Goal: Information Seeking & Learning: Check status

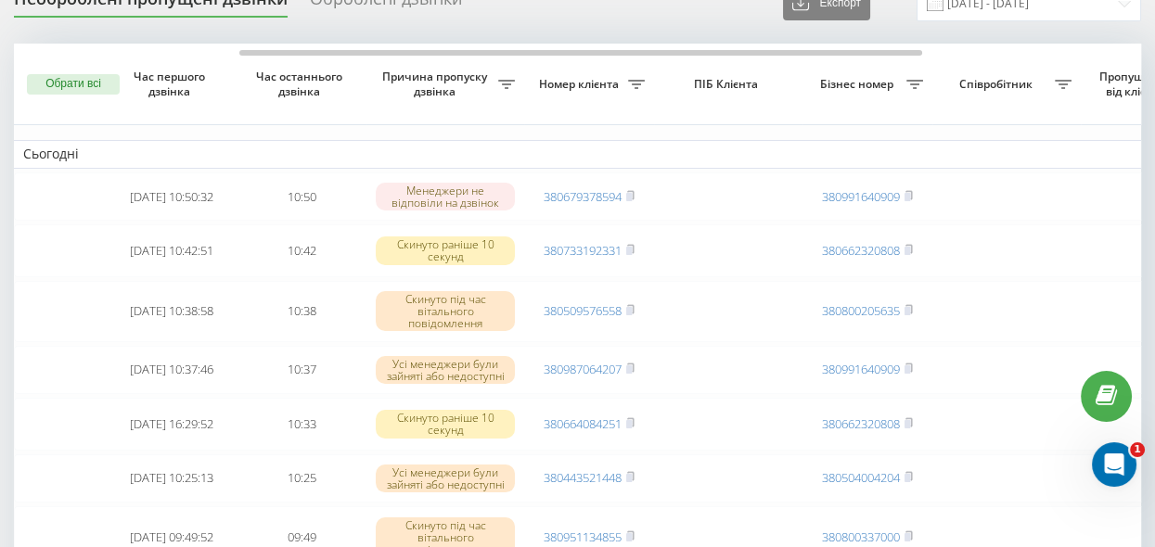
scroll to position [0, 370]
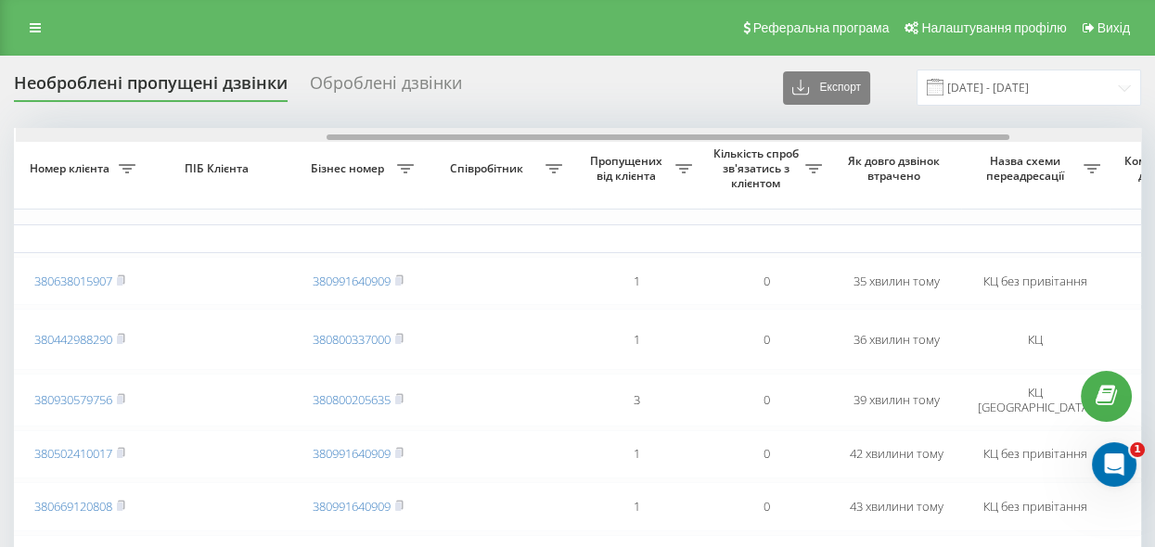
scroll to position [0, 511]
drag, startPoint x: 598, startPoint y: 135, endPoint x: 908, endPoint y: 207, distance: 319.0
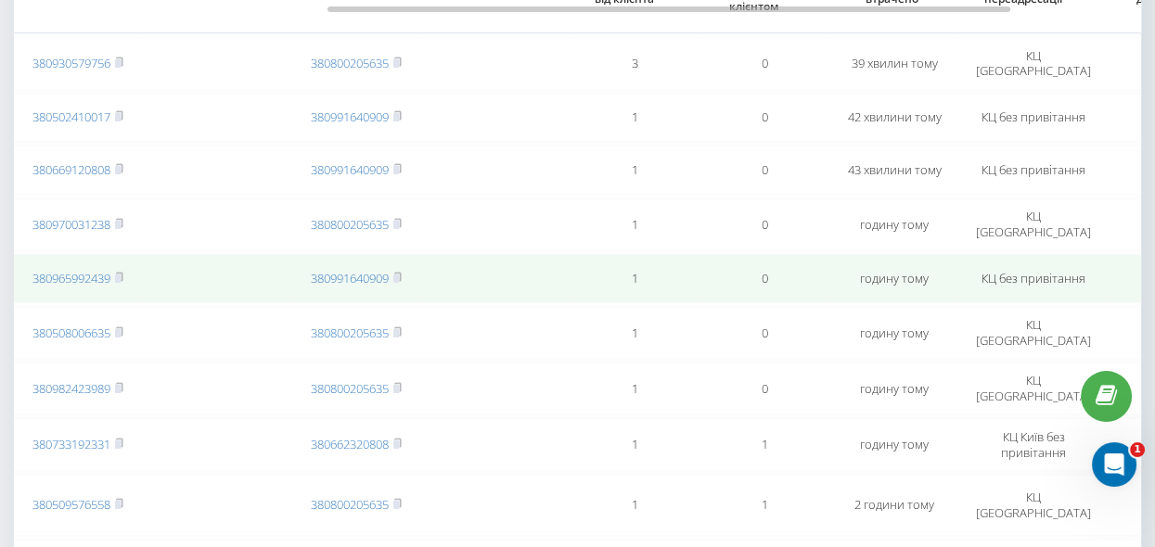
scroll to position [169, 0]
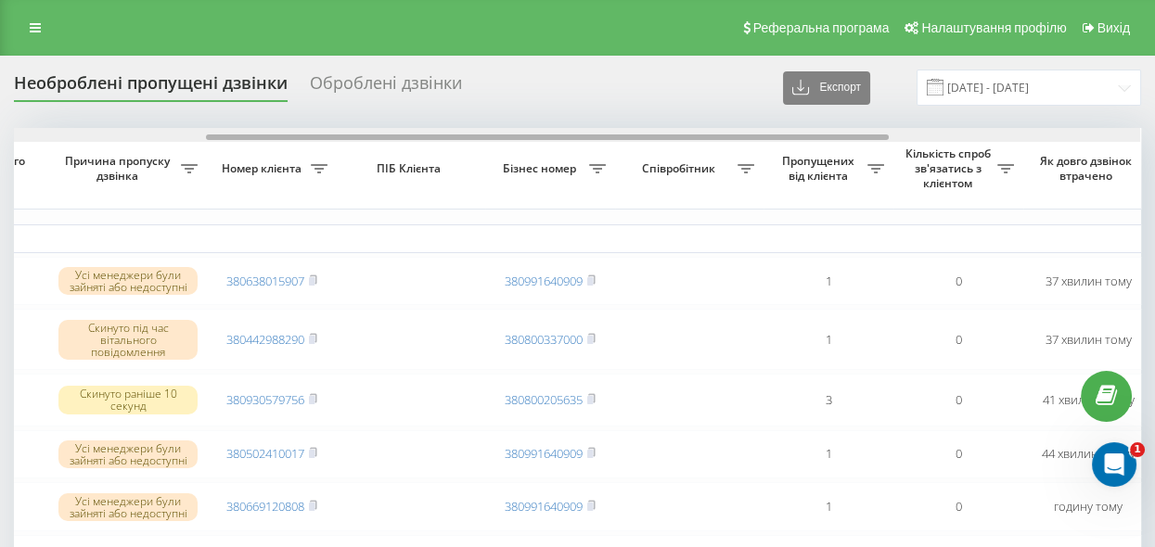
drag, startPoint x: 502, startPoint y: 135, endPoint x: 634, endPoint y: 217, distance: 155.0
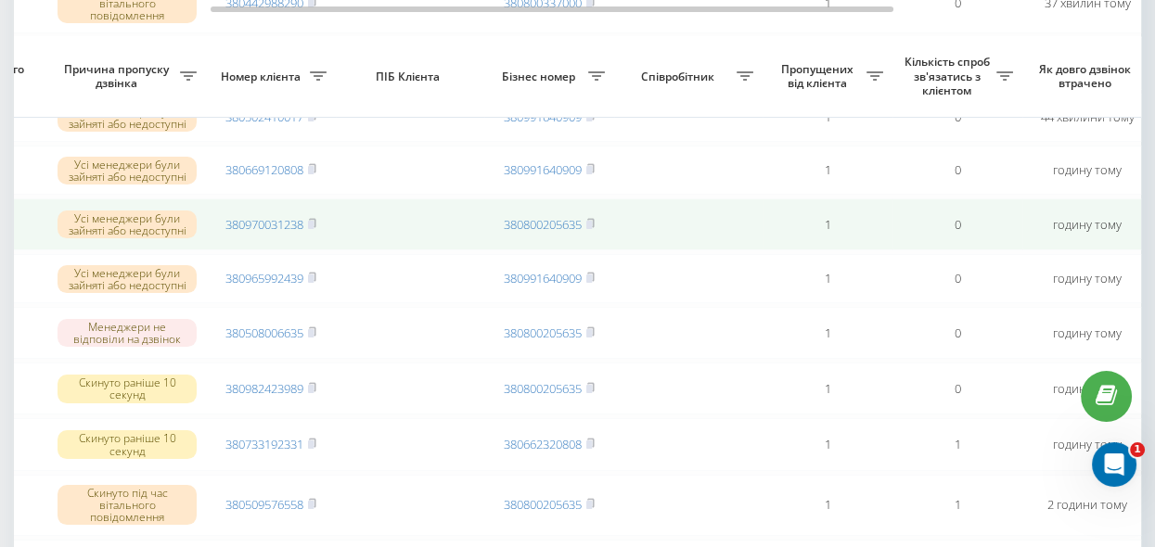
scroll to position [421, 0]
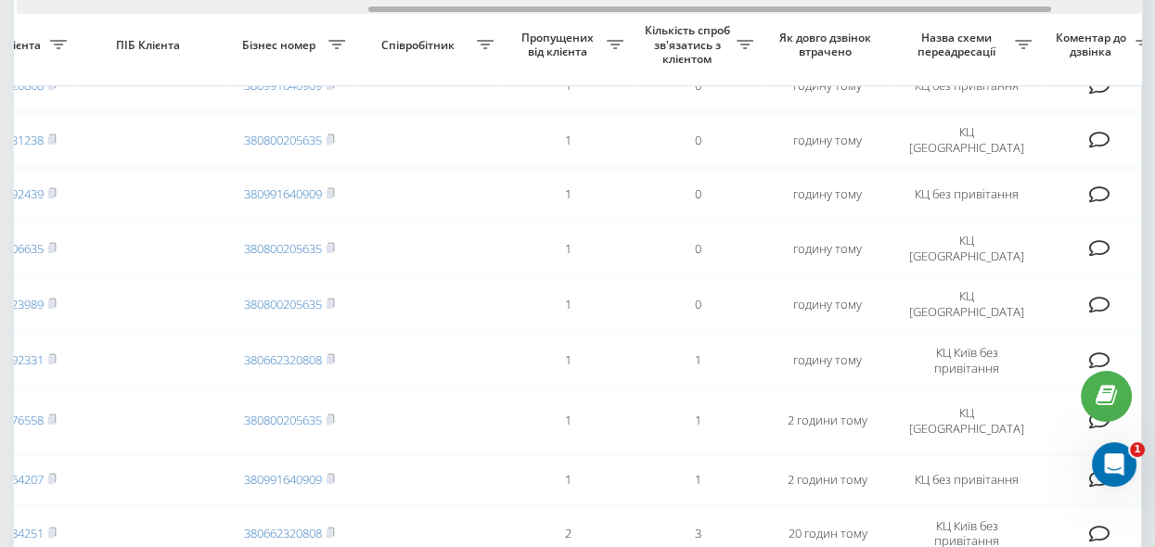
drag, startPoint x: 580, startPoint y: 6, endPoint x: 739, endPoint y: 39, distance: 162.0
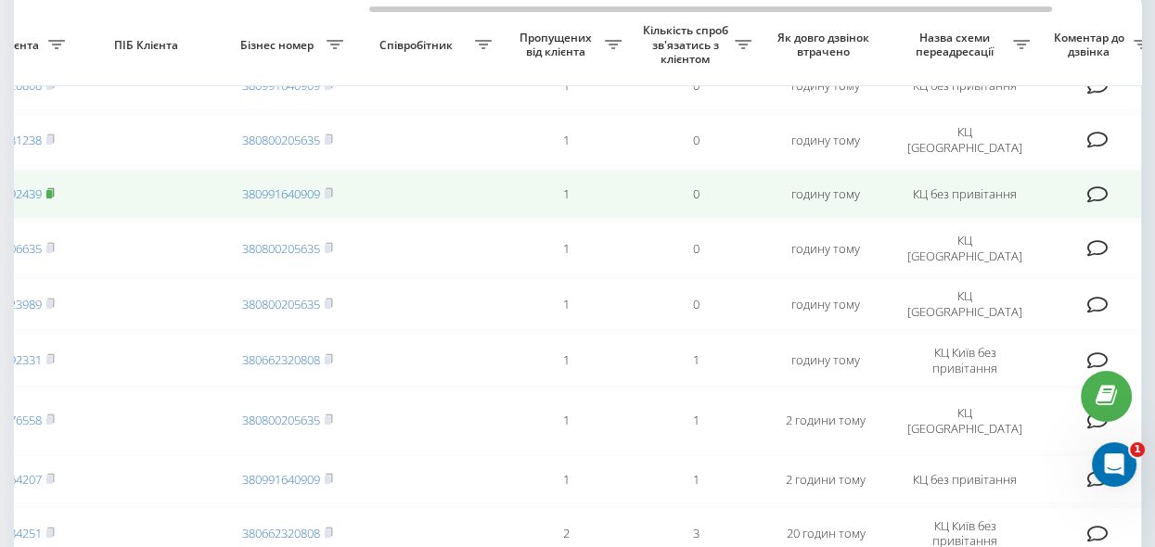
click at [51, 197] on rect at bounding box center [49, 194] width 6 height 8
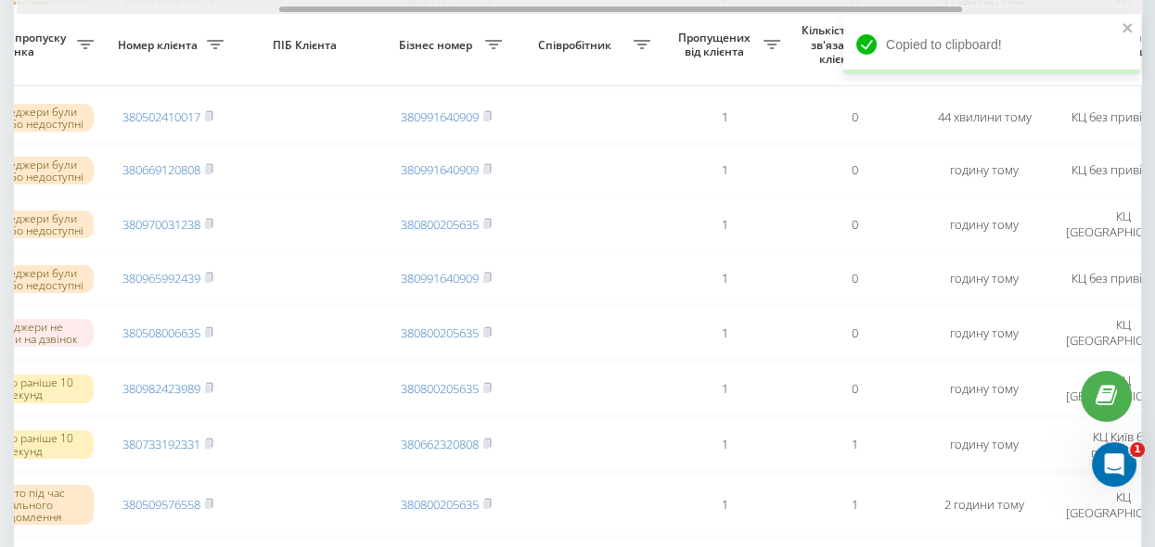
scroll to position [0, 419]
drag, startPoint x: 484, startPoint y: 6, endPoint x: 387, endPoint y: 12, distance: 97.6
click at [387, 12] on div at bounding box center [580, 7] width 1127 height 14
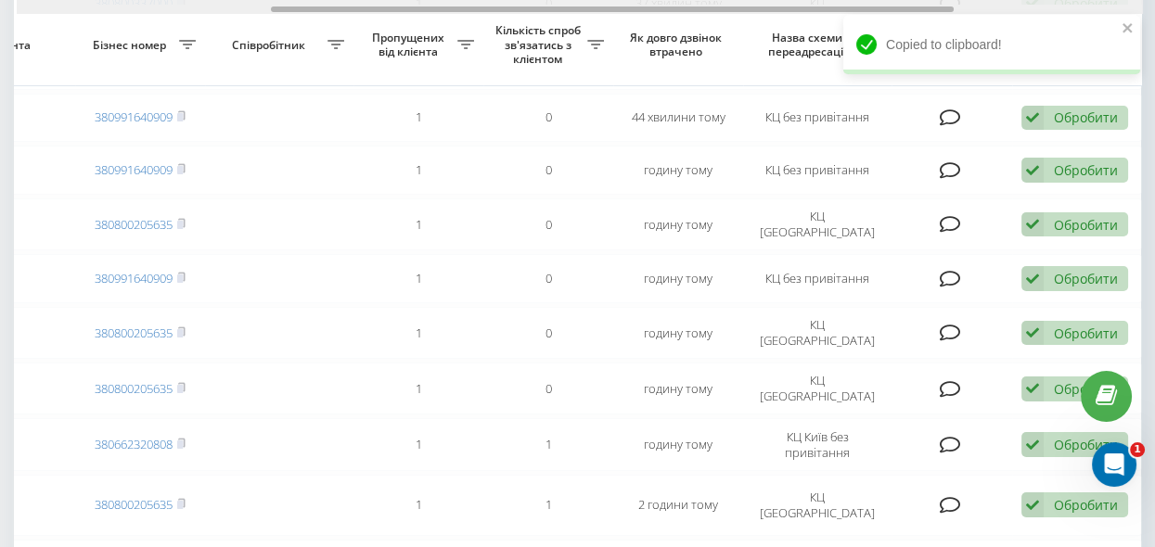
click at [387, 12] on div at bounding box center [580, 7] width 1127 height 14
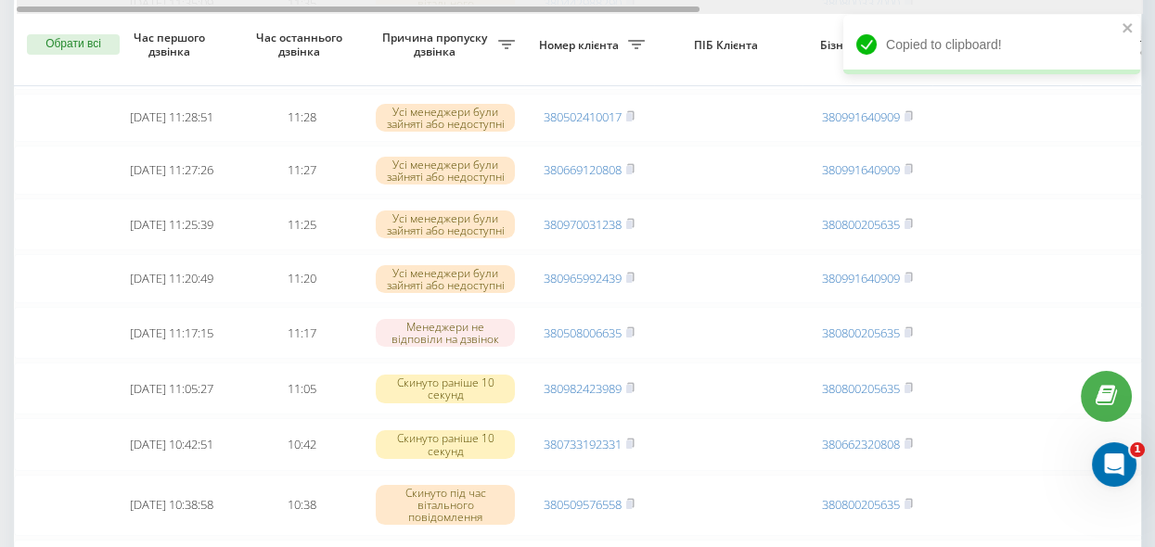
click at [387, 12] on div at bounding box center [580, 7] width 1127 height 14
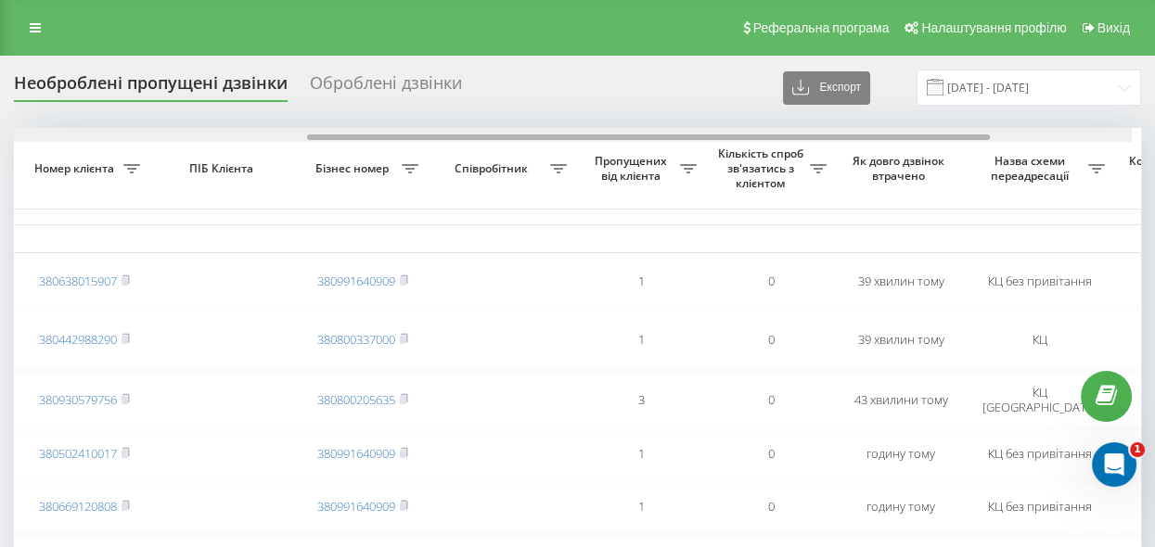
scroll to position [0, 521]
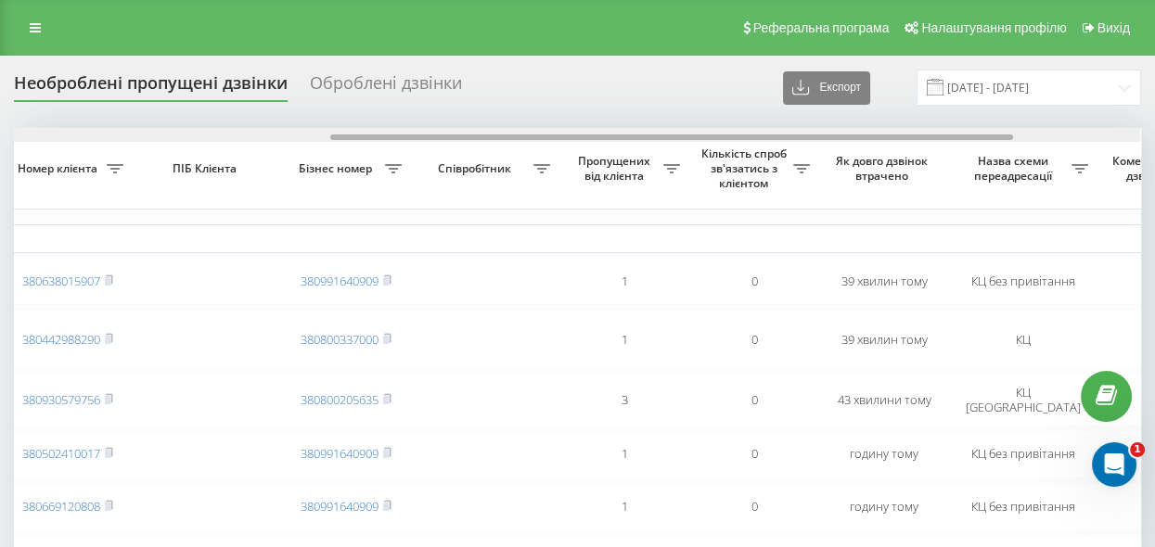
drag, startPoint x: 303, startPoint y: 134, endPoint x: 620, endPoint y: 193, distance: 322.9
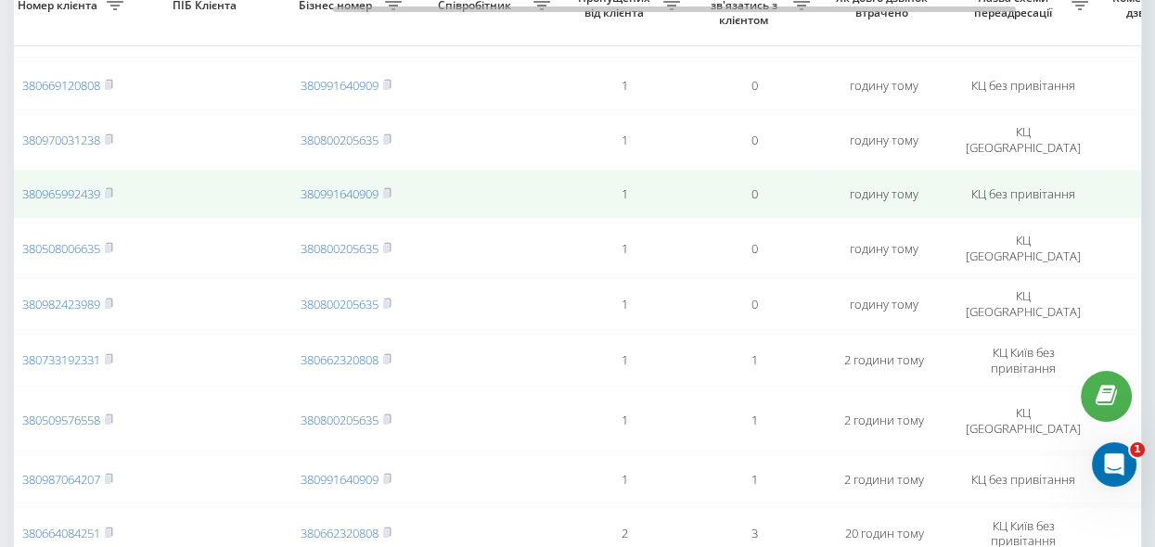
scroll to position [337, 0]
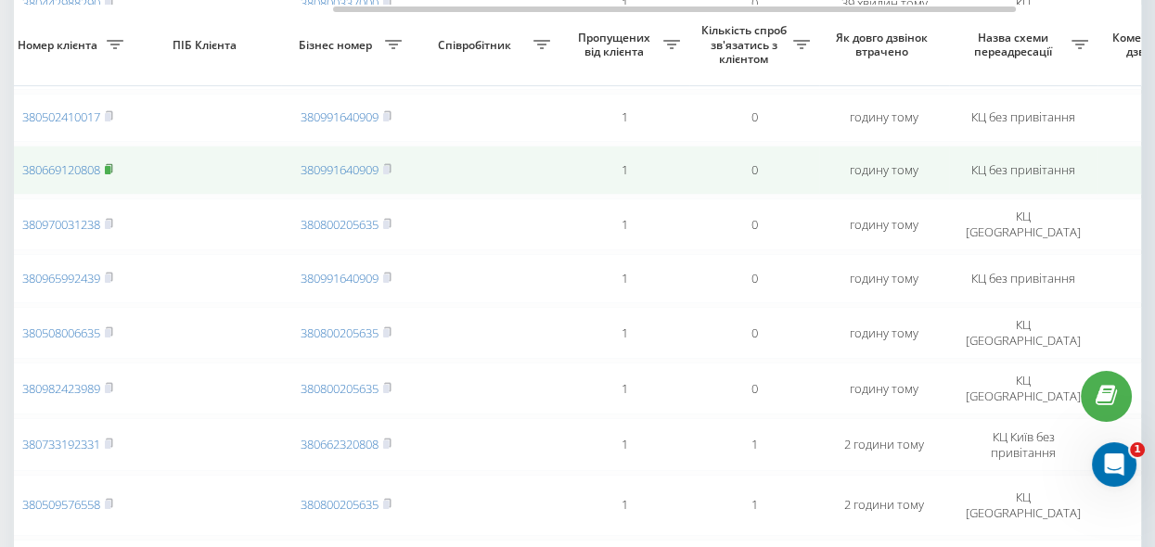
click at [110, 169] on rect at bounding box center [108, 170] width 6 height 8
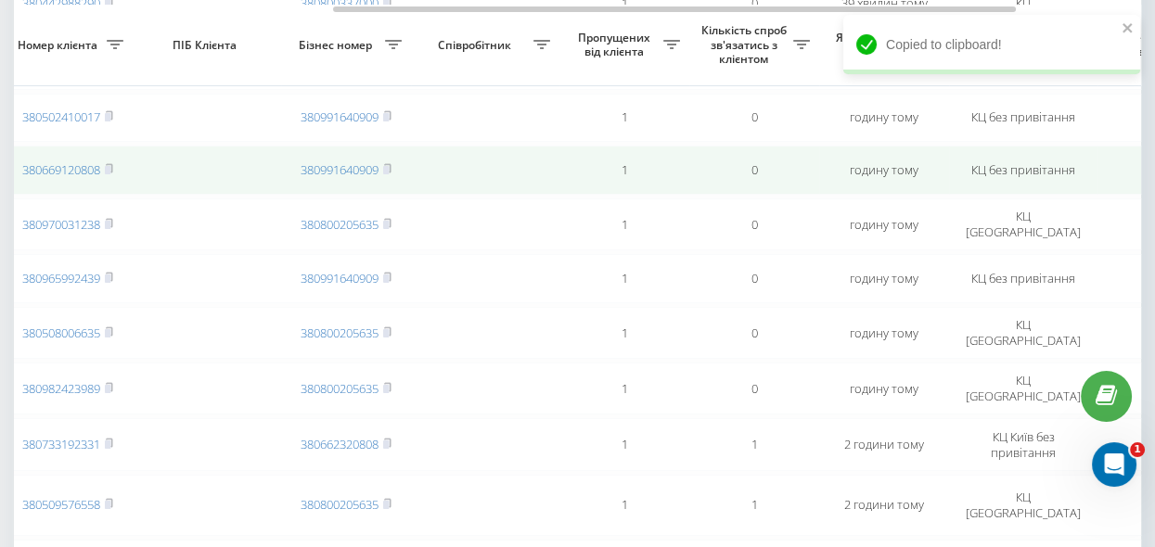
click at [534, 194] on tr "2025-08-22 11:27:26 11:27 Усі менеджери були зайняті або недоступні 38066912080…" at bounding box center [420, 170] width 1856 height 49
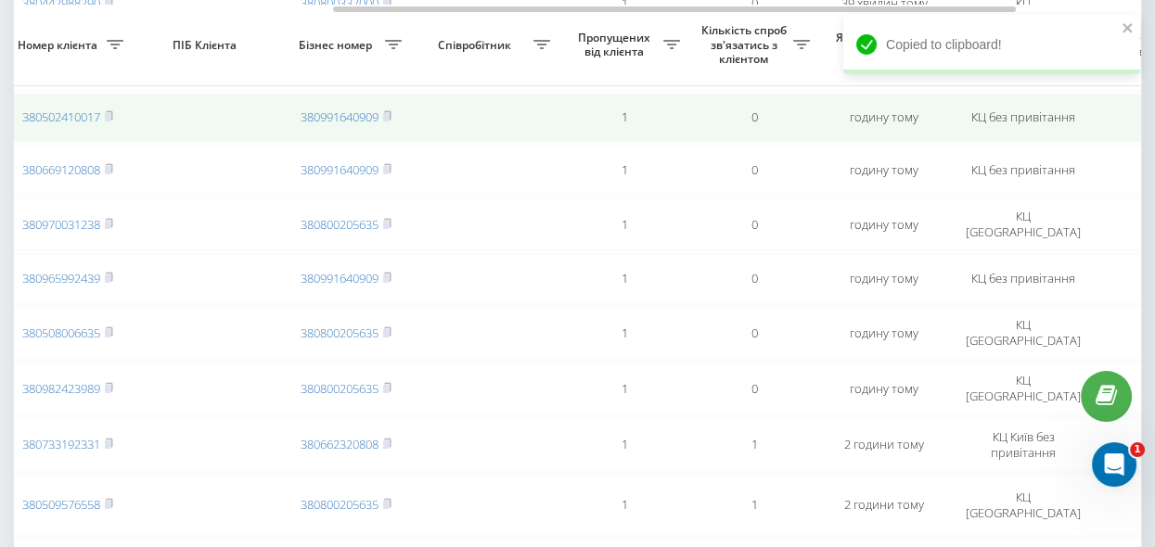
drag, startPoint x: 110, startPoint y: 114, endPoint x: 121, endPoint y: 129, distance: 18.0
click at [110, 114] on rect at bounding box center [108, 117] width 6 height 8
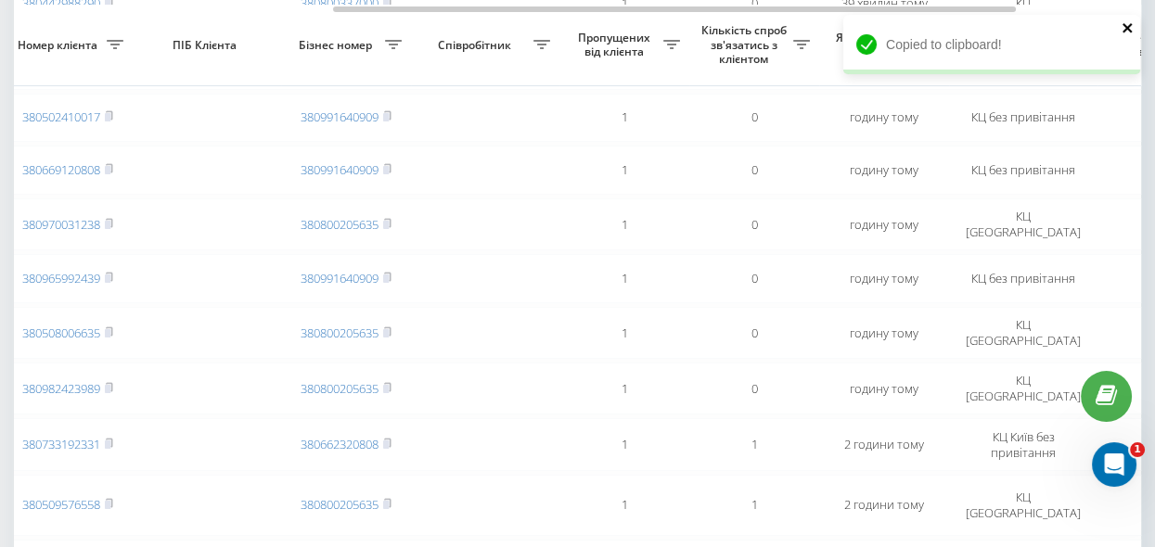
click at [1128, 24] on icon "close" at bounding box center [1128, 27] width 13 height 15
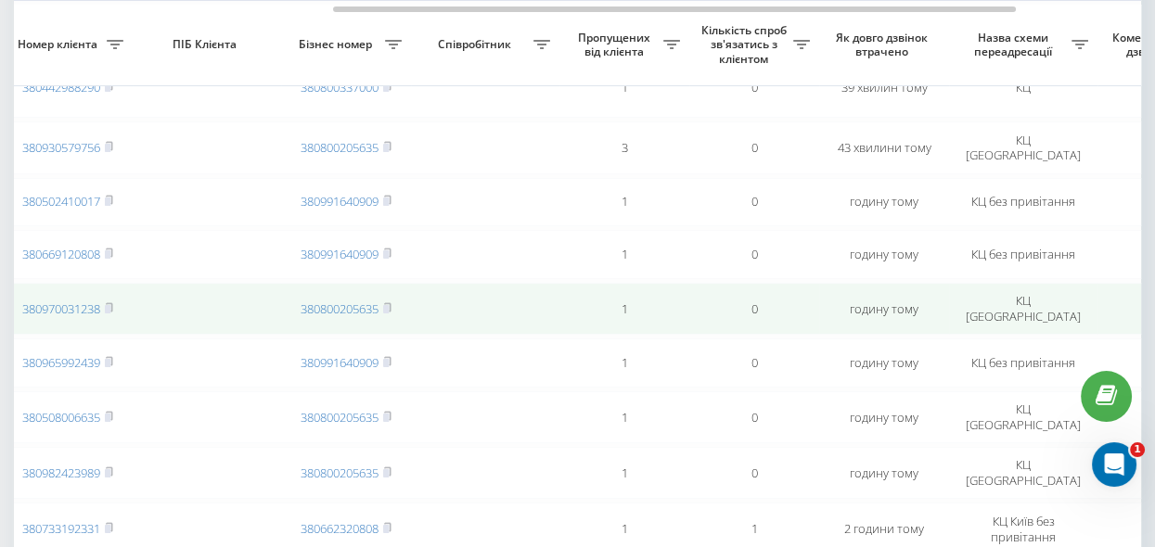
scroll to position [169, 0]
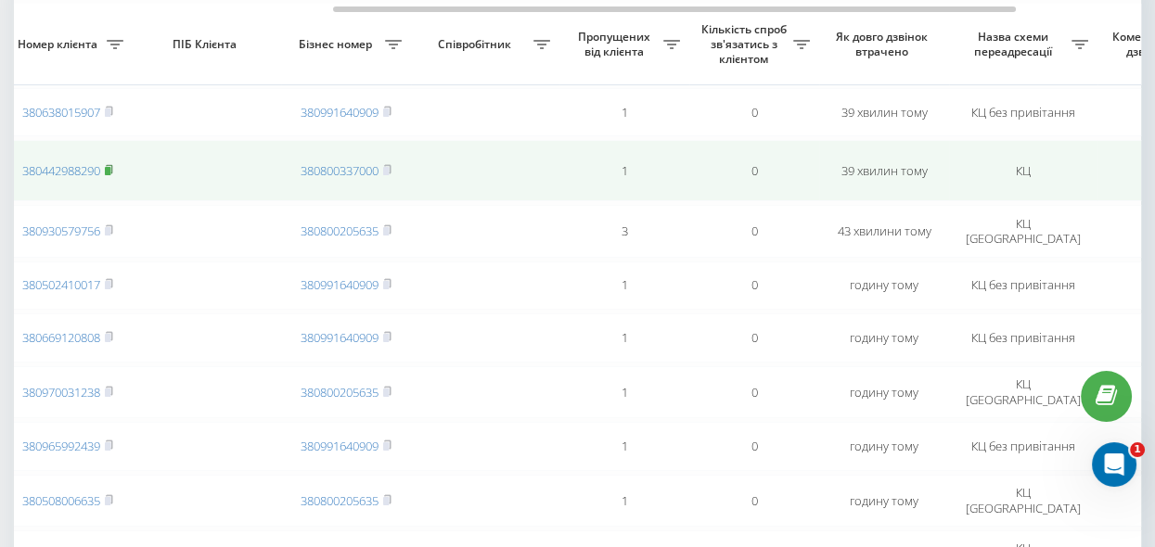
click at [109, 168] on rect at bounding box center [108, 171] width 6 height 8
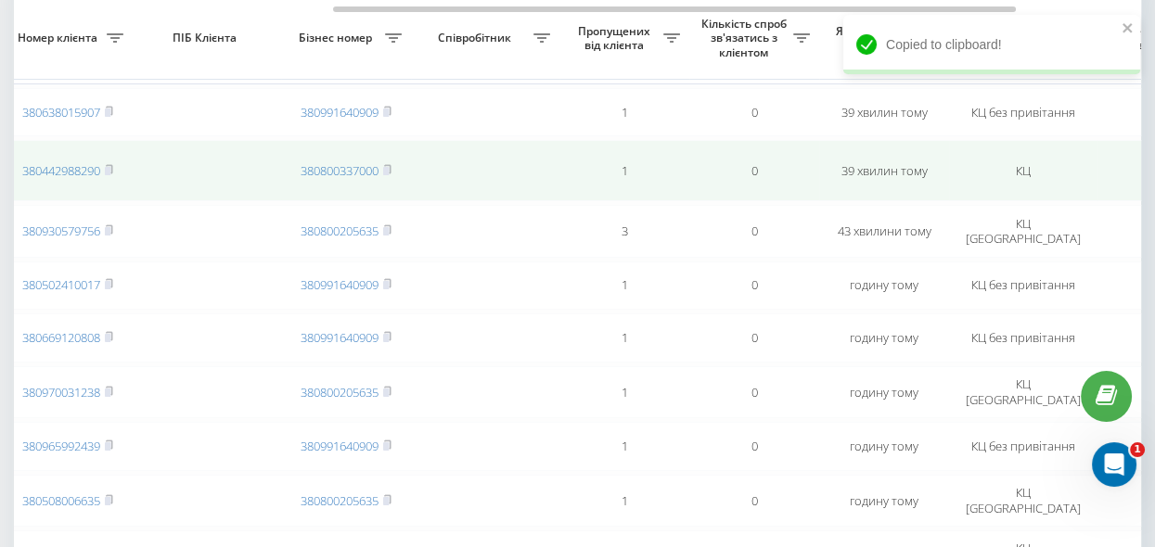
scroll to position [84, 0]
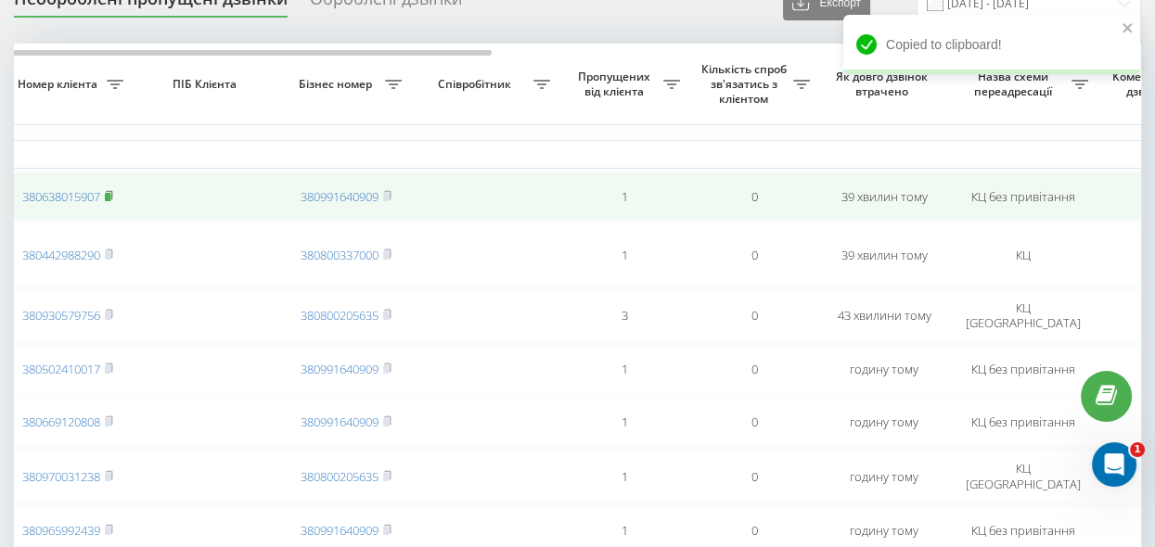
click at [112, 193] on icon at bounding box center [109, 195] width 8 height 11
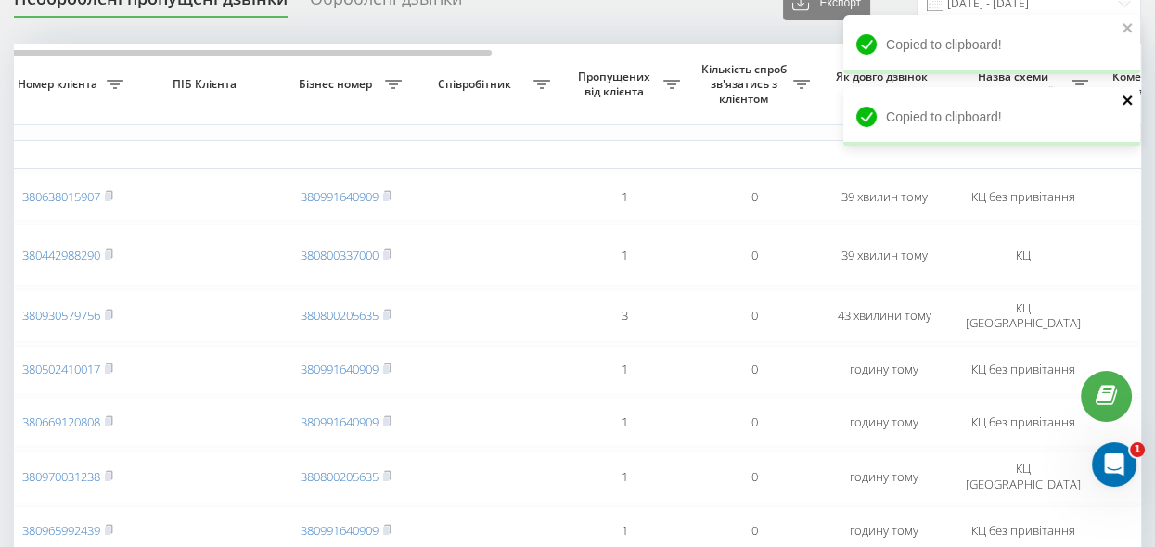
click at [1130, 101] on icon "close" at bounding box center [1128, 100] width 13 height 15
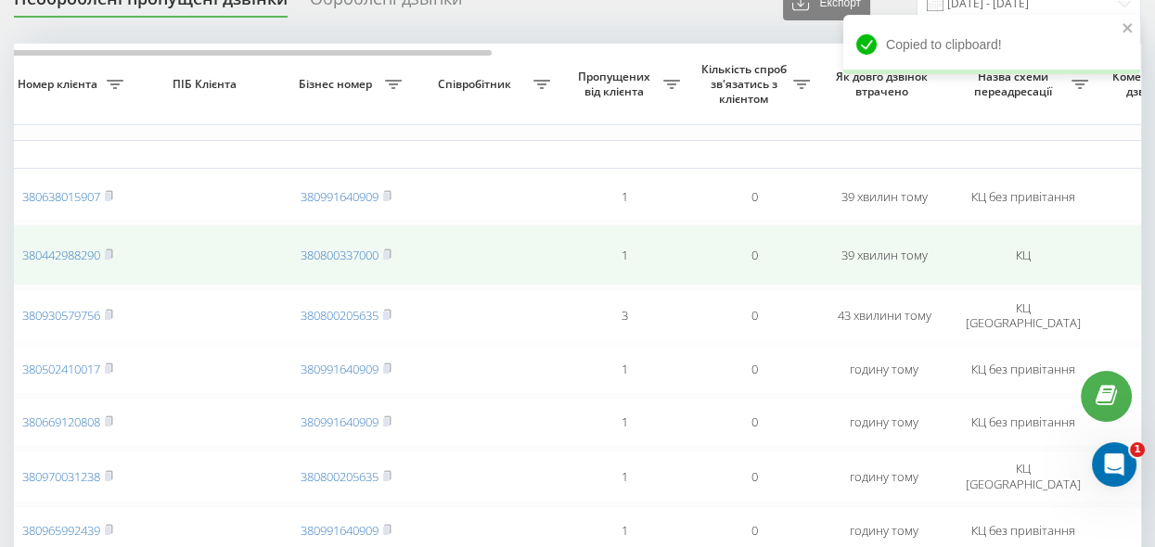
scroll to position [0, 0]
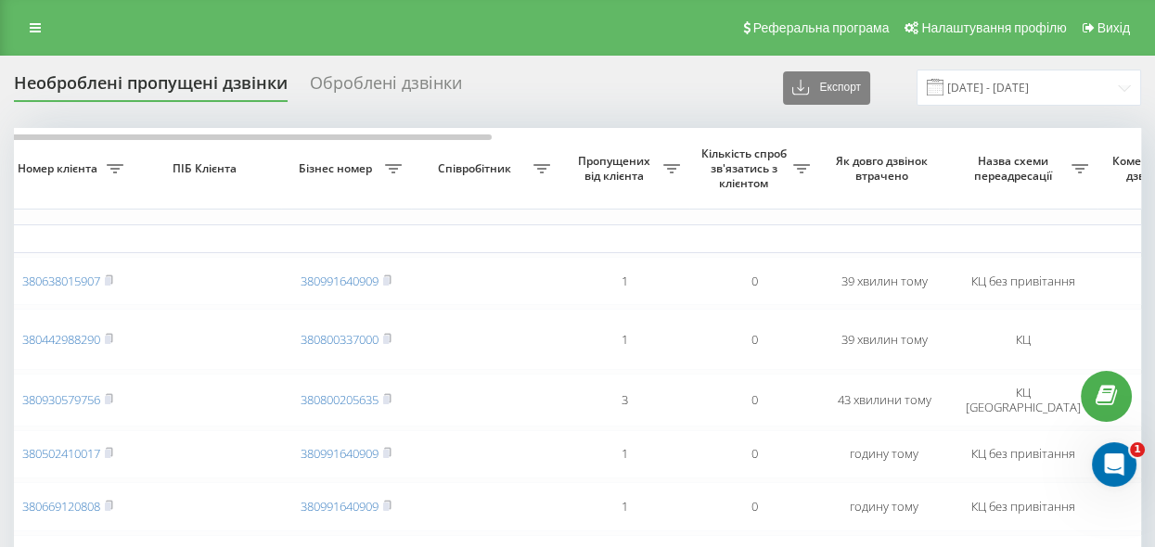
drag, startPoint x: 733, startPoint y: 102, endPoint x: 701, endPoint y: 97, distance: 32.8
click at [733, 102] on div "Необроблені пропущені дзвінки Оброблені дзвінки Експорт .csv .xlsx 22.07.2025 -…" at bounding box center [577, 88] width 1127 height 36
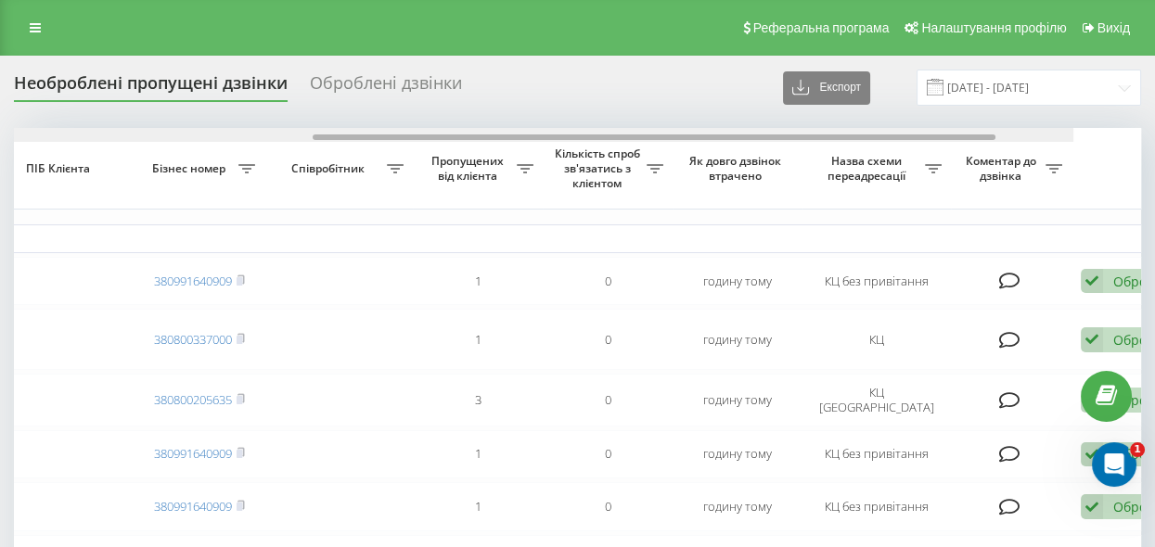
scroll to position [0, 683]
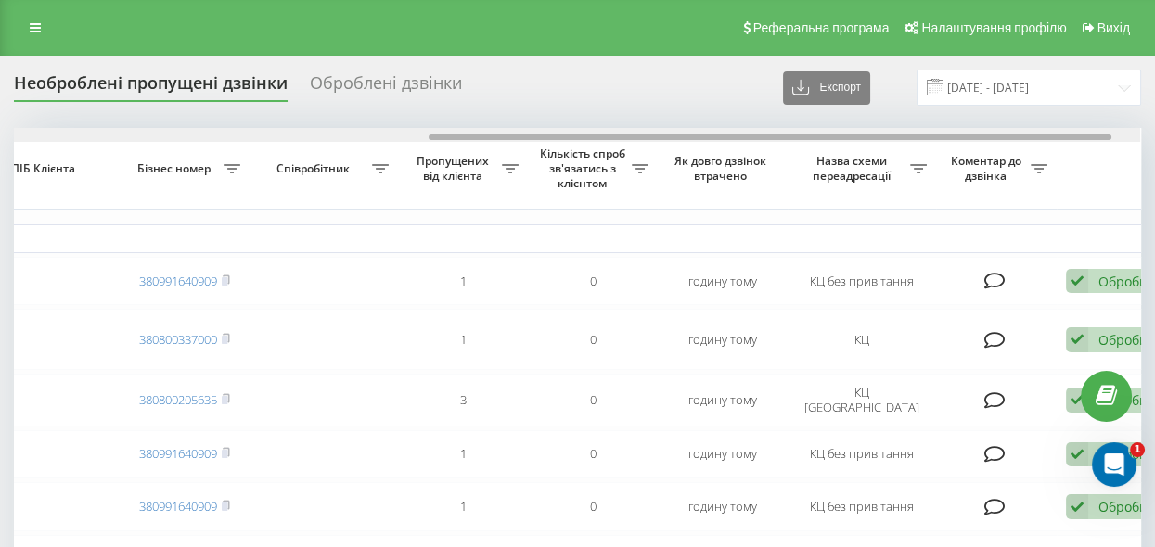
drag, startPoint x: 328, startPoint y: 135, endPoint x: 743, endPoint y: 186, distance: 418.8
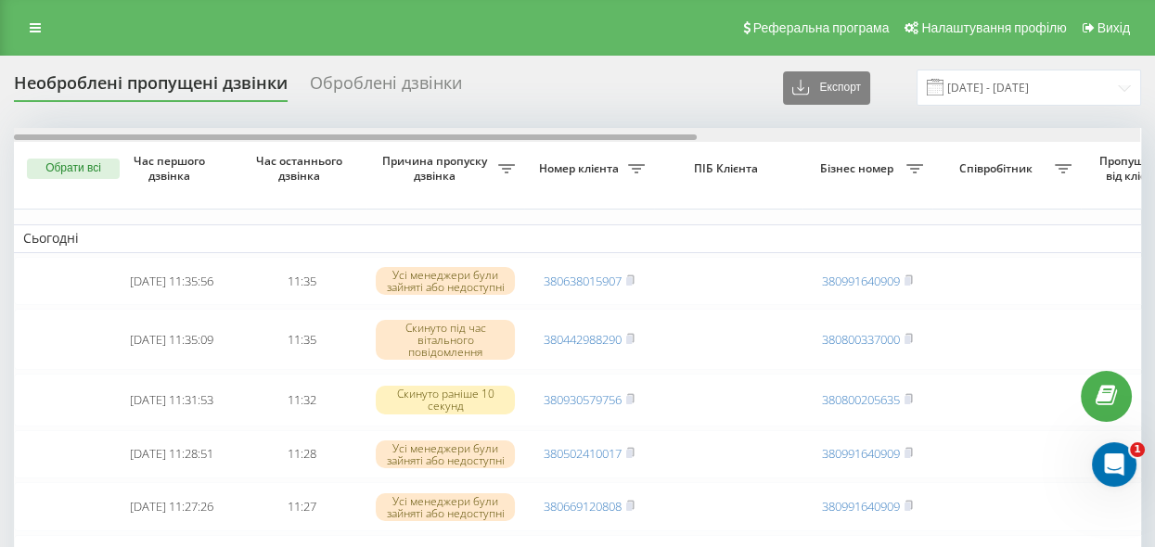
scroll to position [0, 27]
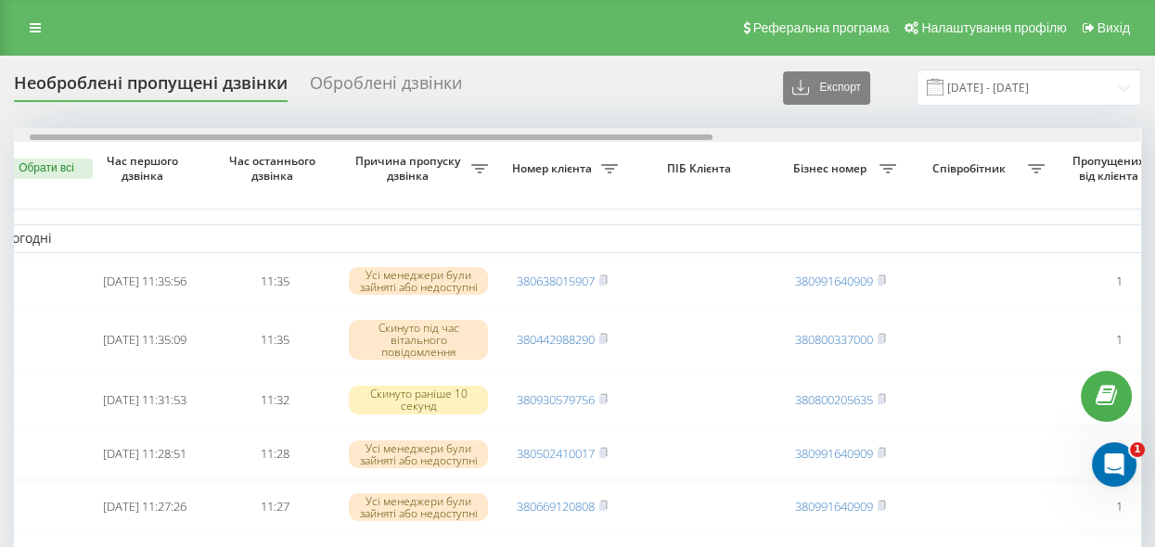
drag, startPoint x: 497, startPoint y: 136, endPoint x: 514, endPoint y: 136, distance: 16.7
click at [514, 136] on div at bounding box center [371, 138] width 683 height 6
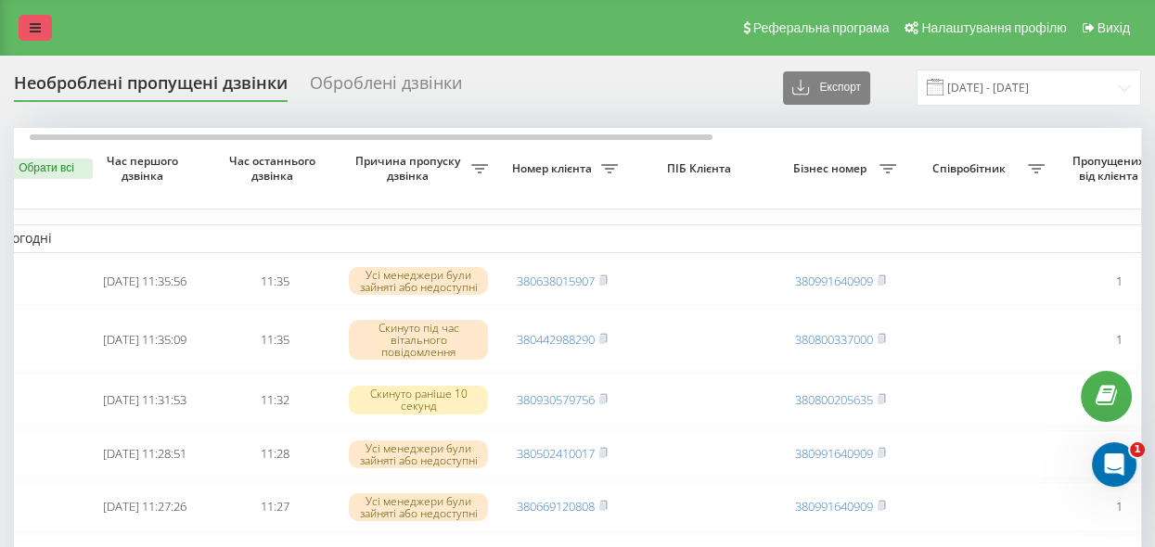
click at [34, 25] on icon at bounding box center [35, 27] width 11 height 13
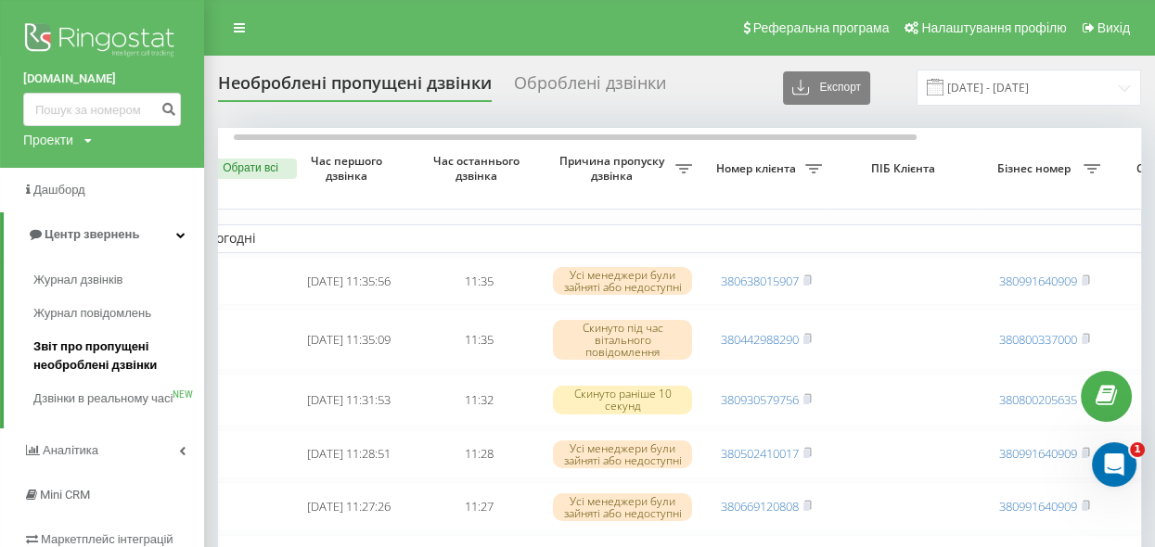
click at [75, 364] on span "Звіт про пропущені необроблені дзвінки" at bounding box center [113, 356] width 161 height 37
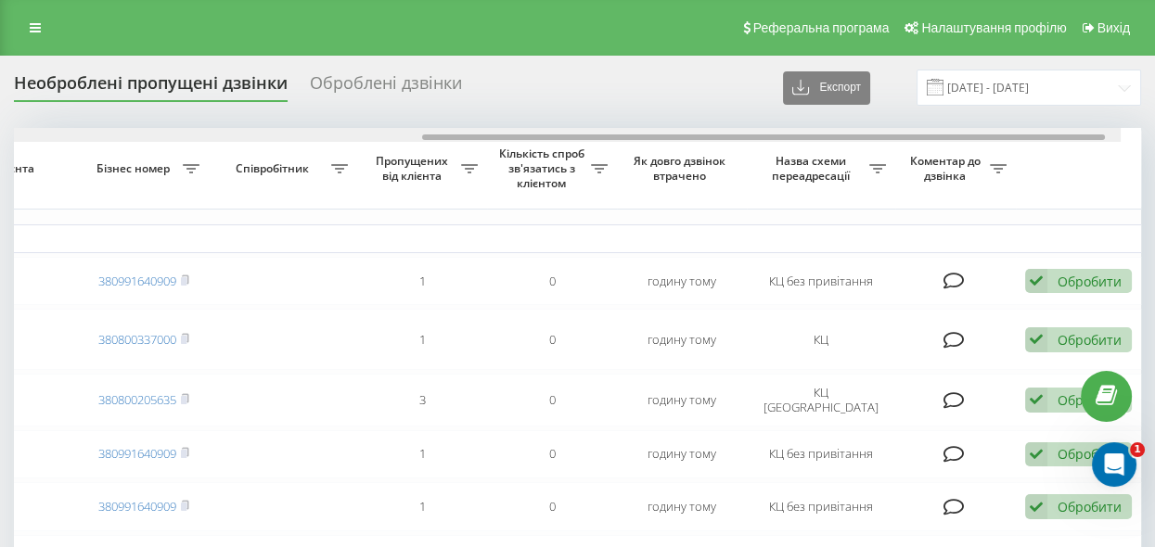
scroll to position [0, 727]
drag, startPoint x: 393, startPoint y: 136, endPoint x: 936, endPoint y: 248, distance: 555.1
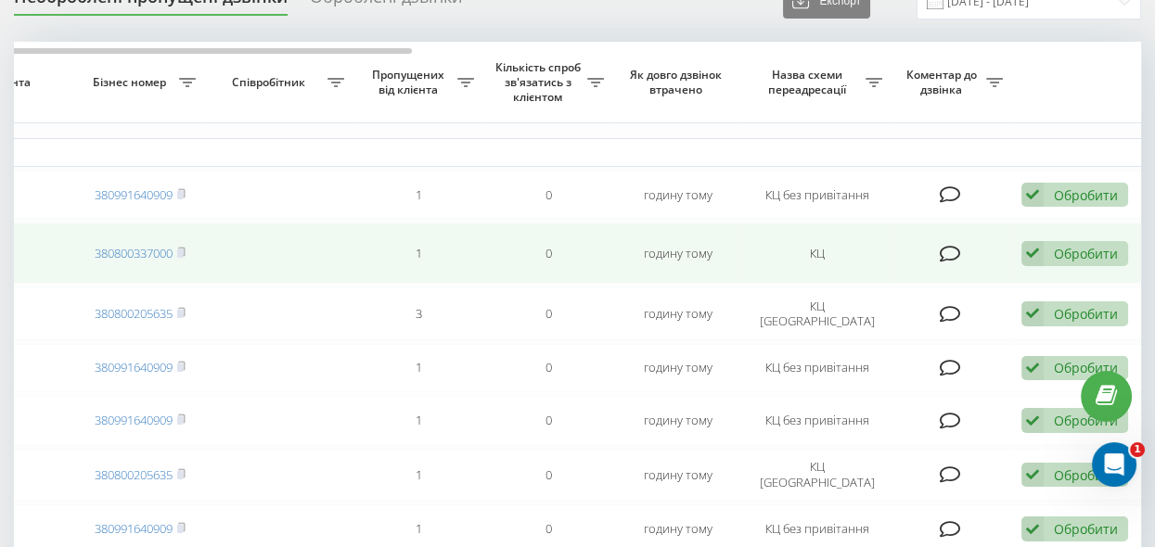
scroll to position [84, 0]
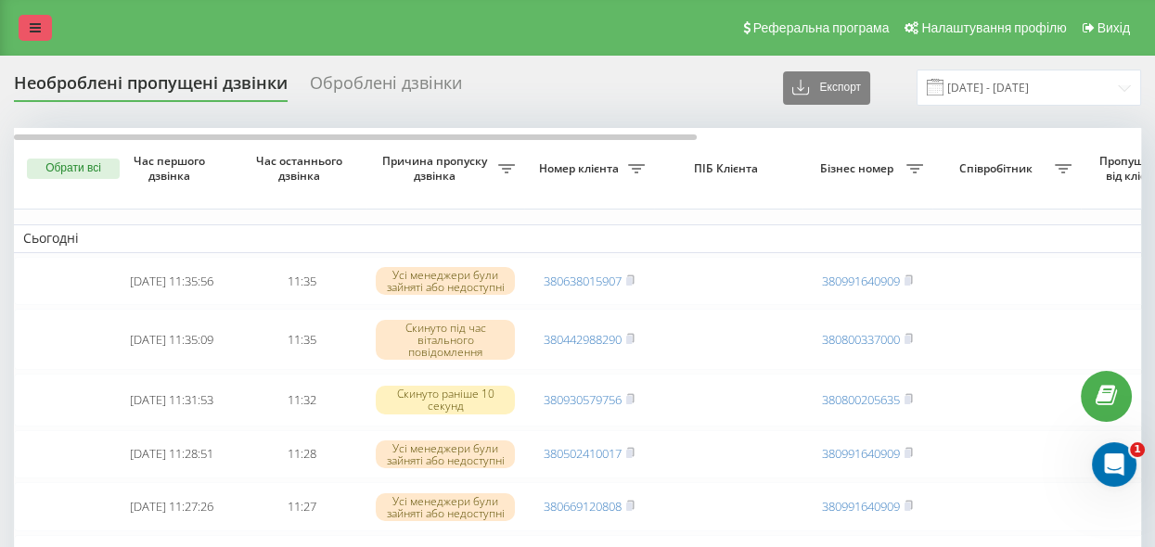
click at [30, 30] on icon at bounding box center [35, 27] width 11 height 13
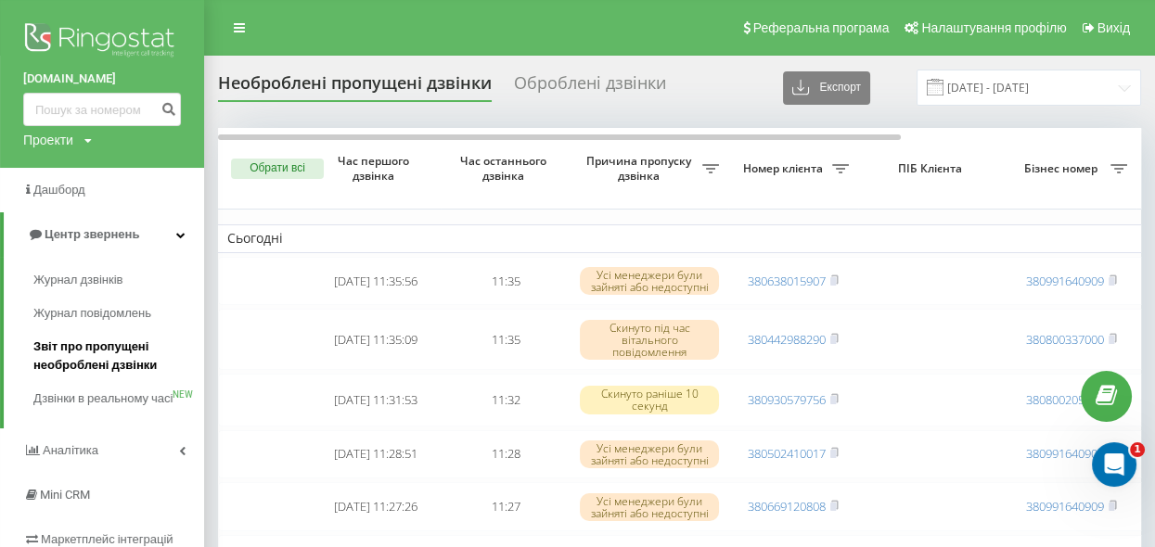
click at [114, 353] on span "Звіт про пропущені необроблені дзвінки" at bounding box center [113, 356] width 161 height 37
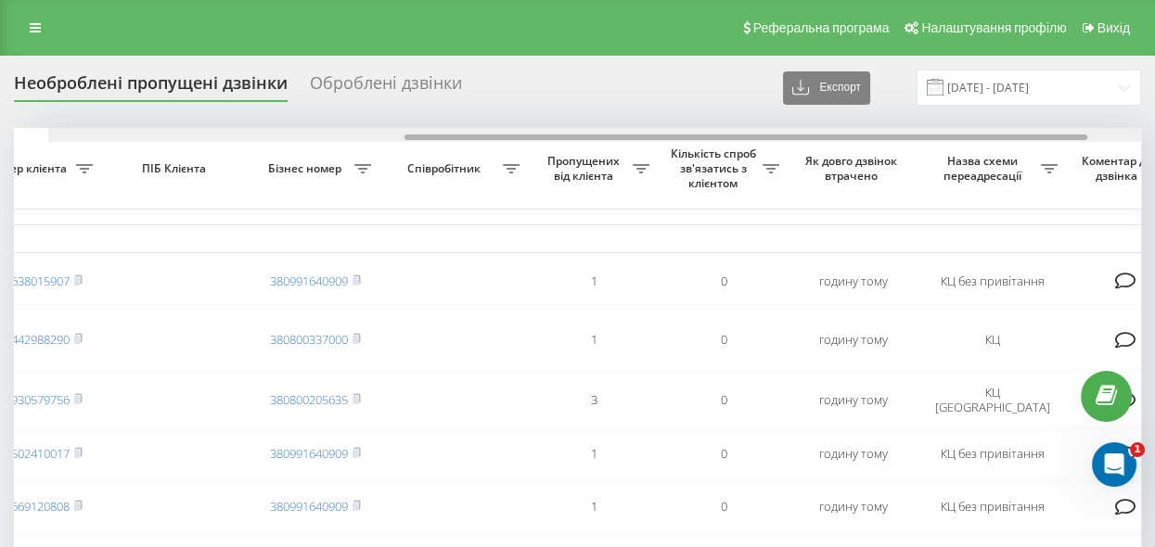
scroll to position [0, 586]
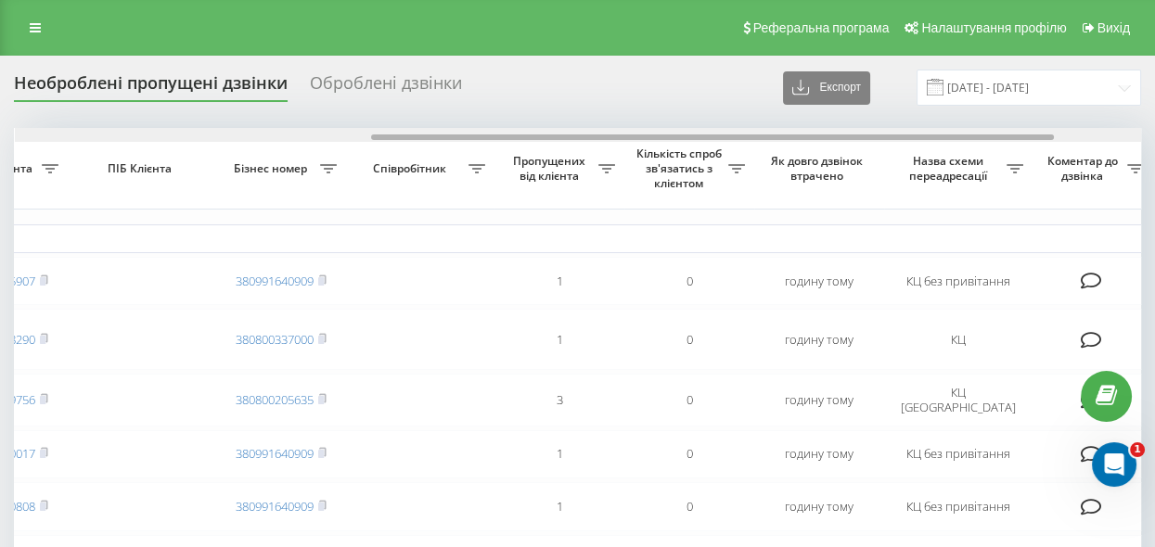
drag, startPoint x: 466, startPoint y: 137, endPoint x: 823, endPoint y: 237, distance: 370.8
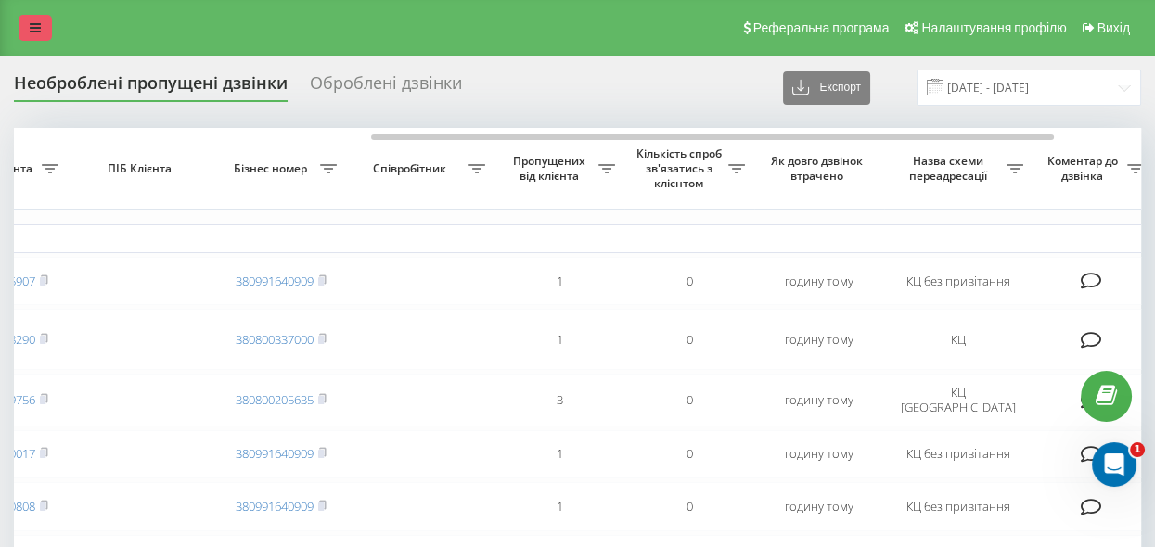
click at [36, 31] on icon at bounding box center [35, 27] width 11 height 13
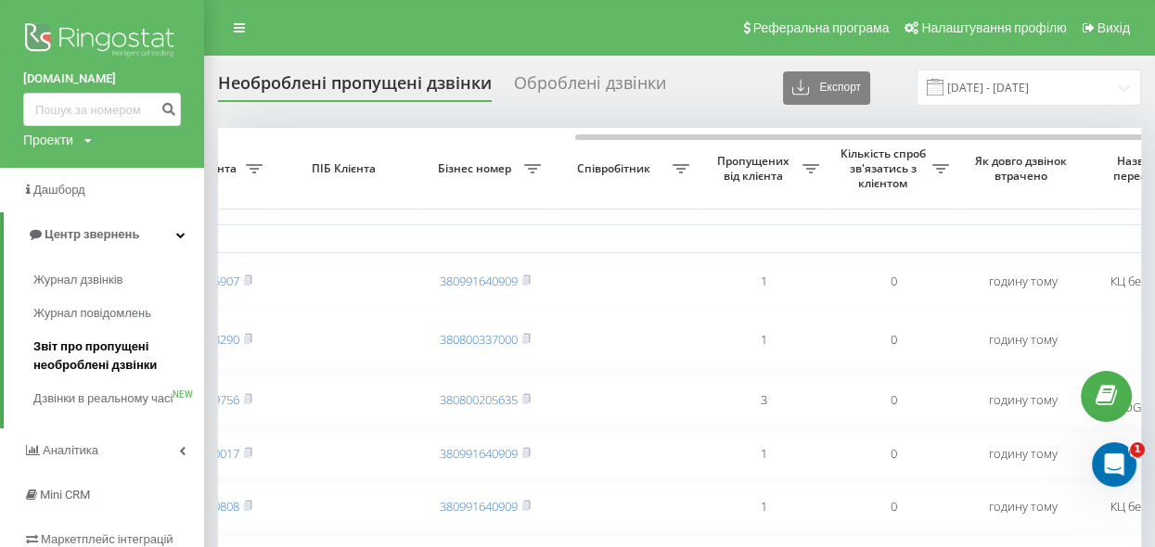
click at [75, 363] on span "Звіт про пропущені необроблені дзвінки" at bounding box center [113, 356] width 161 height 37
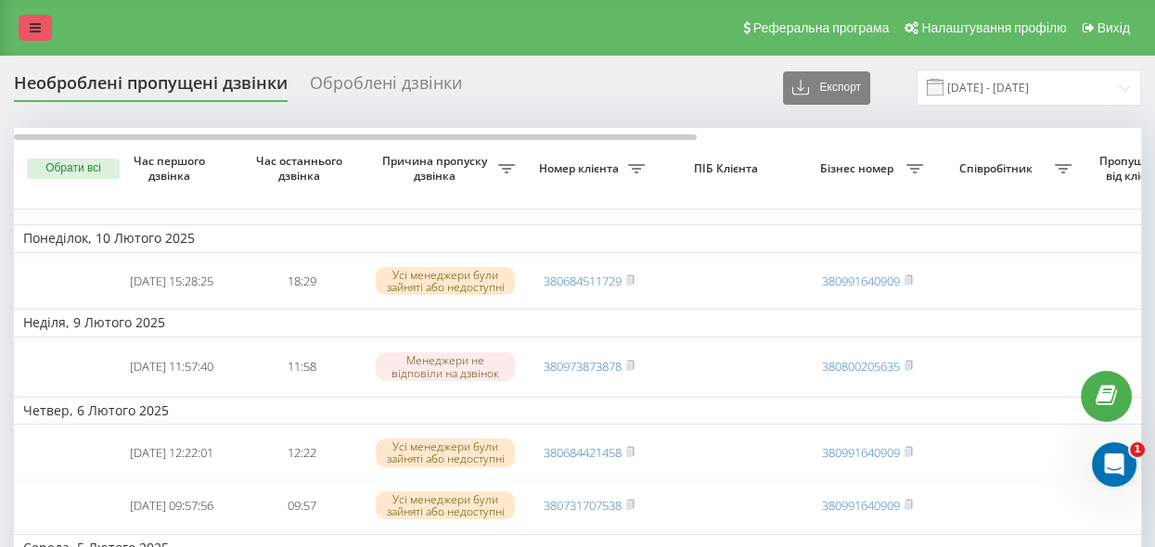
click at [36, 34] on link at bounding box center [35, 28] width 33 height 26
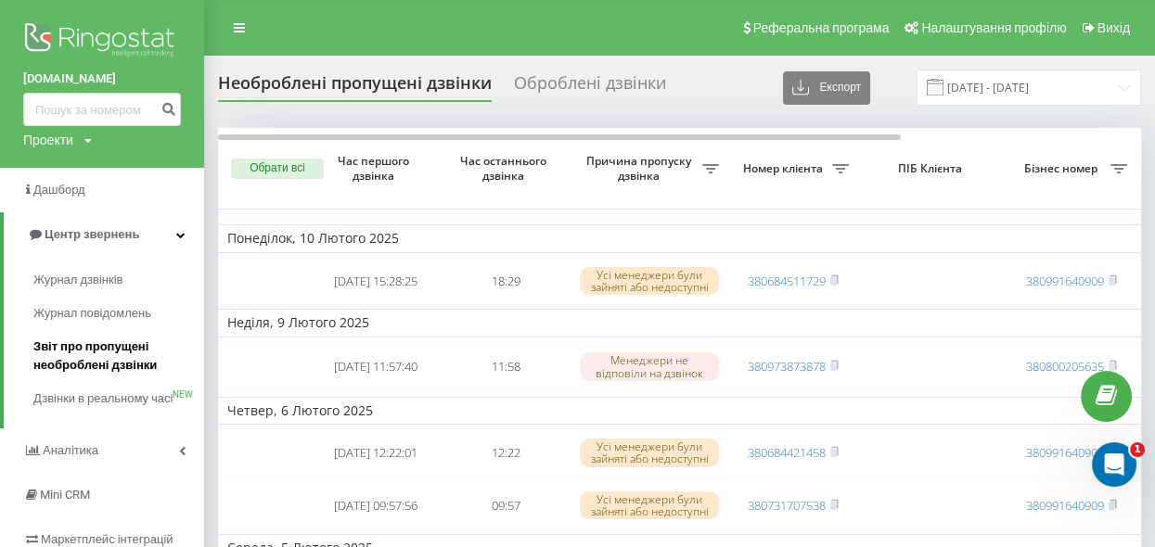
click at [83, 362] on span "Звіт про пропущені необроблені дзвінки" at bounding box center [113, 356] width 161 height 37
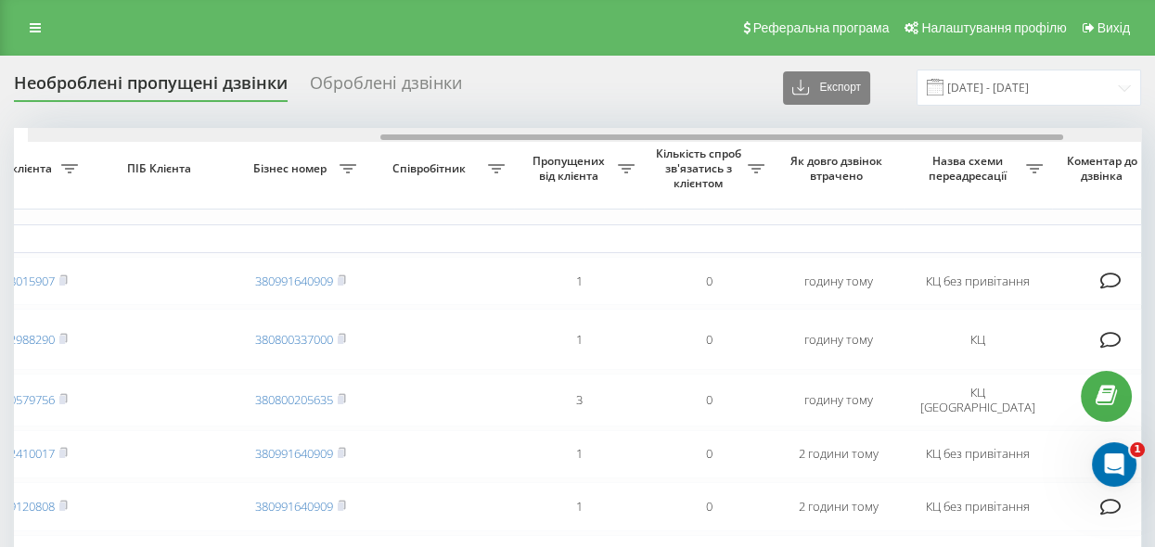
scroll to position [0, 584]
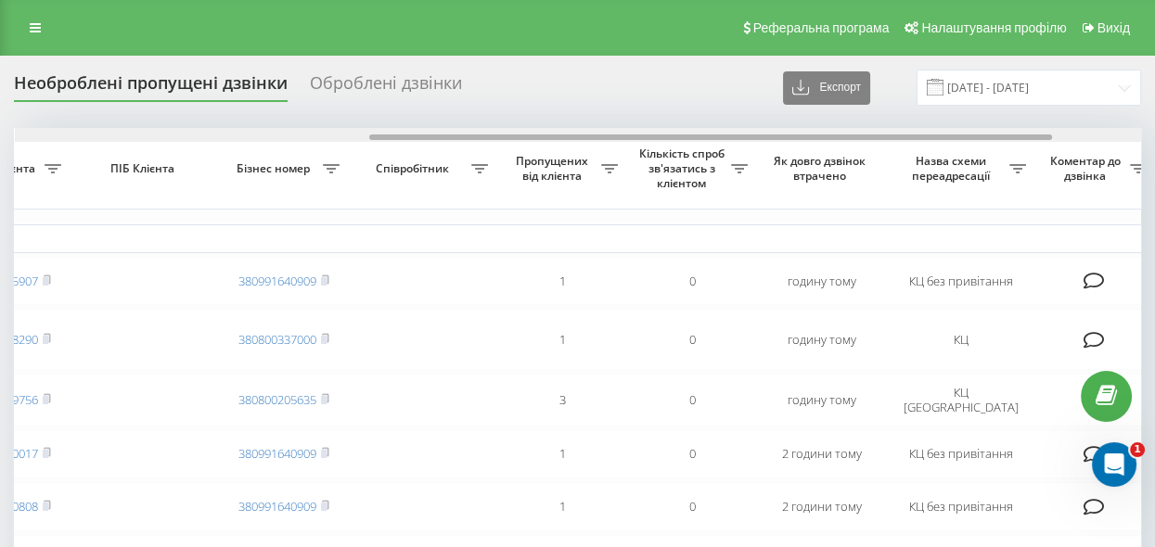
drag, startPoint x: 415, startPoint y: 137, endPoint x: 770, endPoint y: 212, distance: 363.3
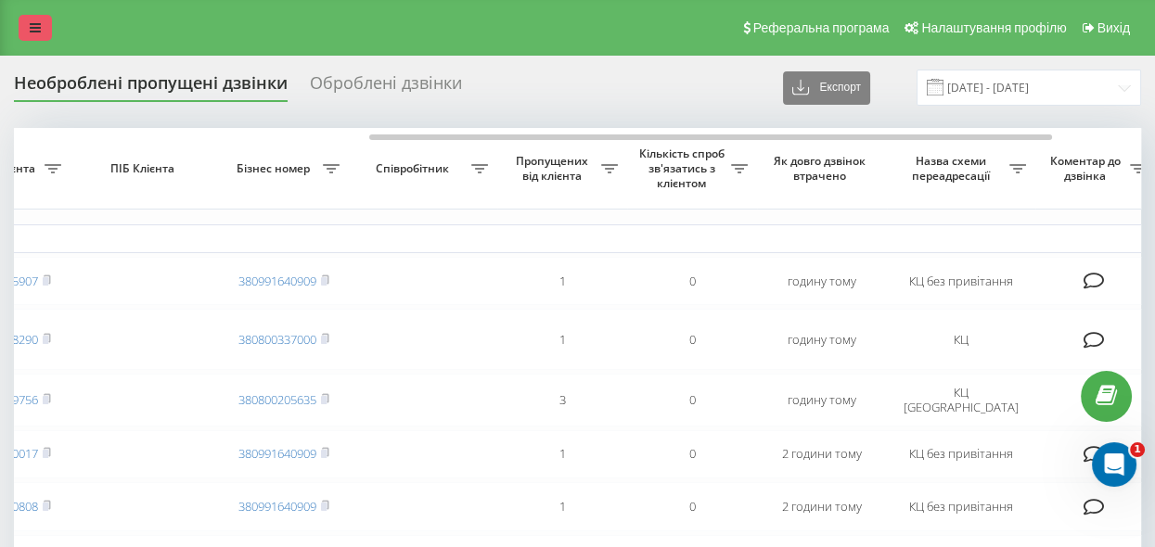
click at [39, 28] on icon at bounding box center [35, 27] width 11 height 13
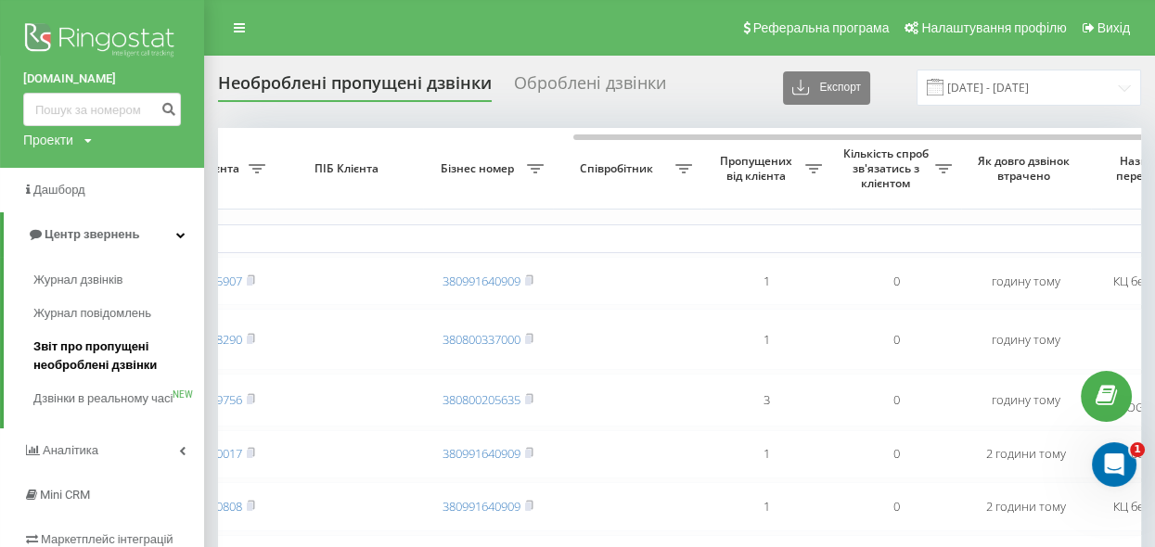
click at [97, 349] on span "Звіт про пропущені необроблені дзвінки" at bounding box center [113, 356] width 161 height 37
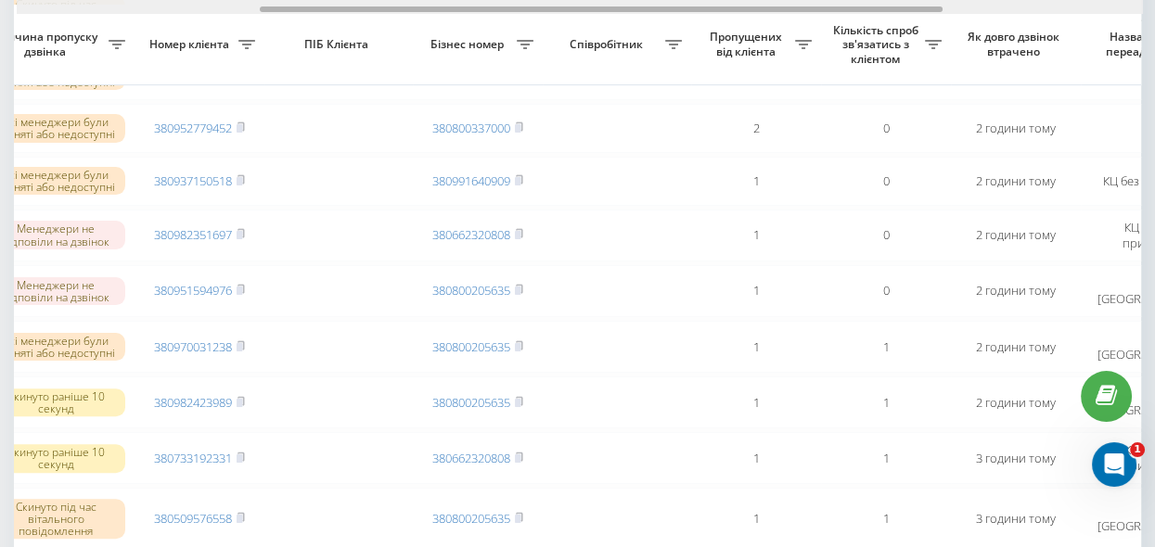
scroll to position [0, 418]
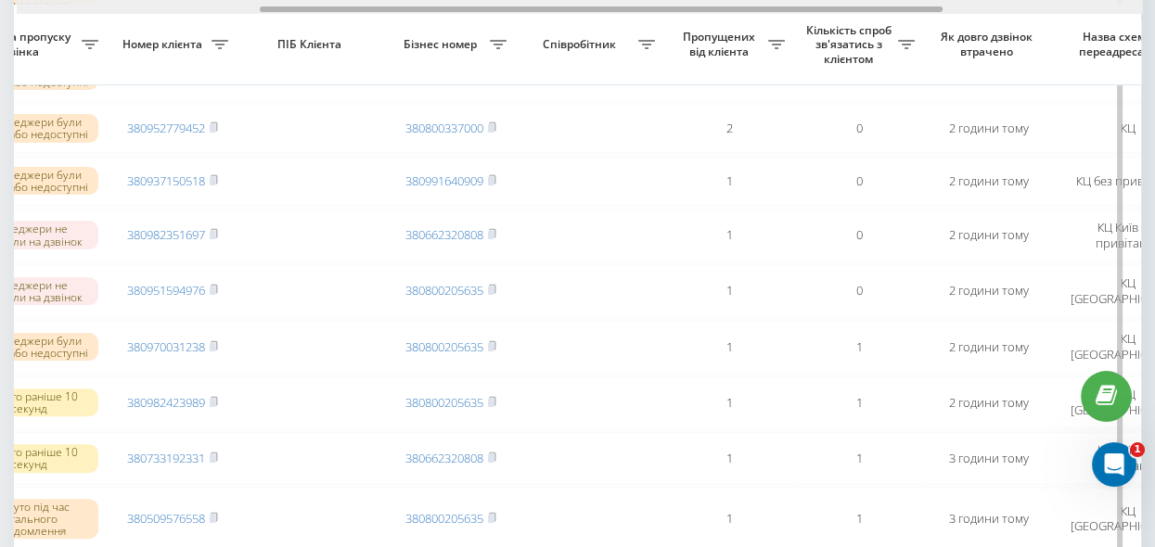
drag, startPoint x: 453, startPoint y: 11, endPoint x: 693, endPoint y: 84, distance: 251.0
click at [707, 67] on div "Обрати всі Час першого дзвінка Час останнього дзвінка Причина пропуску дзвінка …" at bounding box center [577, 125] width 1127 height 1680
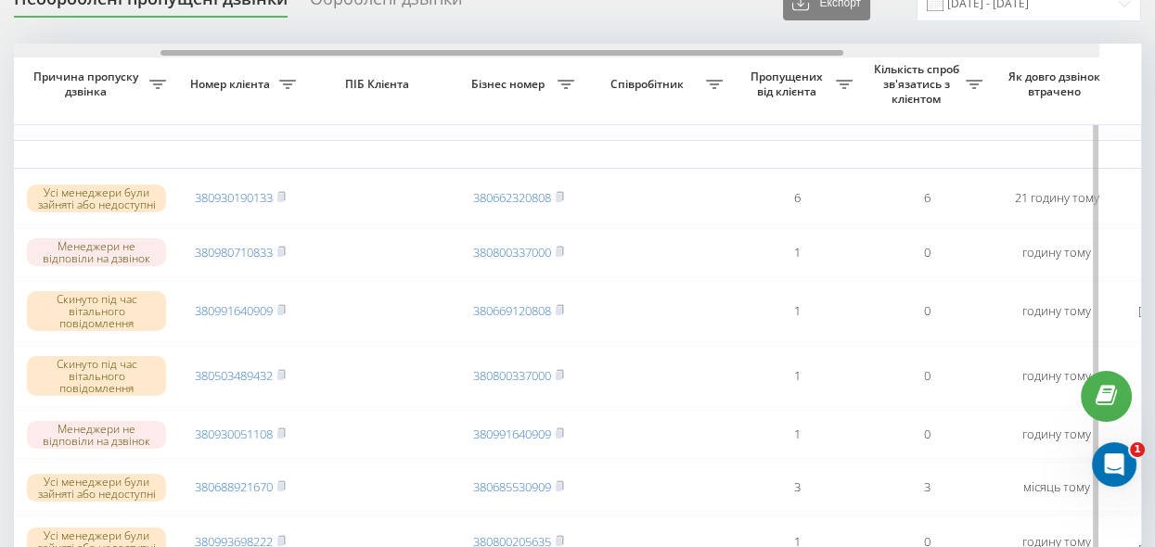
scroll to position [0, 308]
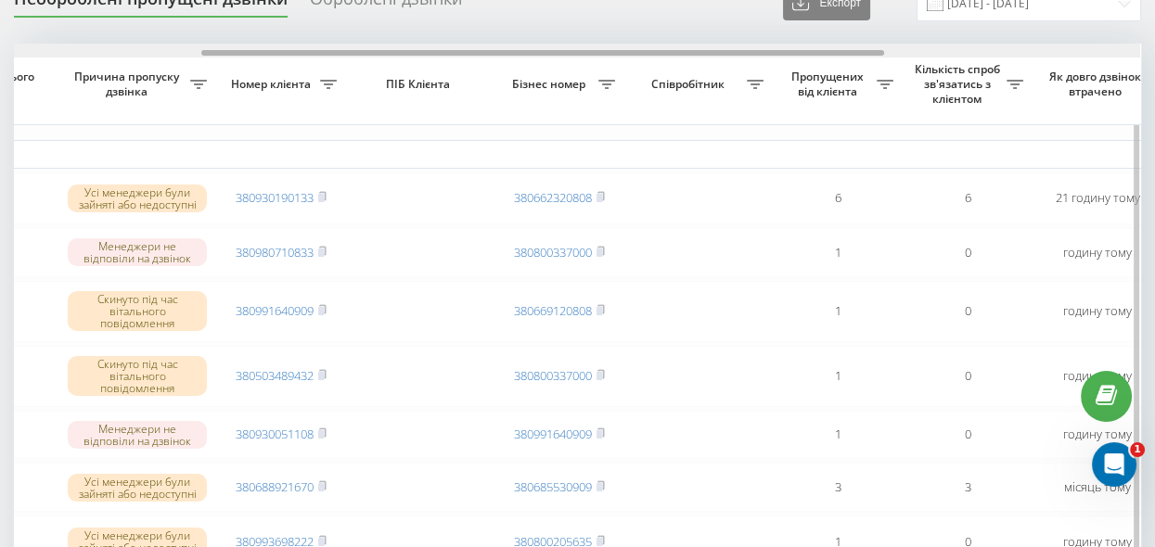
drag, startPoint x: 310, startPoint y: 51, endPoint x: 243, endPoint y: 51, distance: 66.8
click at [243, 51] on div at bounding box center [542, 53] width 683 height 6
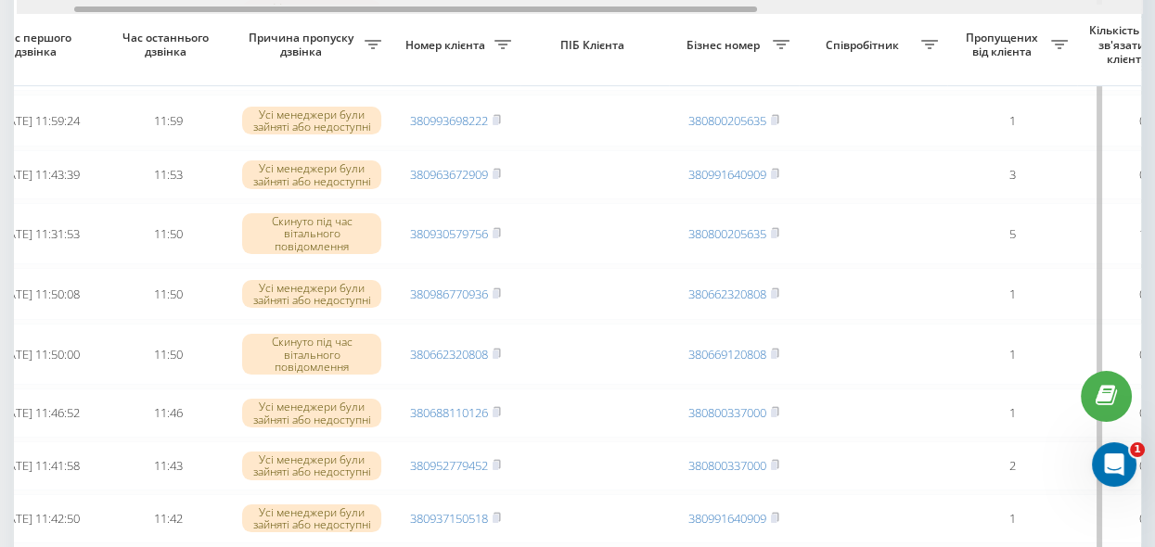
scroll to position [0, 10]
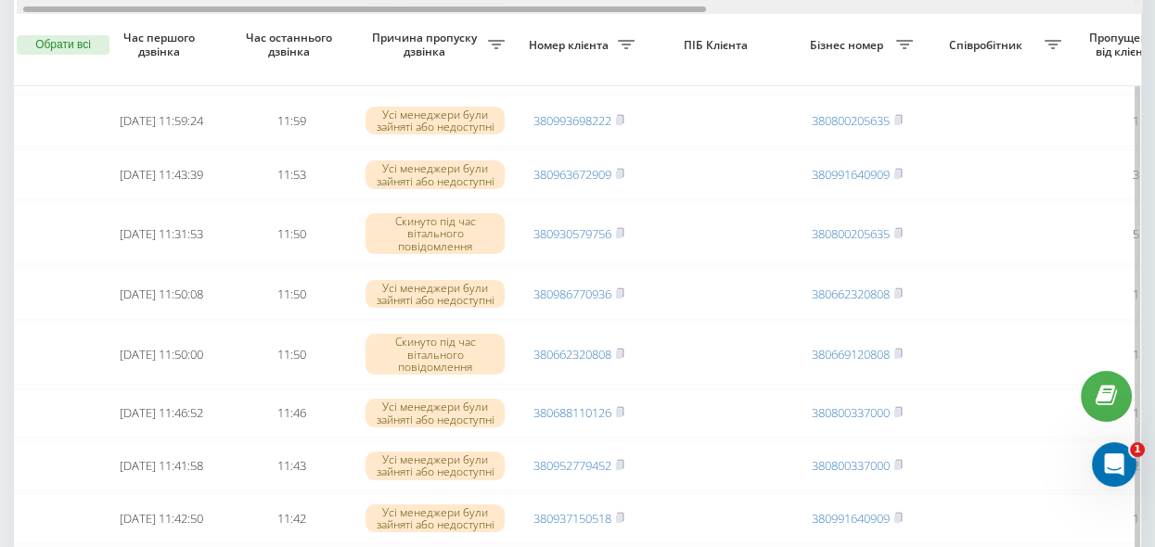
drag, startPoint x: 410, startPoint y: 10, endPoint x: 229, endPoint y: 15, distance: 181.0
click at [229, 15] on div "Обрати всі Час першого дзвінка Час останнього дзвінка Причина пропуску дзвінка …" at bounding box center [577, 462] width 1127 height 1680
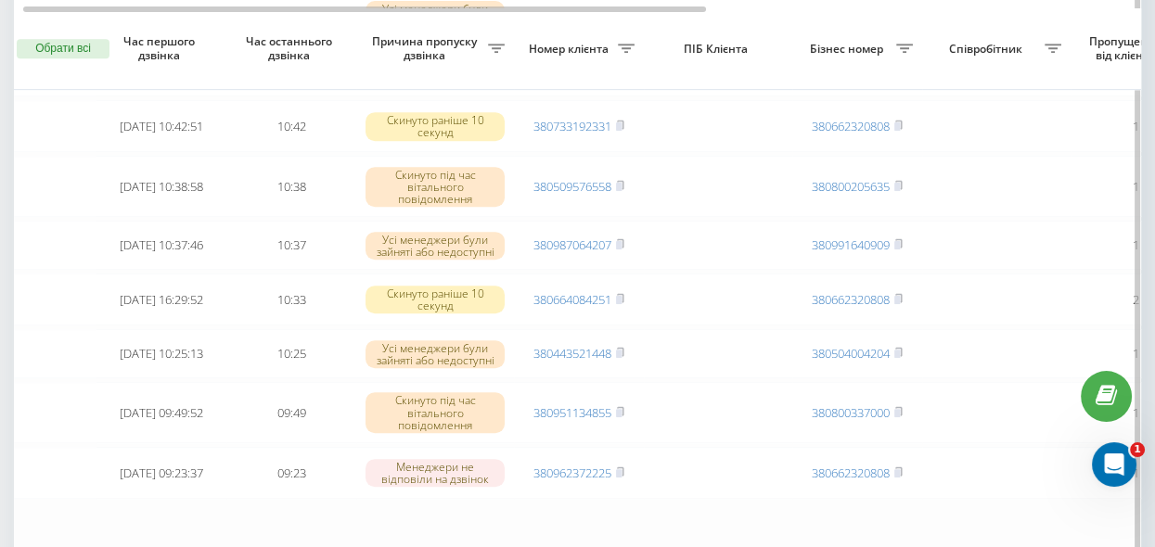
scroll to position [1181, 0]
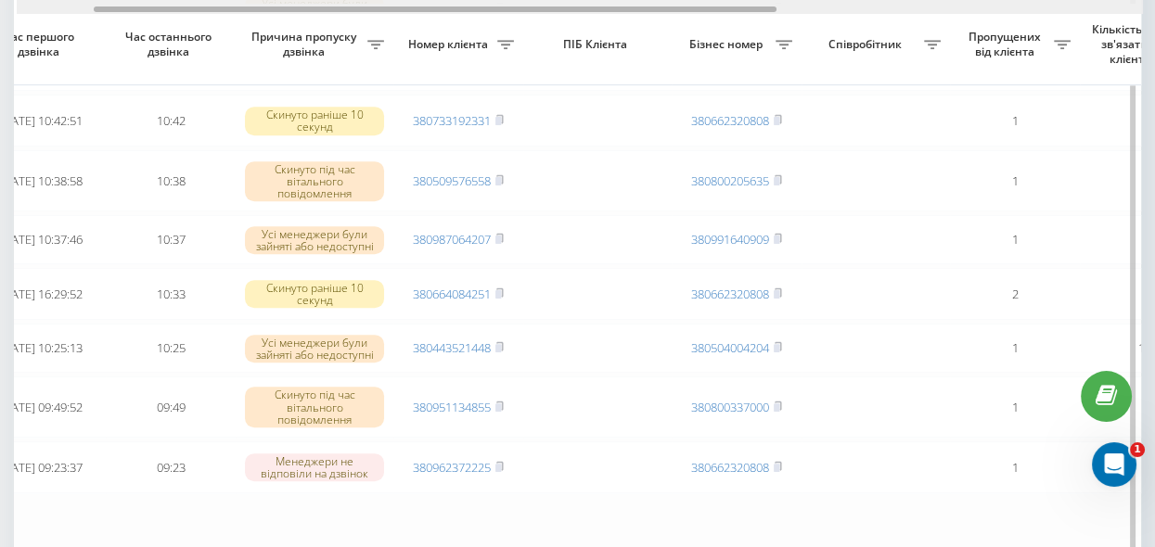
drag, startPoint x: 389, startPoint y: 8, endPoint x: 485, endPoint y: 22, distance: 97.5
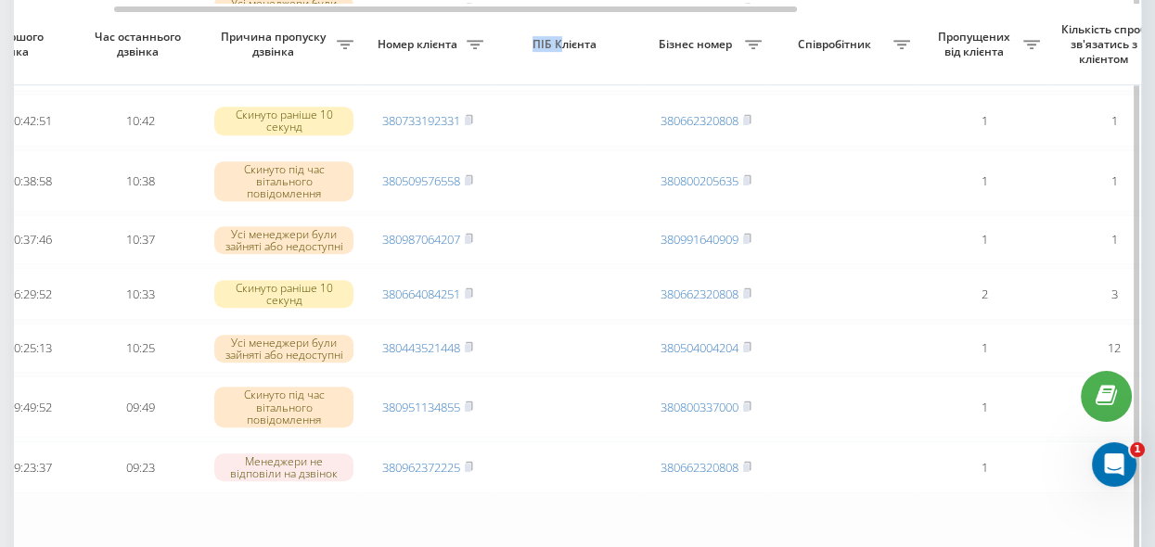
drag, startPoint x: 534, startPoint y: 29, endPoint x: 563, endPoint y: 33, distance: 29.1
click at [563, 33] on th "ПІБ Клієнта" at bounding box center [567, 45] width 148 height 82
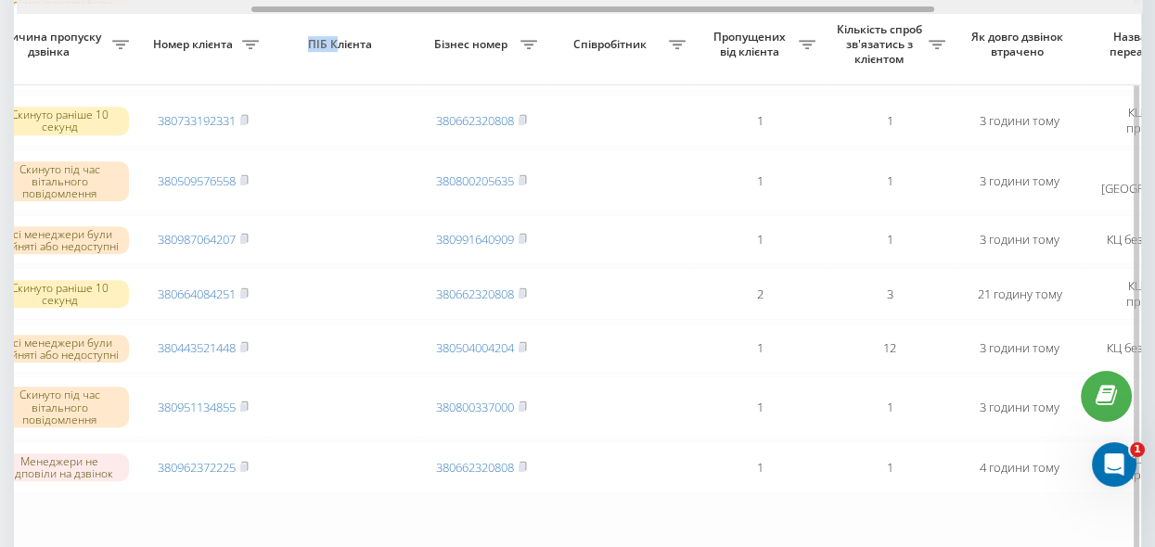
scroll to position [0, 401]
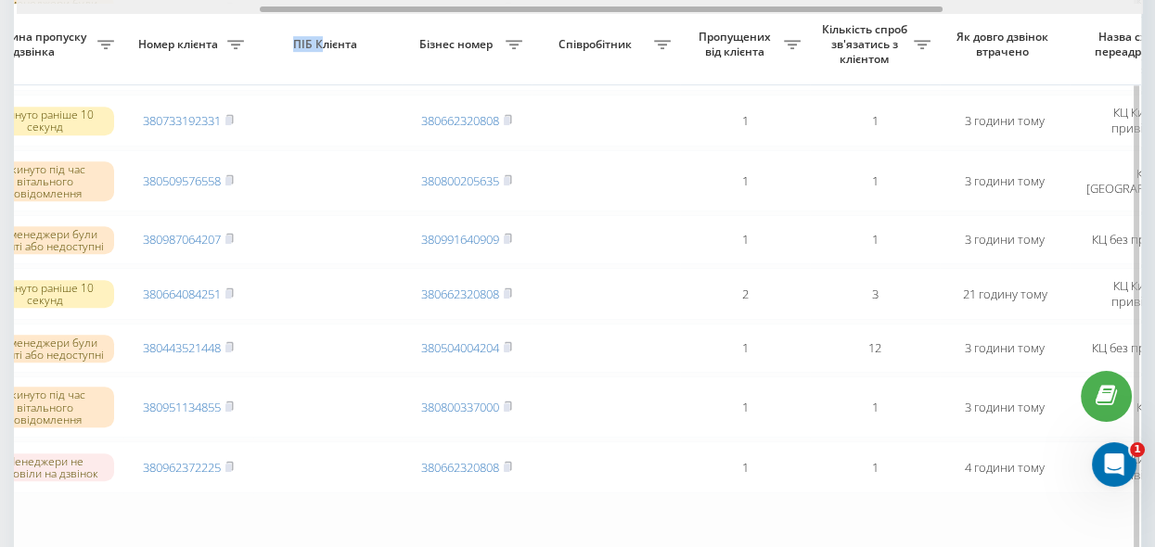
drag, startPoint x: 410, startPoint y: 7, endPoint x: 556, endPoint y: 19, distance: 146.2
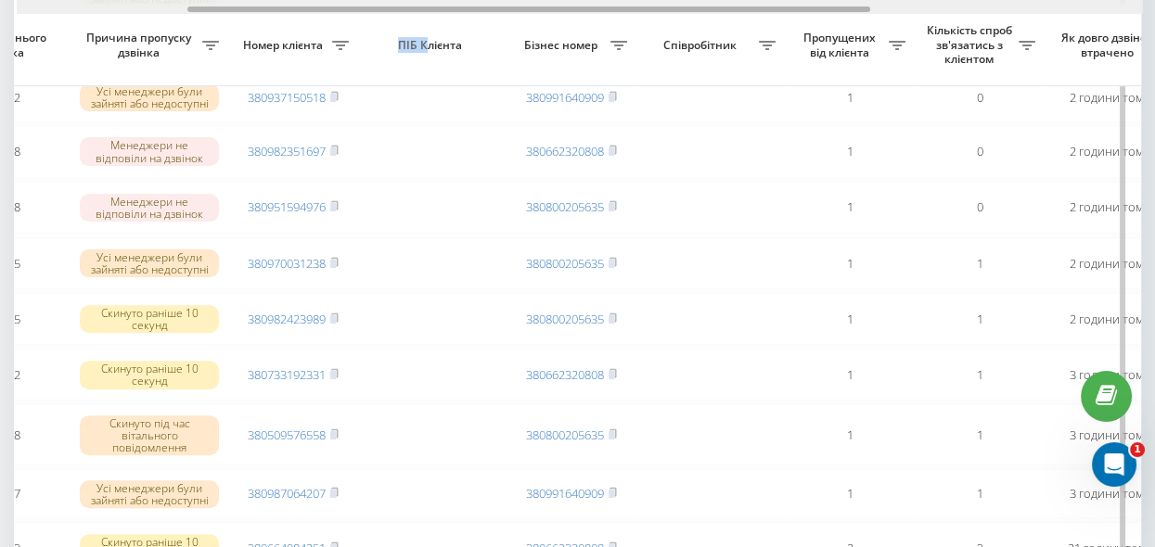
scroll to position [0, 282]
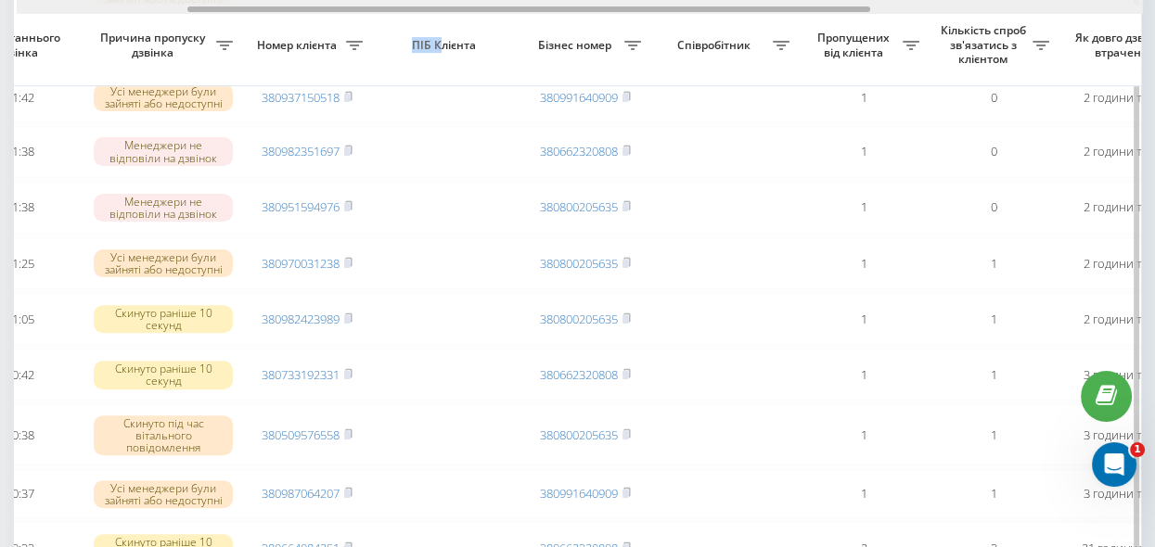
drag, startPoint x: 467, startPoint y: 8, endPoint x: 394, endPoint y: 21, distance: 73.5
click at [394, 21] on div "Обрати всі Час першого дзвінка Час останнього дзвінка Причина пропуску дзвінка …" at bounding box center [577, 41] width 1127 height 1680
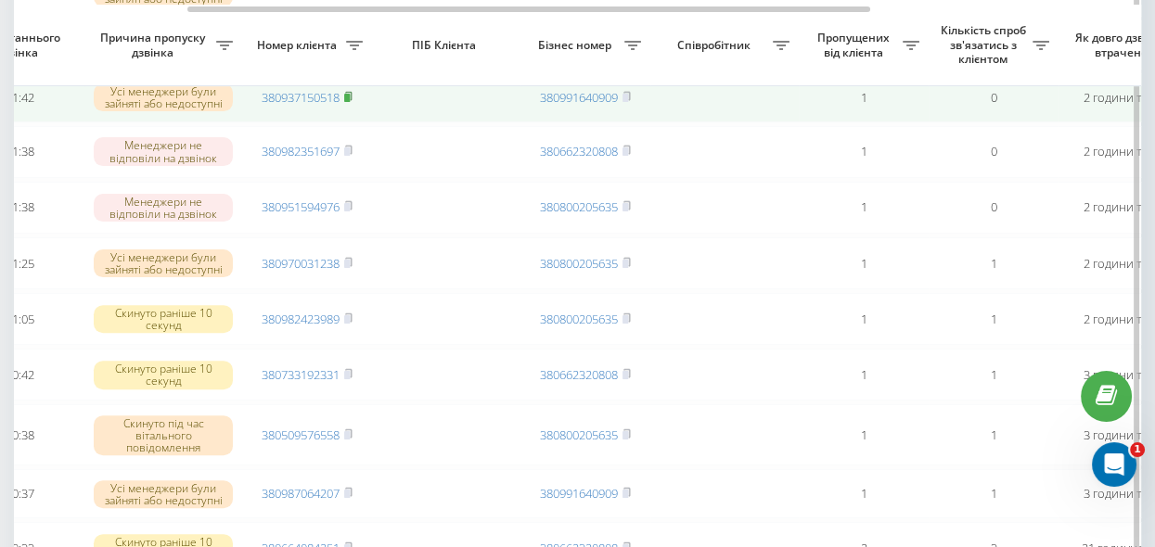
click at [349, 102] on rect at bounding box center [347, 98] width 6 height 8
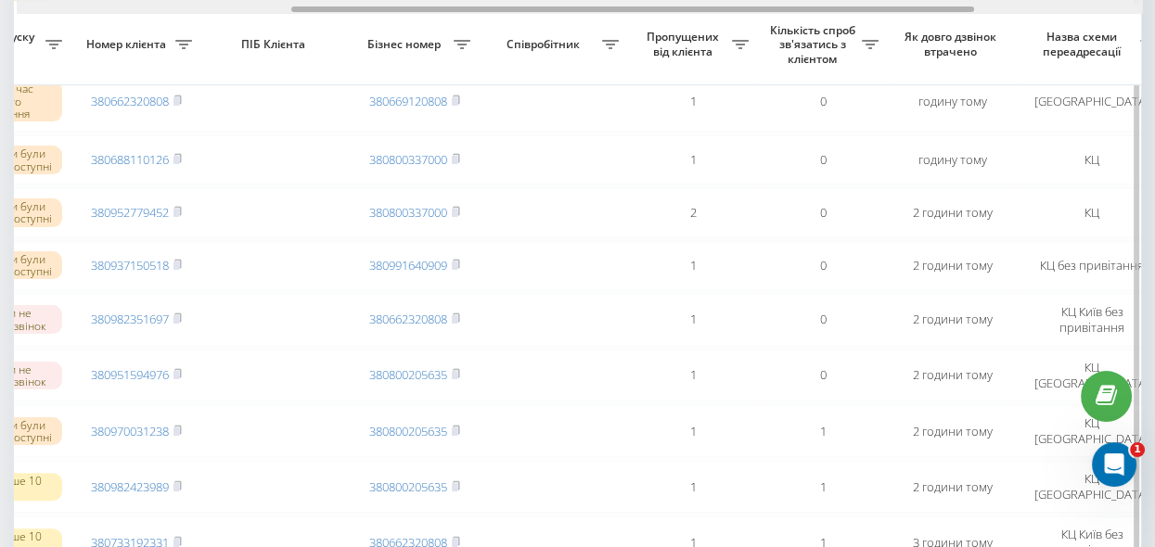
scroll to position [0, 457]
drag, startPoint x: 639, startPoint y: 7, endPoint x: 746, endPoint y: 28, distance: 108.6
click at [746, 28] on div "Обрати всі Час першого дзвінка Час останнього дзвінка Причина пропуску дзвінка …" at bounding box center [577, 209] width 1127 height 1680
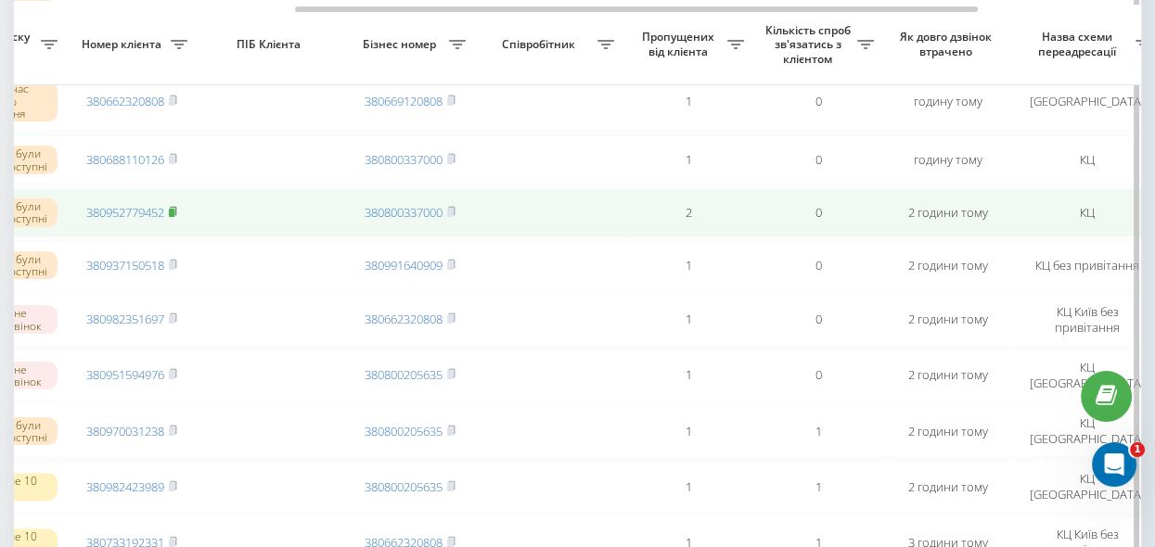
click at [174, 216] on rect at bounding box center [172, 213] width 6 height 8
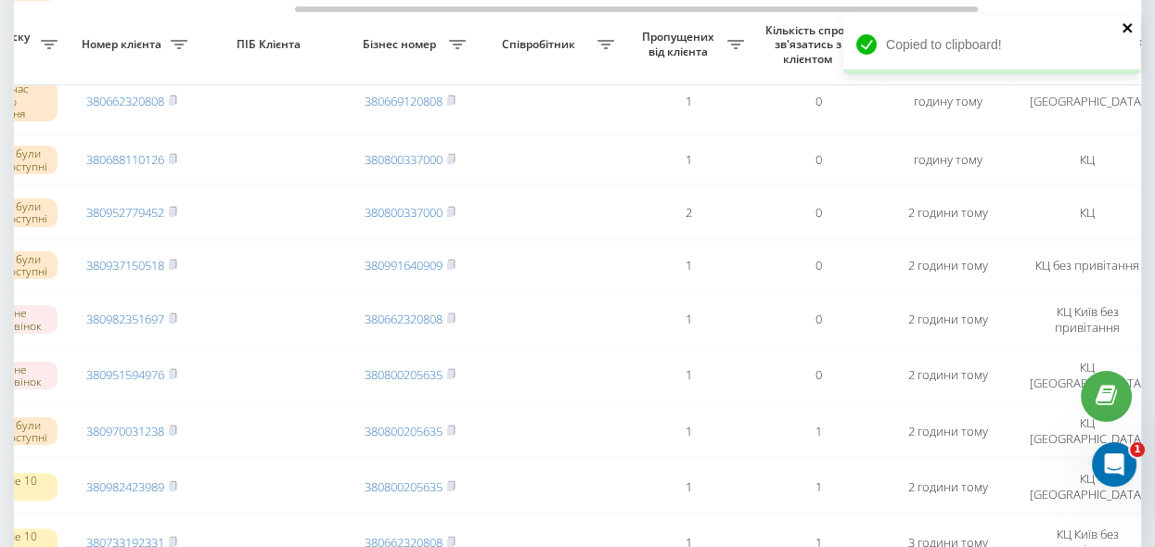
click at [1130, 26] on icon "close" at bounding box center [1127, 27] width 9 height 9
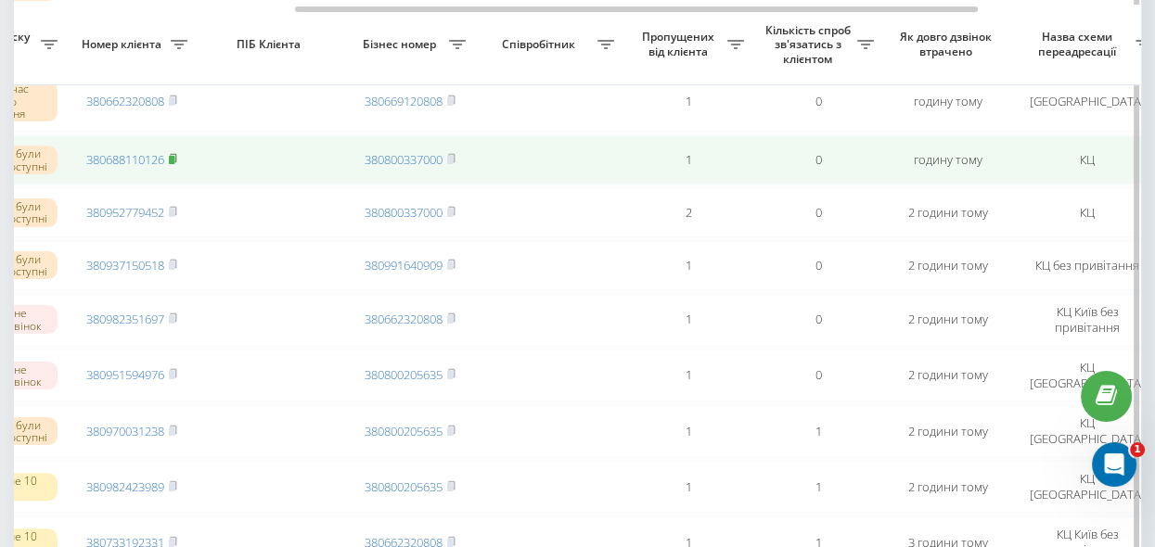
click at [174, 162] on rect at bounding box center [172, 160] width 6 height 8
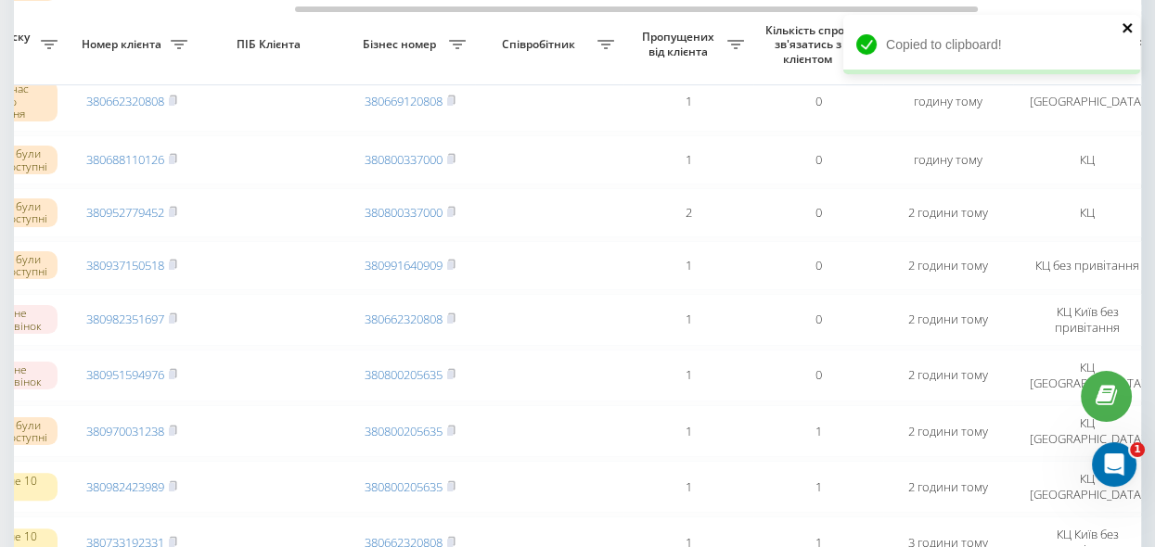
click at [1127, 28] on icon "close" at bounding box center [1127, 27] width 9 height 9
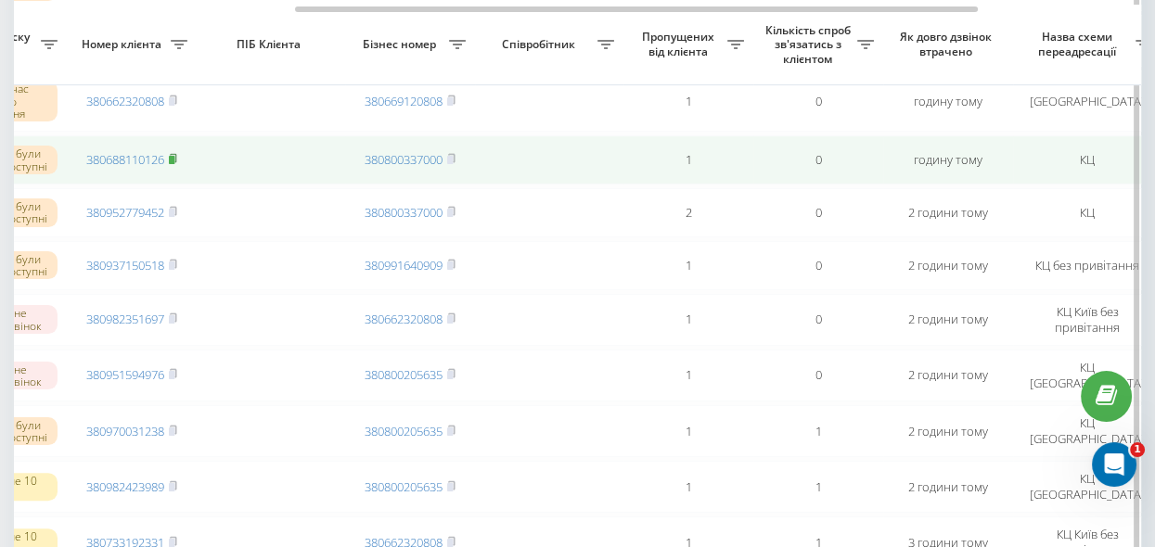
click at [174, 159] on icon at bounding box center [173, 158] width 8 height 11
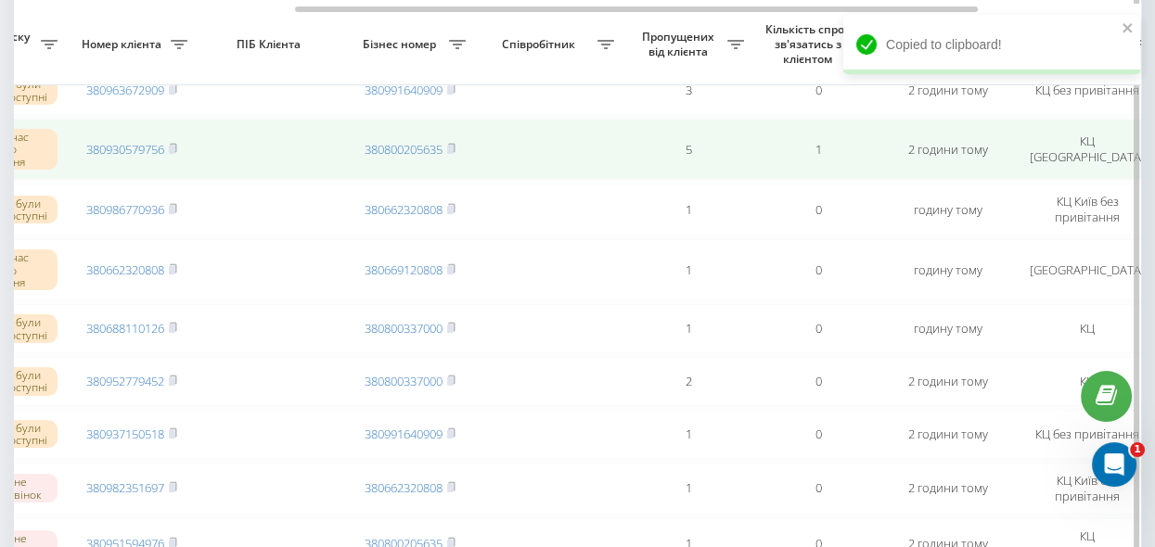
scroll to position [506, 0]
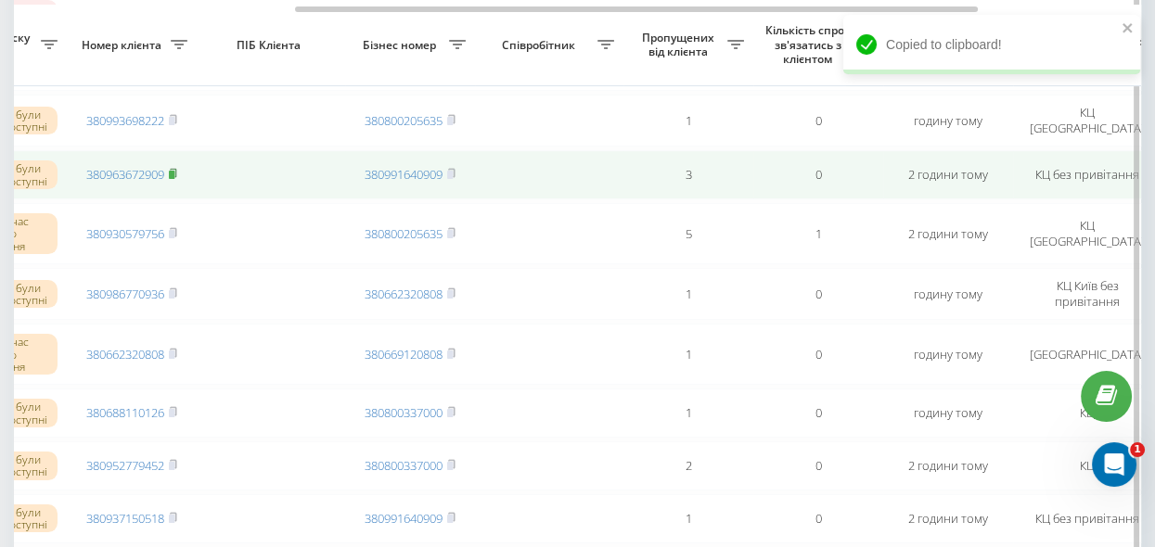
click at [174, 175] on rect at bounding box center [172, 175] width 6 height 8
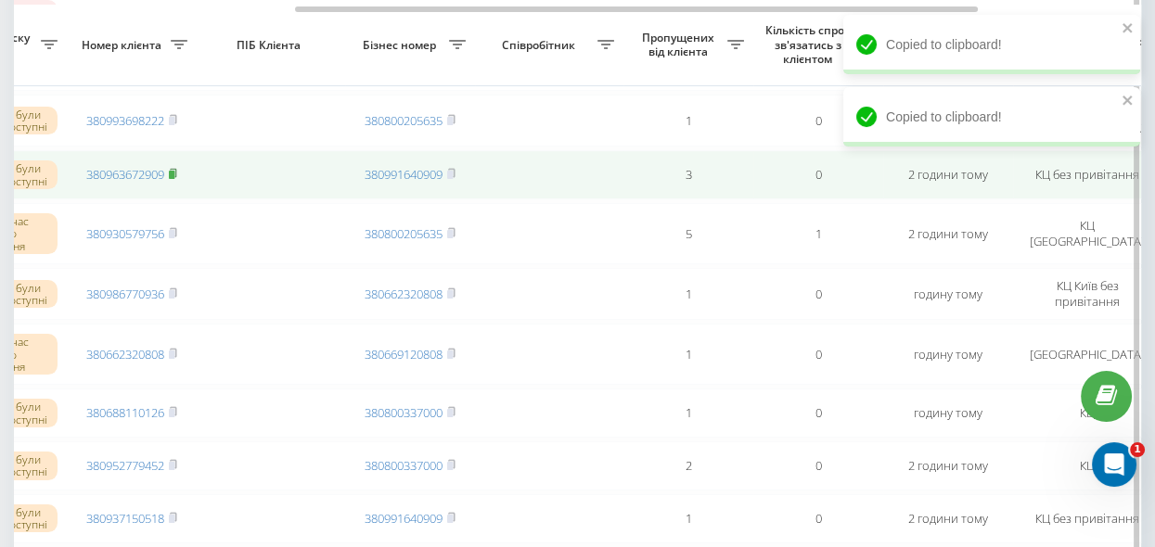
click at [176, 174] on icon at bounding box center [173, 173] width 8 height 11
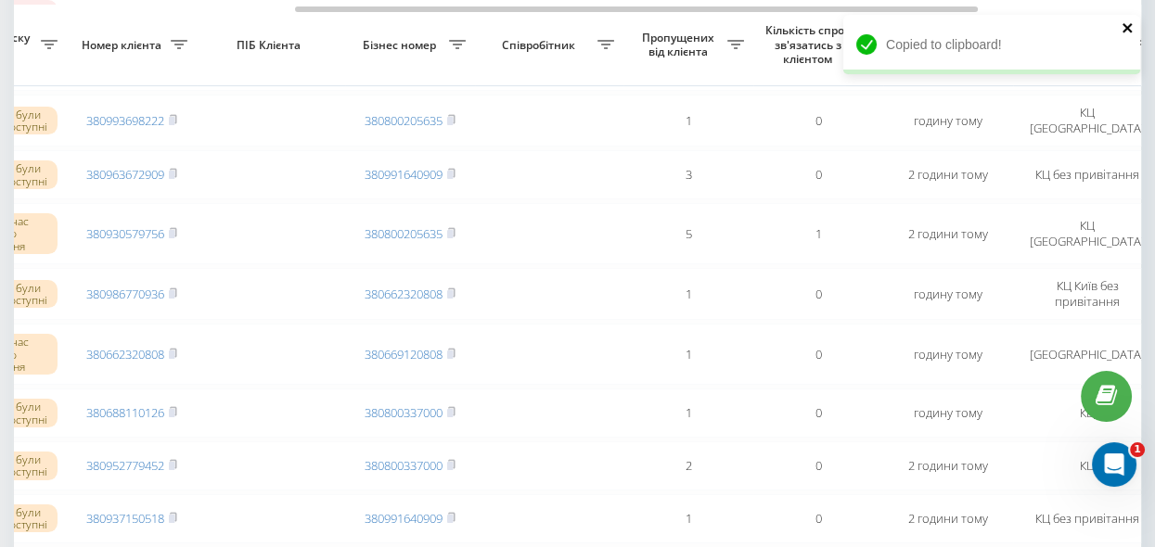
click at [1127, 27] on icon "close" at bounding box center [1127, 27] width 9 height 9
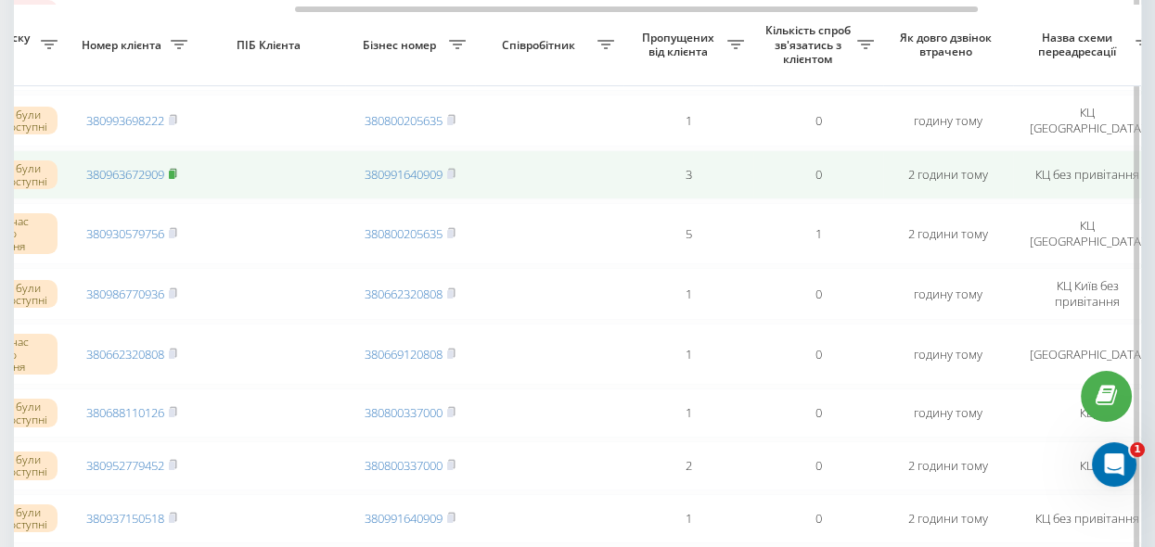
click at [176, 173] on icon at bounding box center [173, 173] width 6 height 8
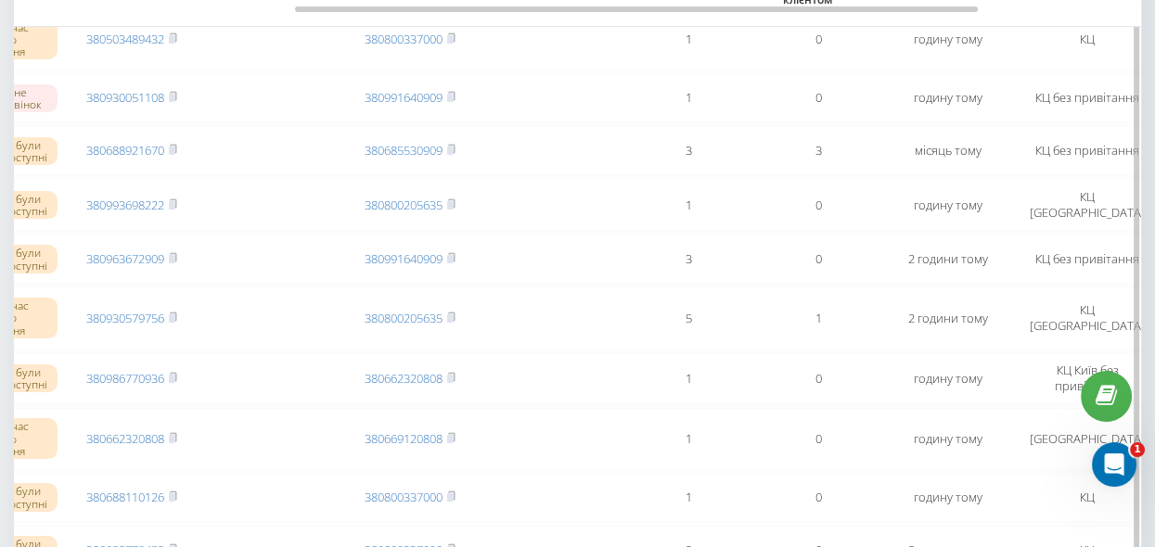
scroll to position [337, 0]
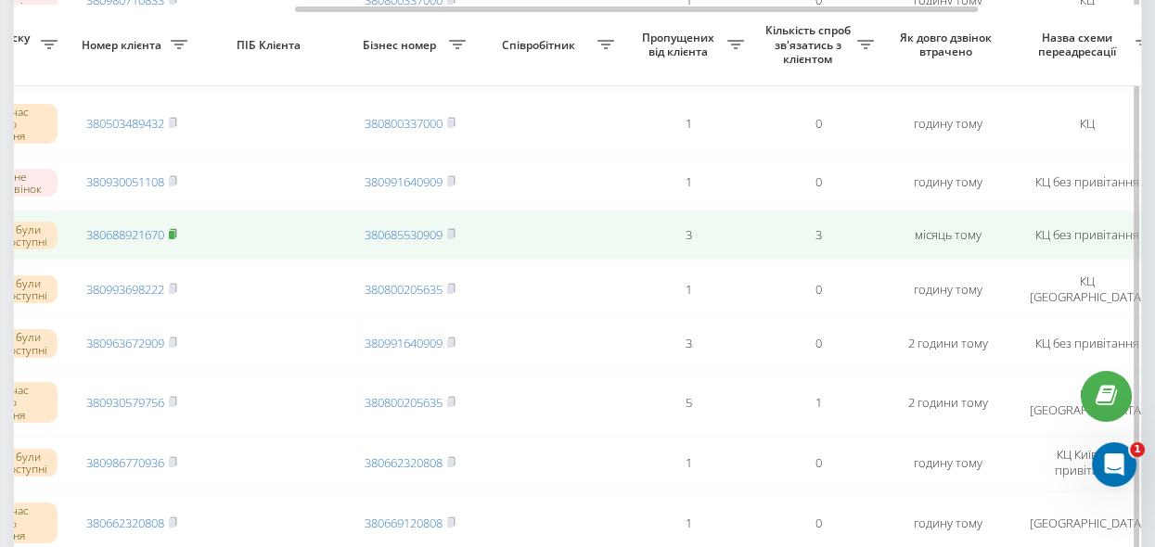
click at [174, 233] on rect at bounding box center [172, 235] width 6 height 8
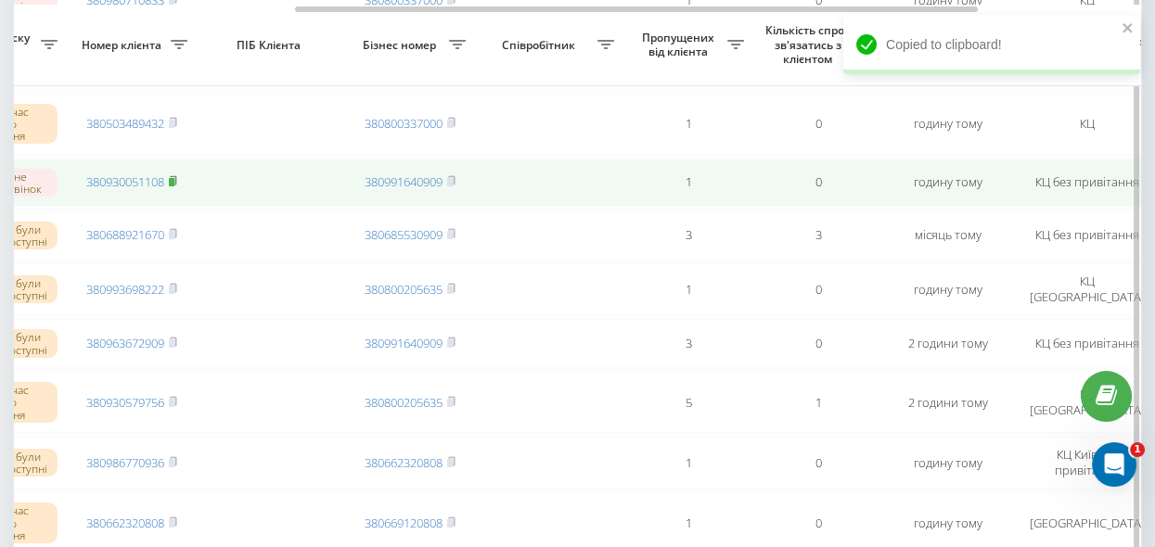
click at [174, 180] on rect at bounding box center [172, 182] width 6 height 8
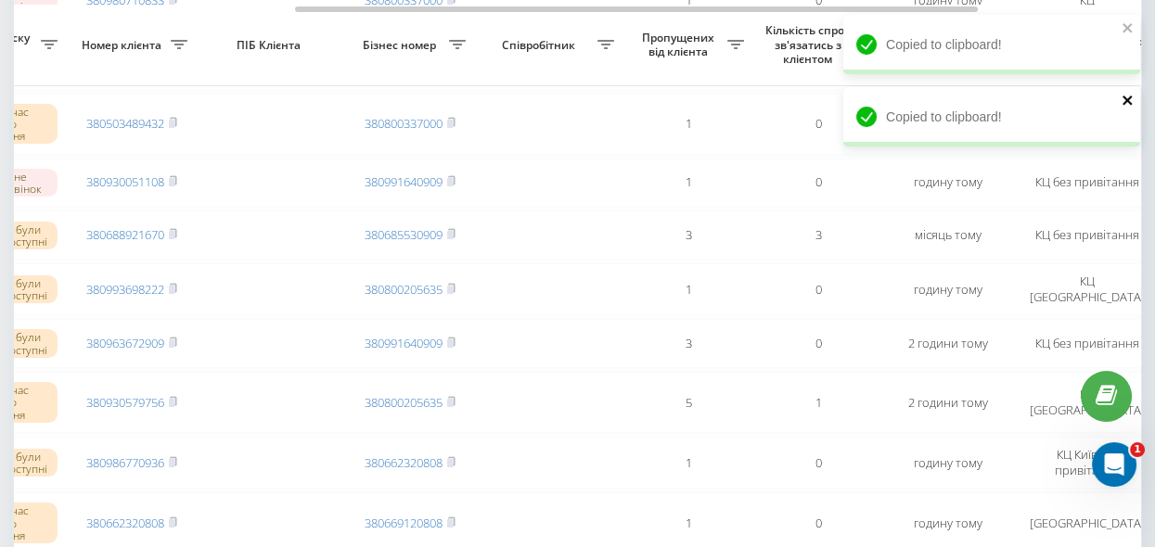
click at [1125, 100] on icon "close" at bounding box center [1128, 100] width 13 height 15
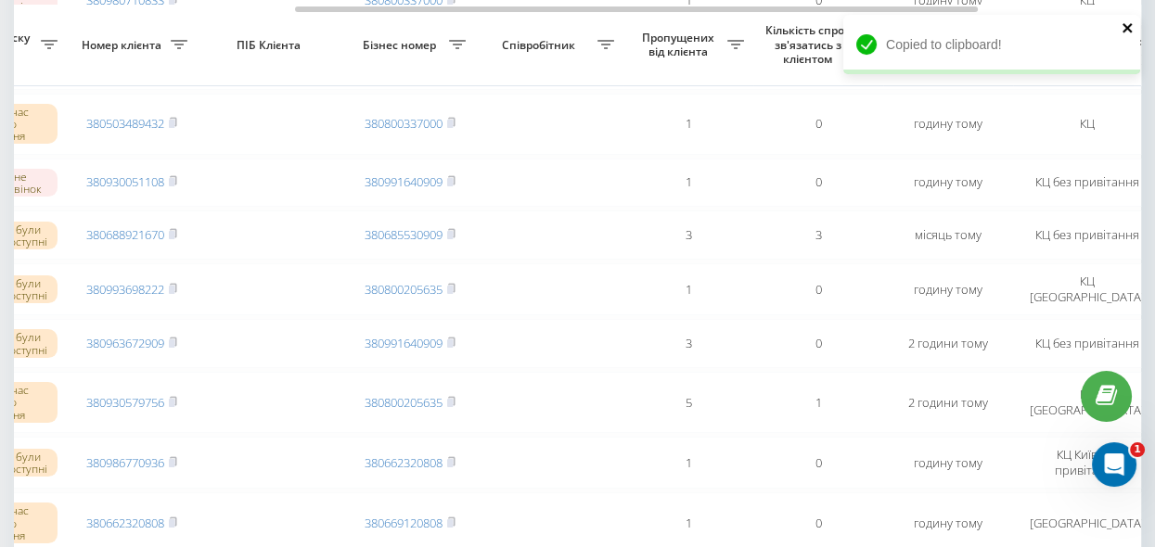
click at [1126, 32] on icon "close" at bounding box center [1128, 27] width 13 height 15
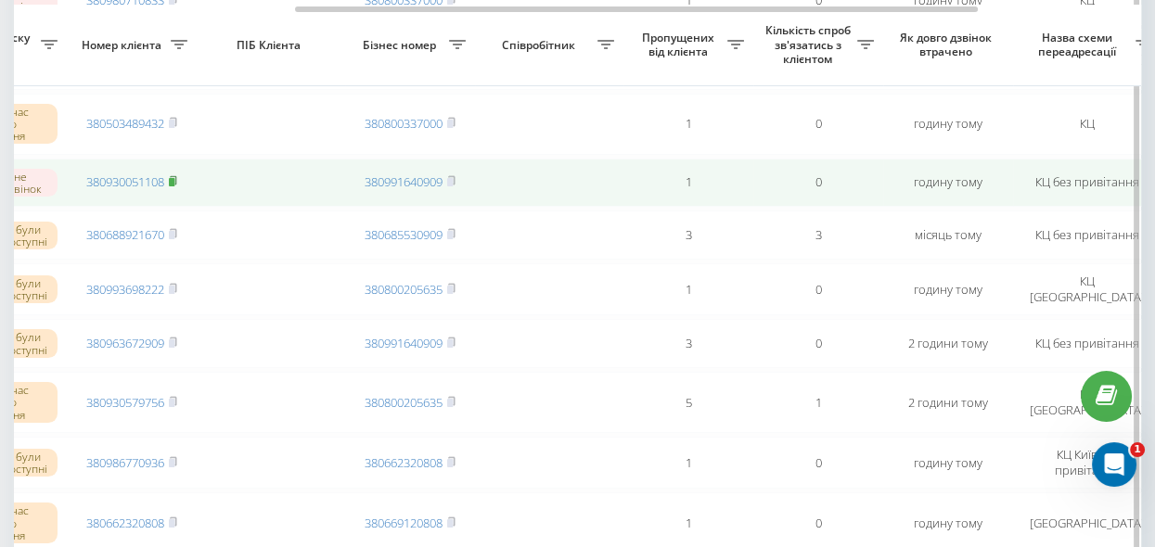
click at [174, 180] on rect at bounding box center [172, 182] width 6 height 8
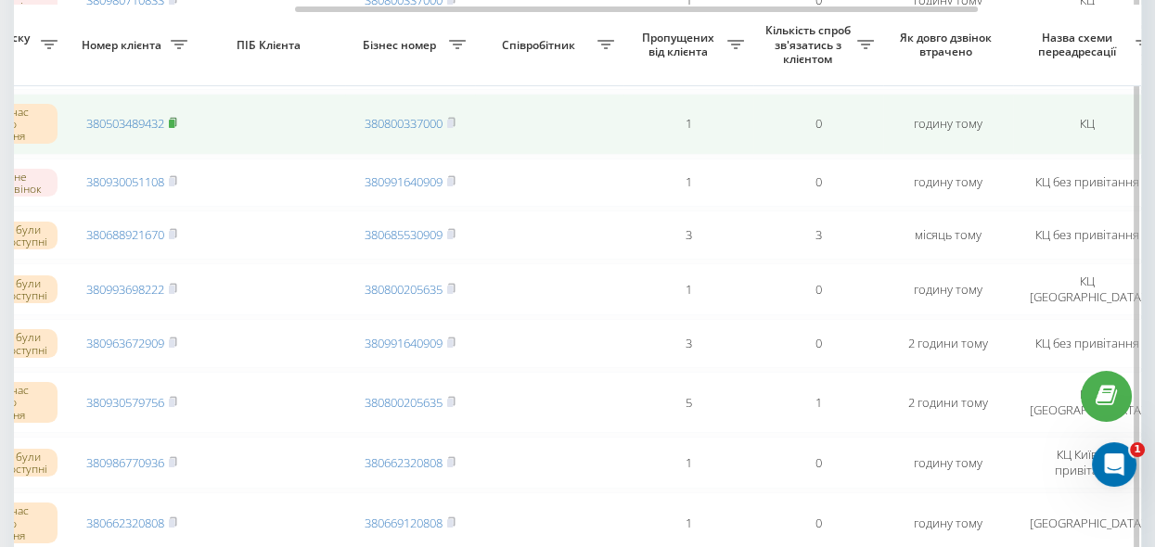
click at [174, 120] on rect at bounding box center [172, 124] width 6 height 8
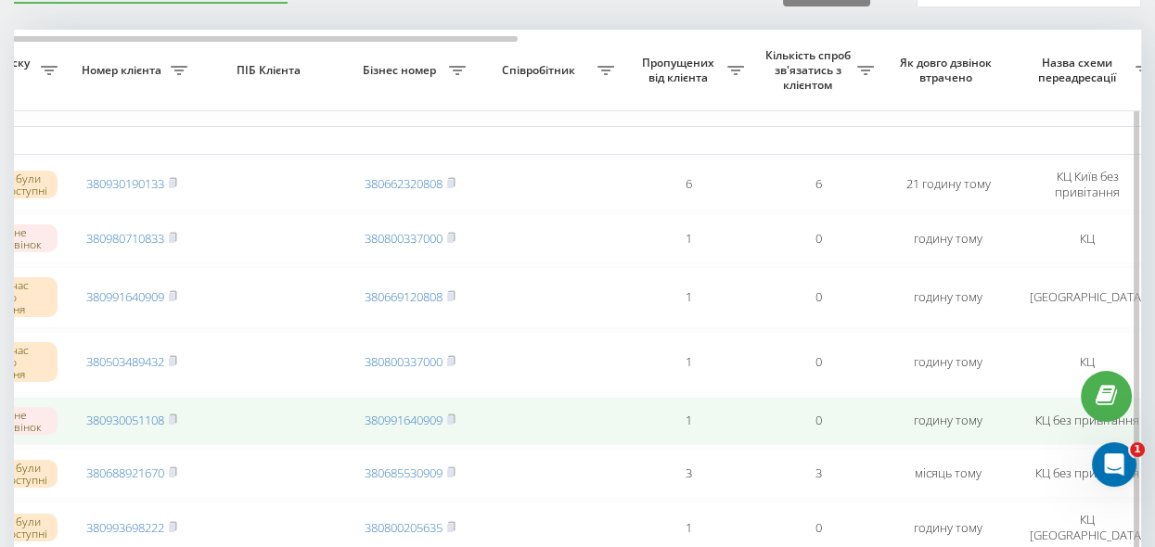
scroll to position [84, 0]
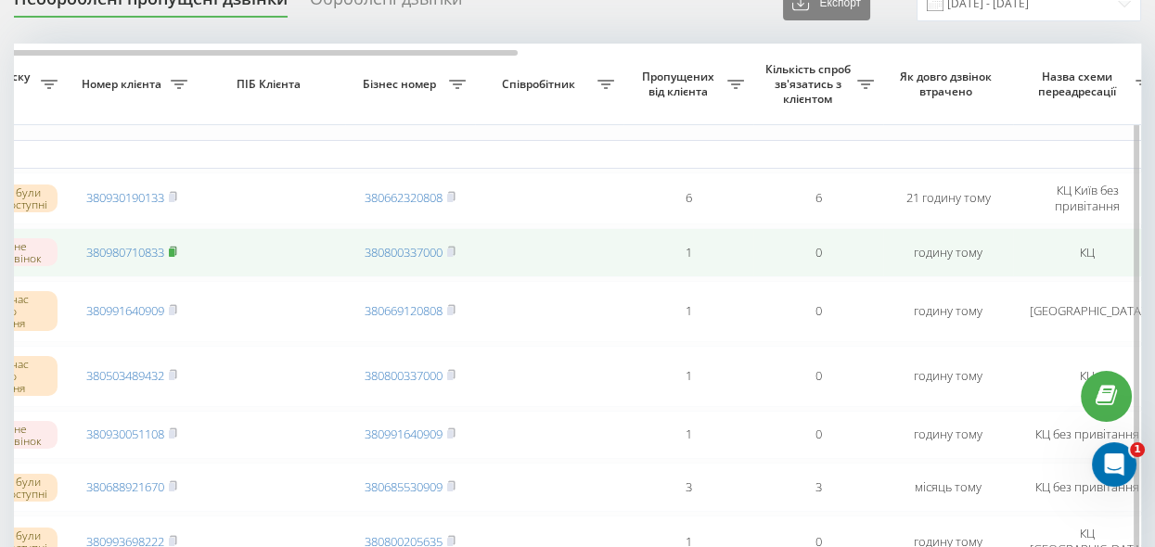
click at [174, 250] on rect at bounding box center [172, 253] width 6 height 8
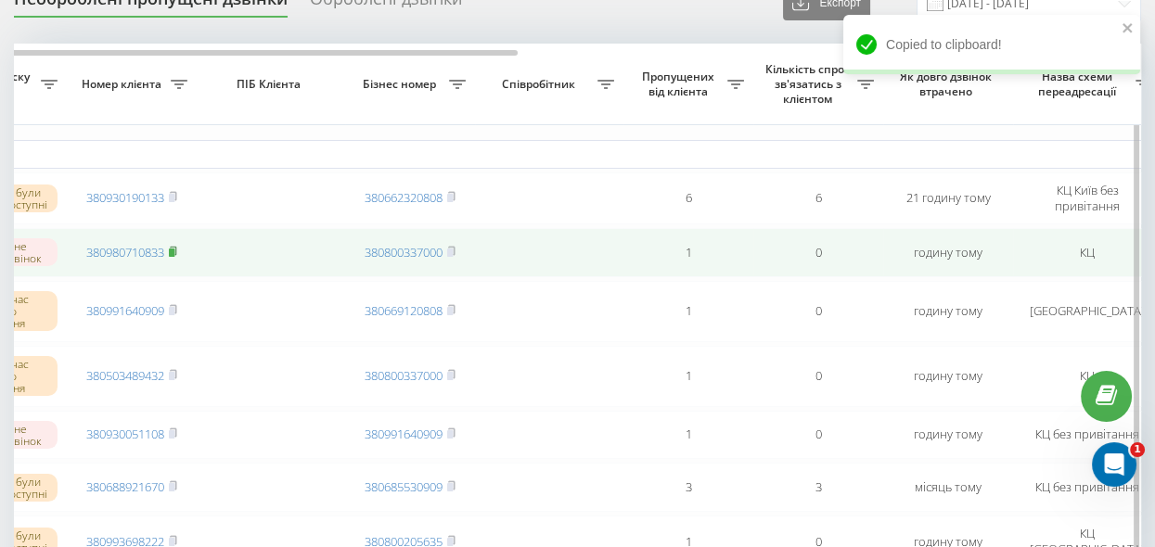
click at [174, 249] on rect at bounding box center [172, 253] width 6 height 8
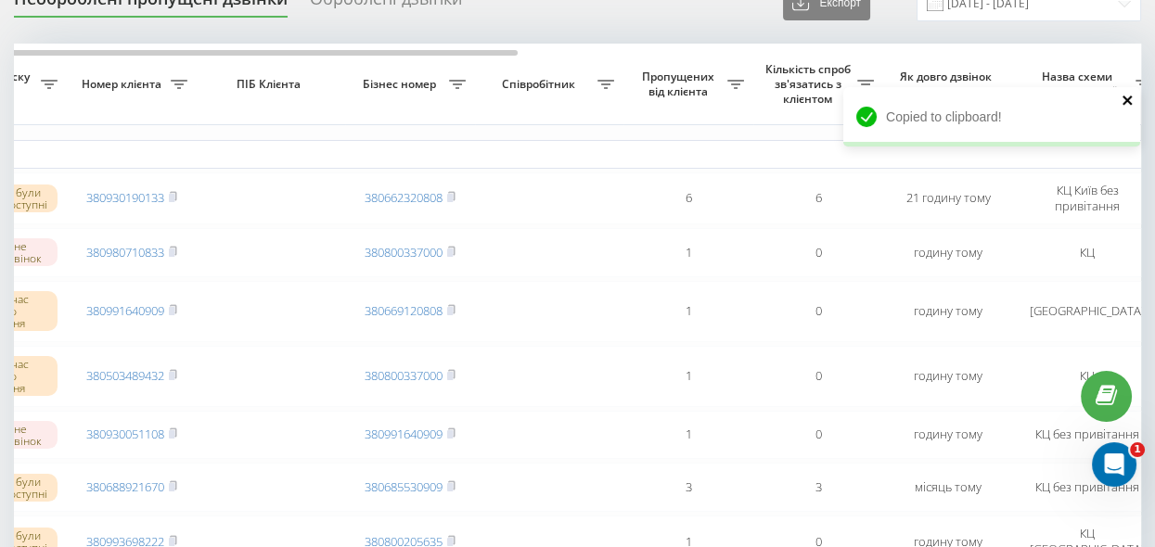
click at [1127, 102] on icon "close" at bounding box center [1128, 100] width 13 height 15
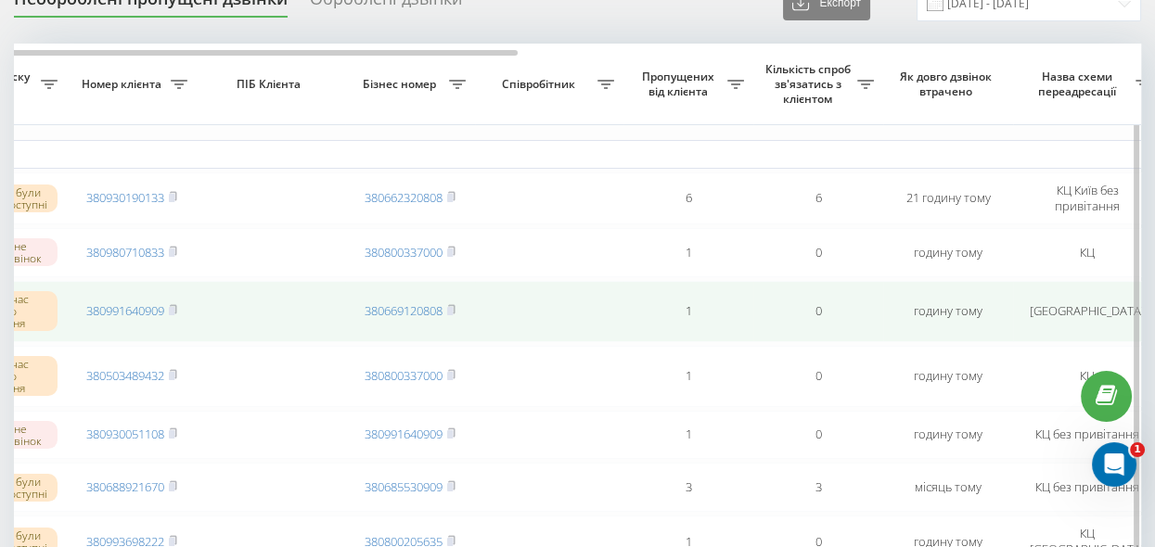
drag, startPoint x: 174, startPoint y: 249, endPoint x: 259, endPoint y: 283, distance: 91.2
click at [174, 249] on rect at bounding box center [172, 253] width 6 height 8
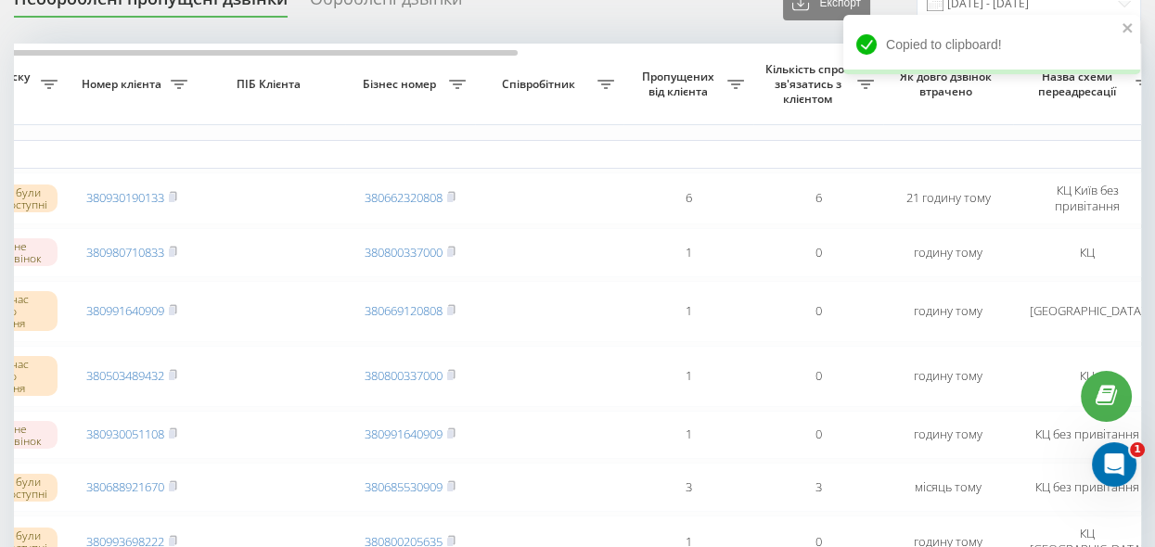
drag, startPoint x: 1118, startPoint y: 28, endPoint x: 1095, endPoint y: 38, distance: 25.3
click at [1120, 28] on div "Copied to clipboard!" at bounding box center [991, 44] width 297 height 59
click at [1128, 27] on icon "close" at bounding box center [1127, 27] width 9 height 9
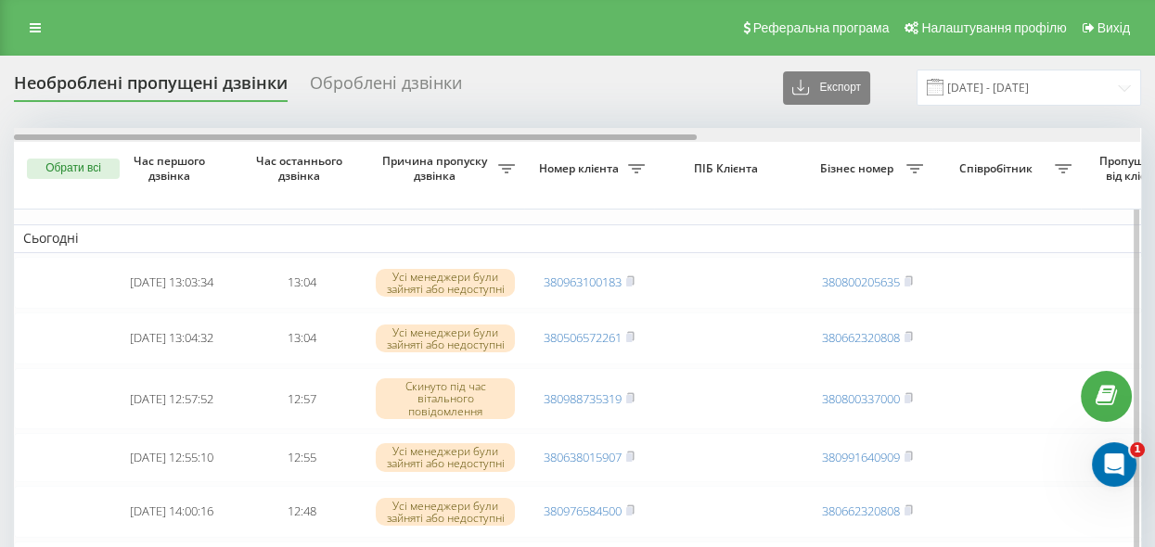
drag, startPoint x: 354, startPoint y: 134, endPoint x: 279, endPoint y: 183, distance: 89.0
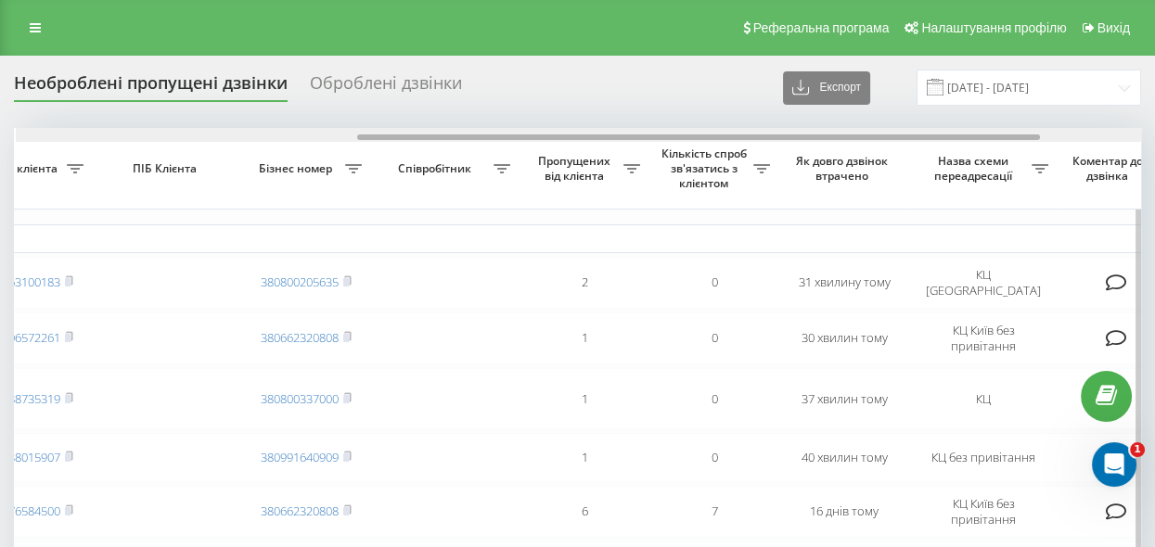
scroll to position [0, 564]
drag, startPoint x: 365, startPoint y: 135, endPoint x: 708, endPoint y: 184, distance: 346.7
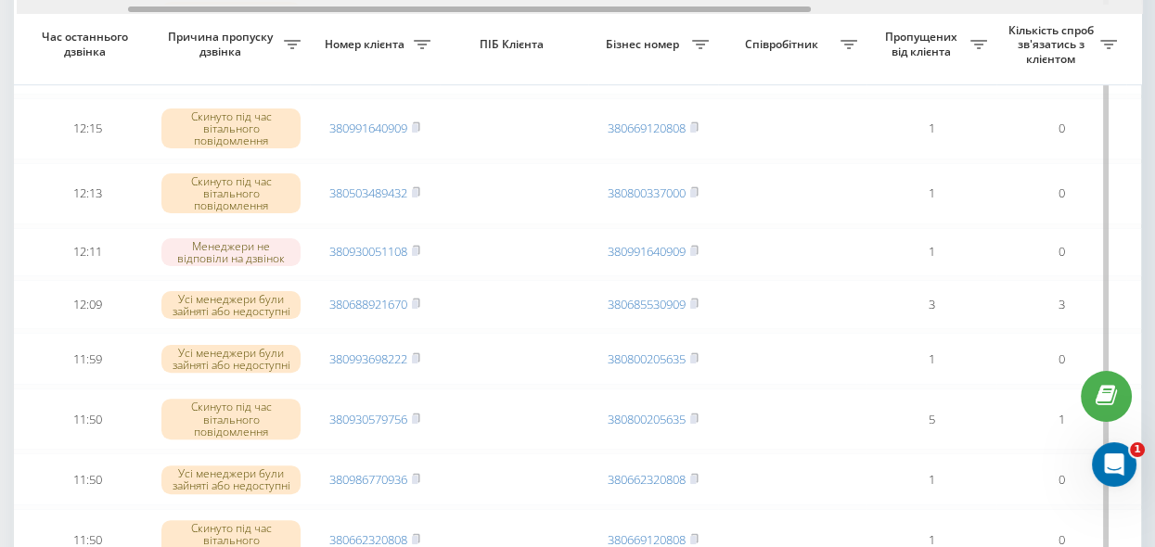
scroll to position [0, 180]
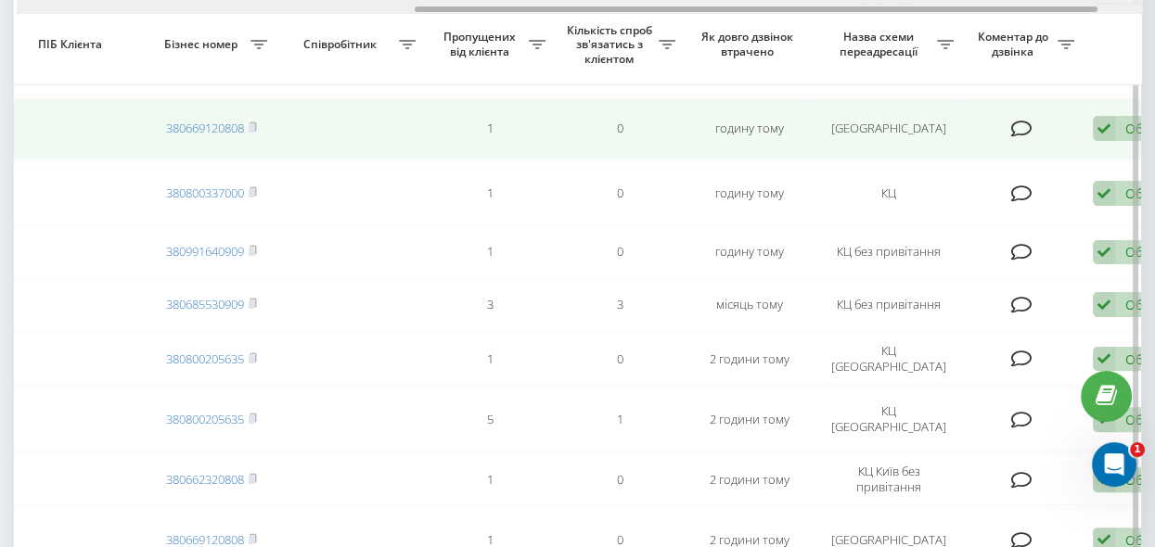
drag, startPoint x: 376, startPoint y: 9, endPoint x: 433, endPoint y: 106, distance: 112.4
click at [433, 106] on div "Обрати всі Час першого дзвінка Час останнього дзвінка Причина пропуску дзвінка …" at bounding box center [577, 130] width 1127 height 1690
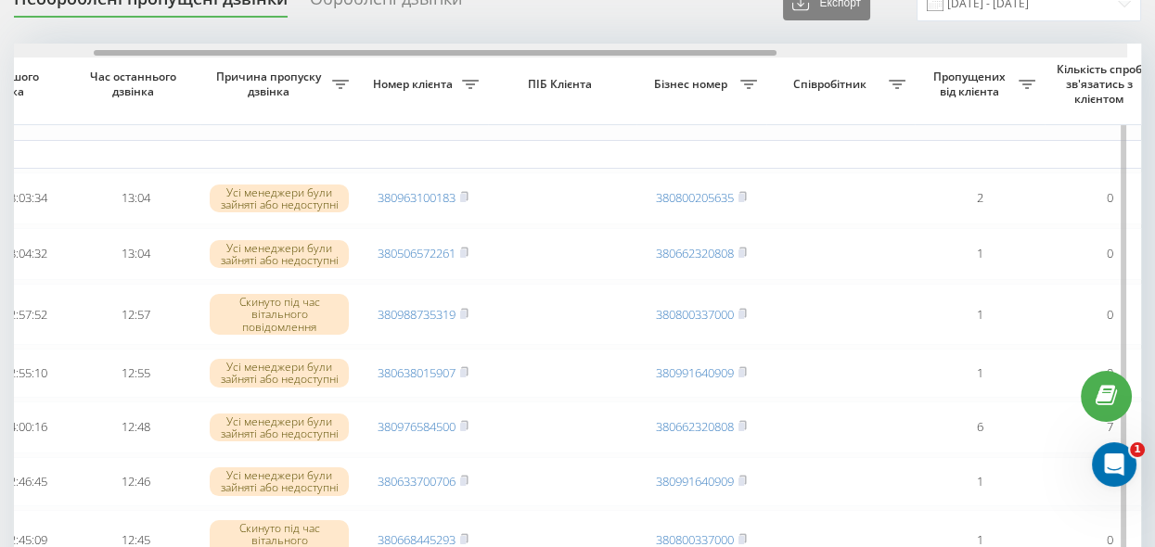
scroll to position [0, 144]
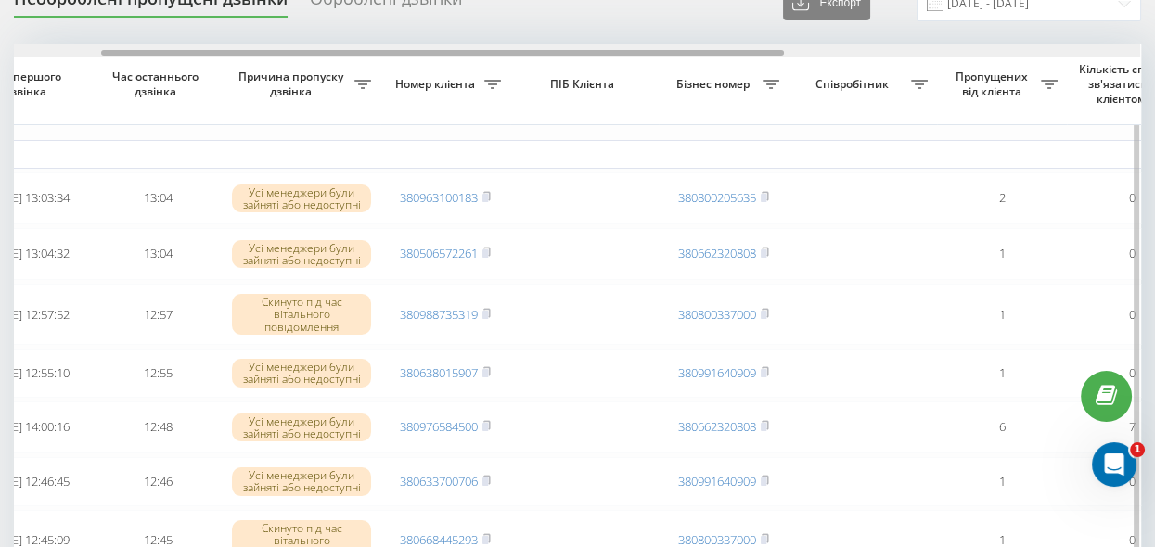
drag, startPoint x: 380, startPoint y: 53, endPoint x: 67, endPoint y: 53, distance: 313.6
click at [67, 53] on div at bounding box center [577, 51] width 1127 height 14
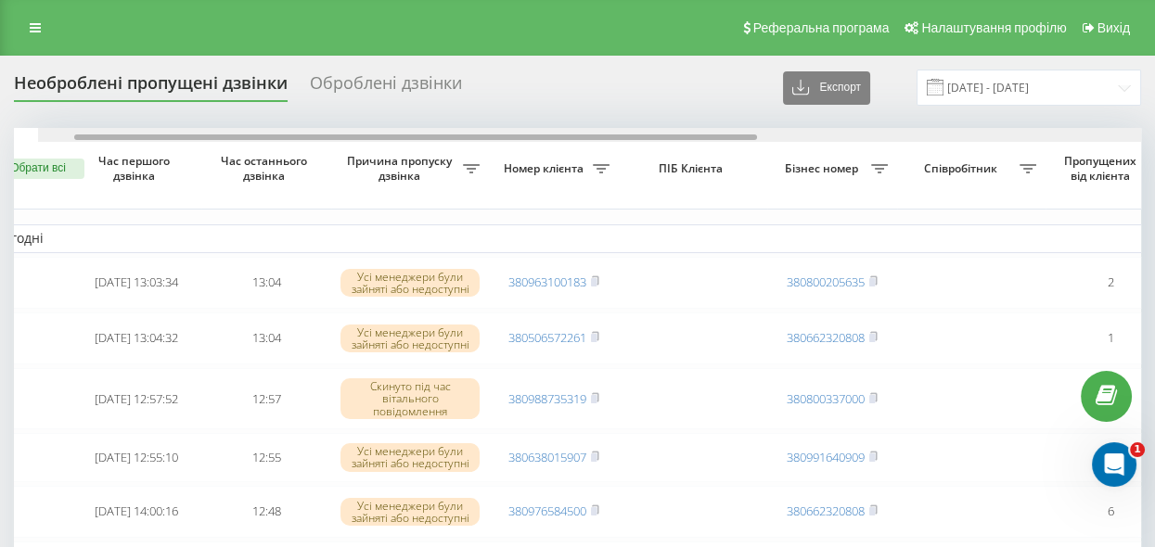
drag, startPoint x: 308, startPoint y: 136, endPoint x: 324, endPoint y: 131, distance: 16.7
click at [325, 140] on div at bounding box center [601, 135] width 1127 height 14
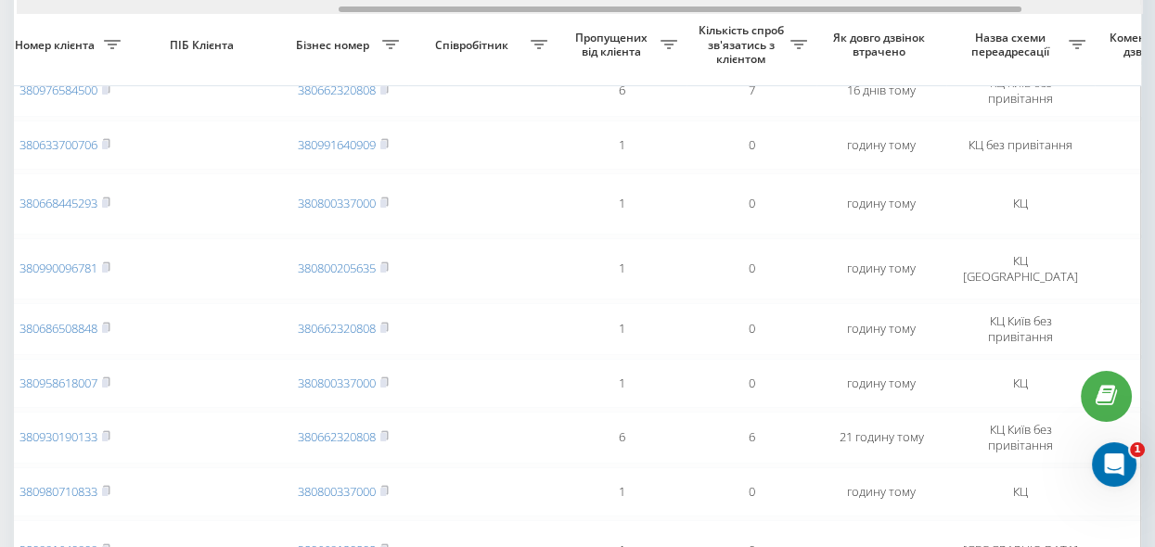
scroll to position [0, 530]
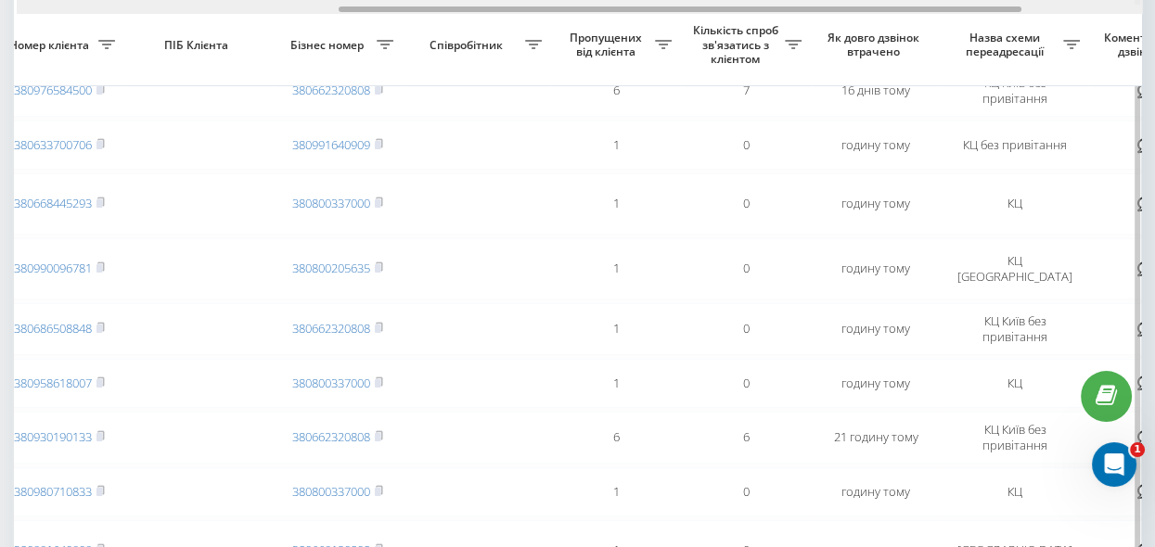
drag, startPoint x: 521, startPoint y: 6, endPoint x: 827, endPoint y: 68, distance: 312.5
click at [827, 68] on div "Обрати всі Час першого дзвінка Час останнього дзвінка Причина пропуску дзвінка …" at bounding box center [577, 552] width 1127 height 1690
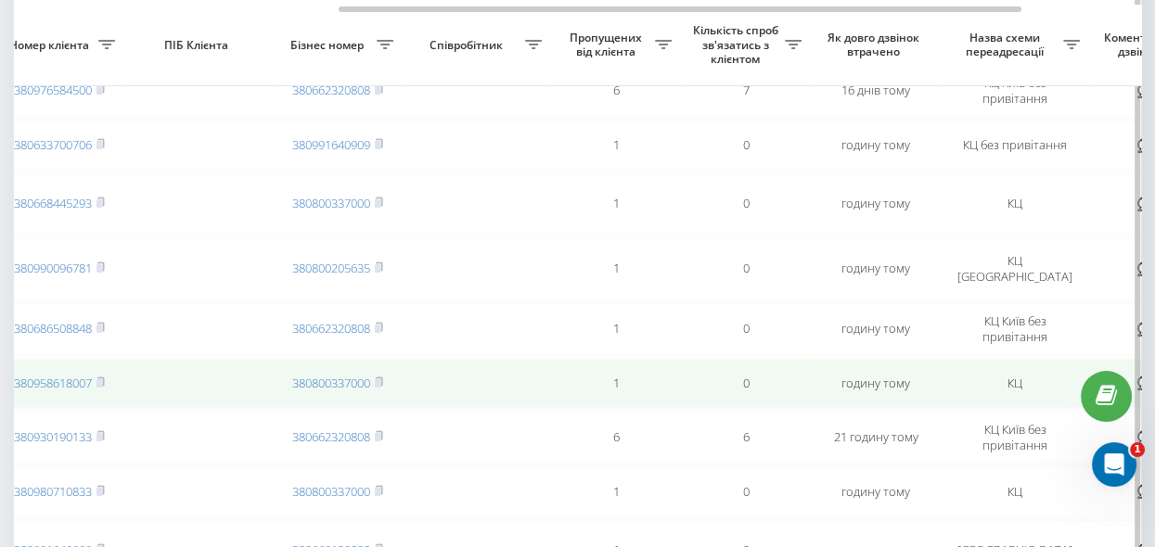
drag, startPoint x: 104, startPoint y: 380, endPoint x: 231, endPoint y: 403, distance: 129.2
click at [104, 380] on icon at bounding box center [101, 382] width 8 height 11
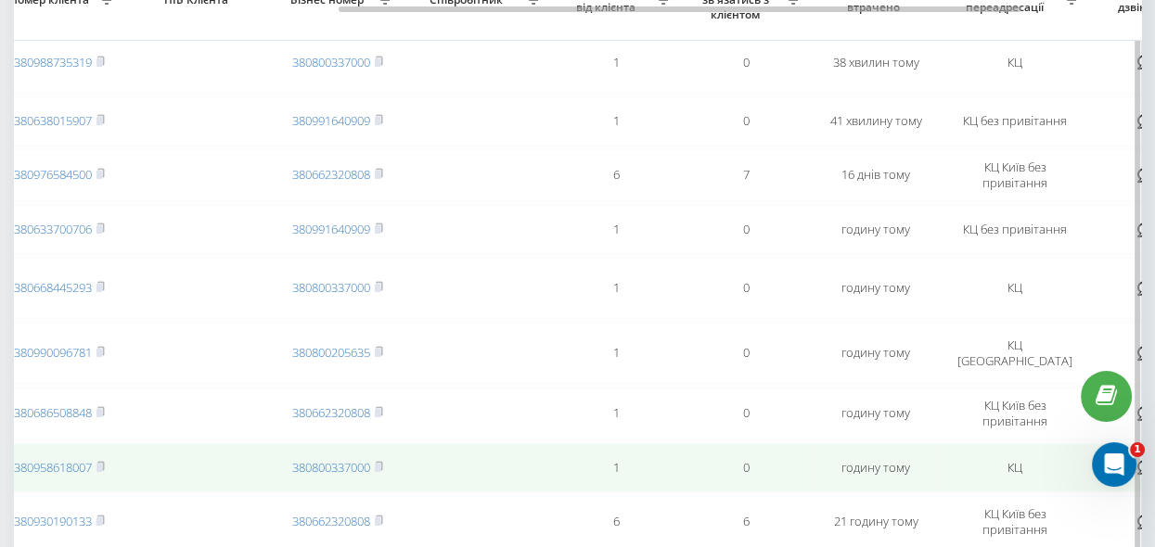
scroll to position [252, 0]
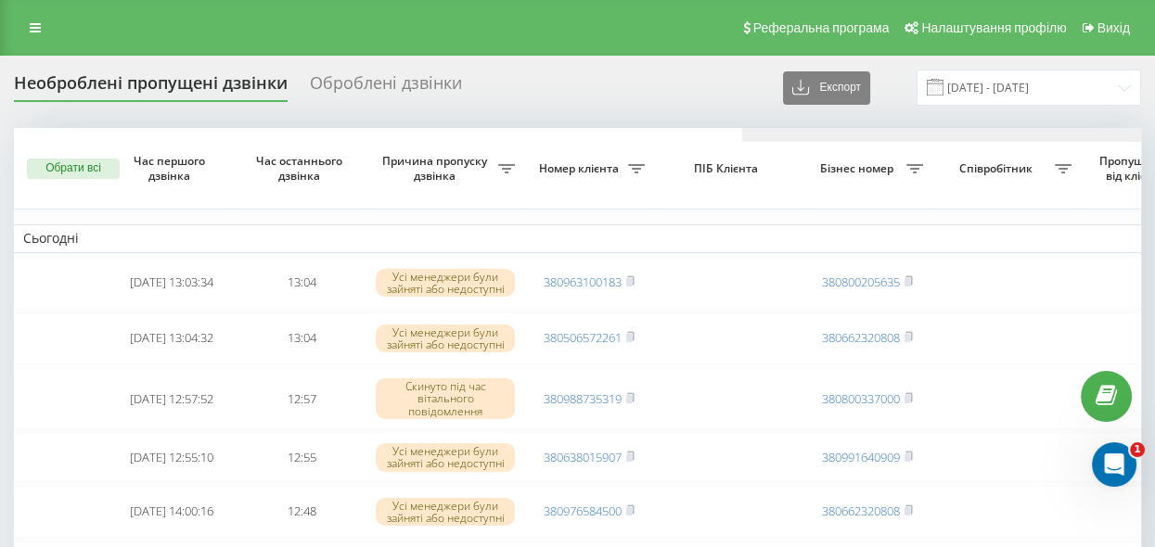
scroll to position [0, 727]
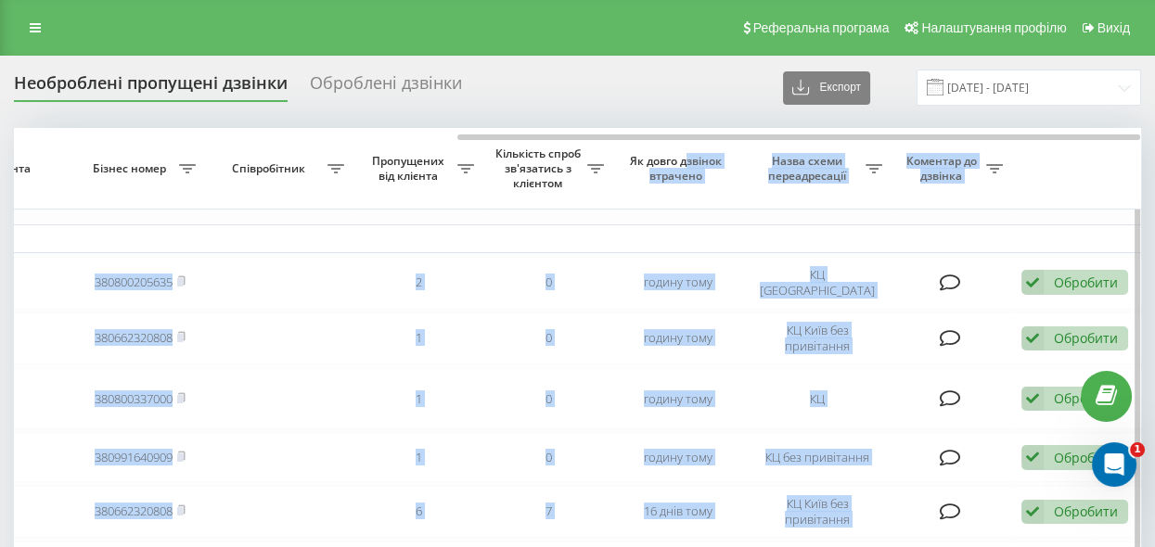
drag, startPoint x: 474, startPoint y: 134, endPoint x: 687, endPoint y: 166, distance: 215.0
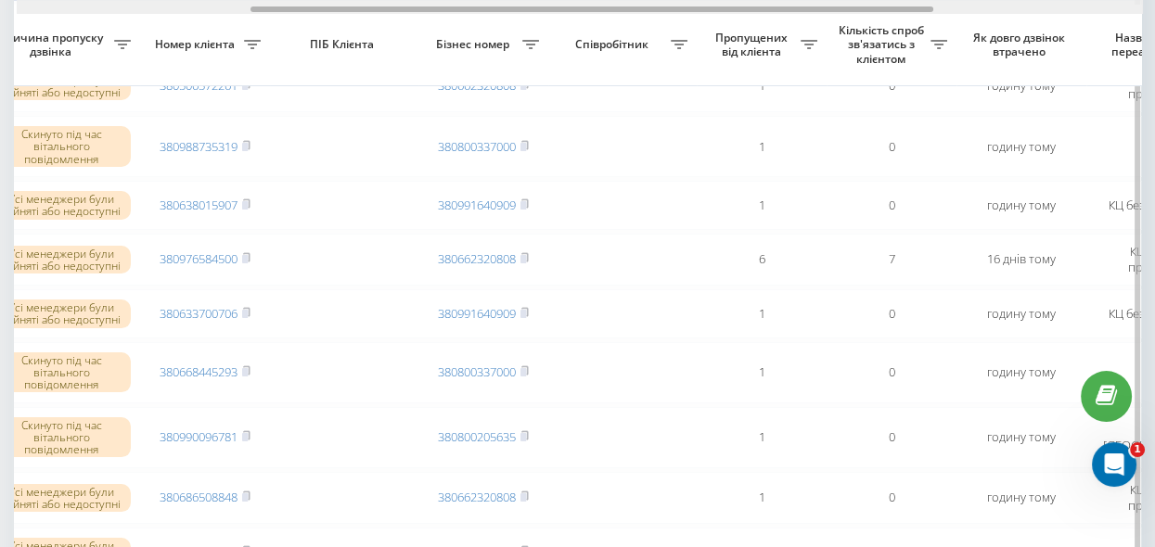
scroll to position [0, 369]
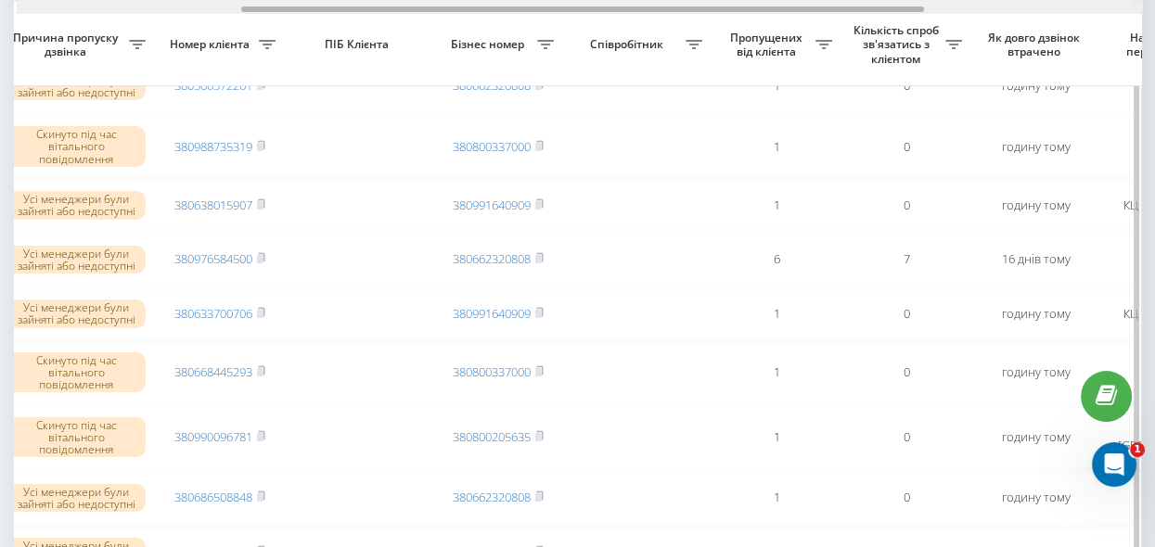
drag, startPoint x: 528, startPoint y: 8, endPoint x: 307, endPoint y: 28, distance: 221.7
click at [310, 10] on div at bounding box center [582, 9] width 683 height 6
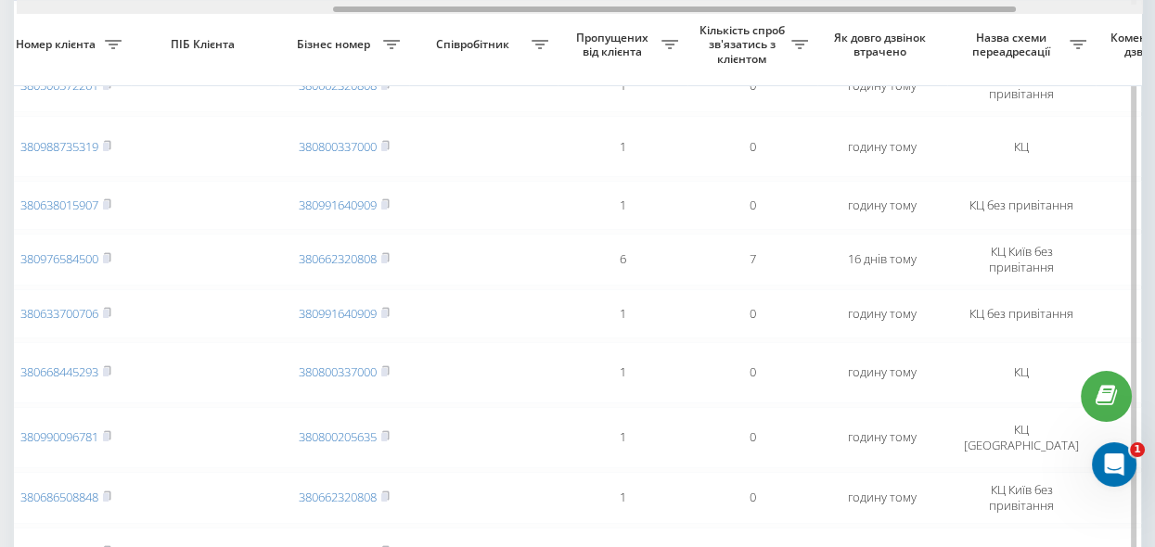
scroll to position [0, 543]
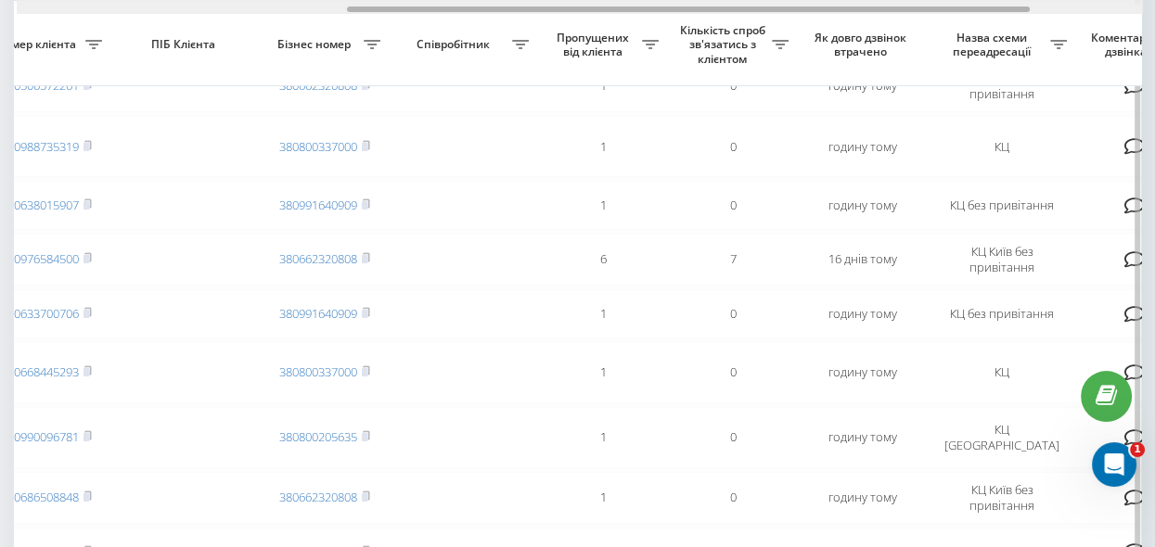
drag, startPoint x: 486, startPoint y: 8, endPoint x: 592, endPoint y: 29, distance: 107.7
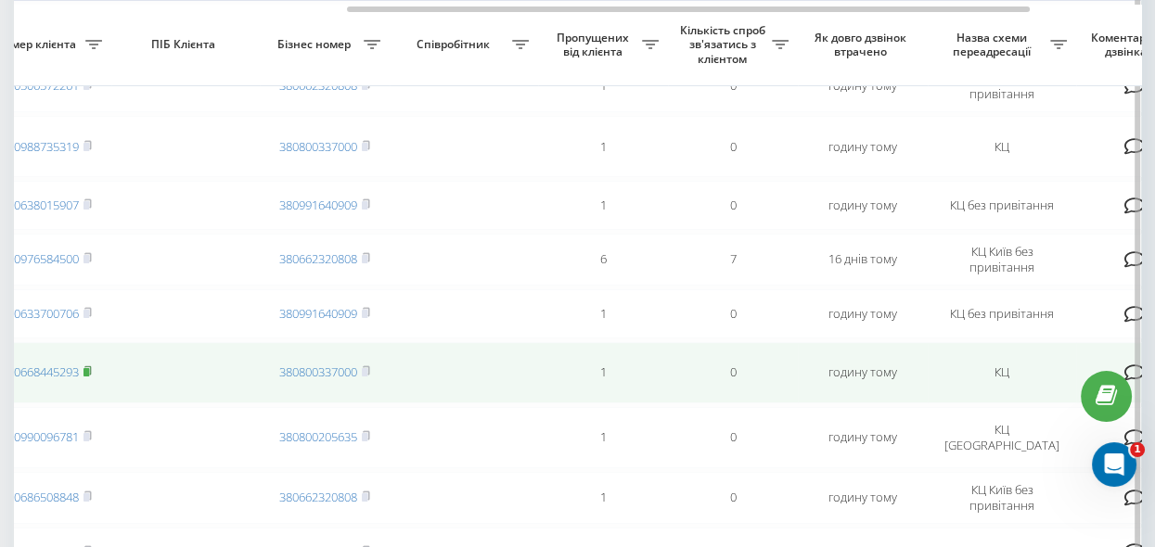
click at [89, 368] on rect at bounding box center [87, 372] width 6 height 8
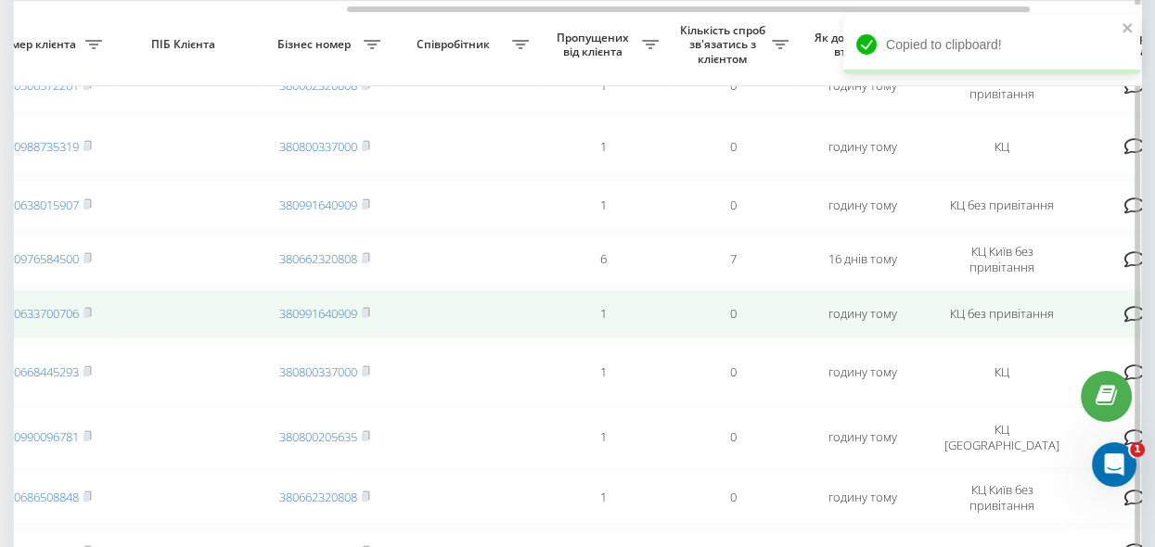
drag, startPoint x: 87, startPoint y: 308, endPoint x: 197, endPoint y: 293, distance: 110.5
click at [87, 308] on icon at bounding box center [88, 312] width 8 height 11
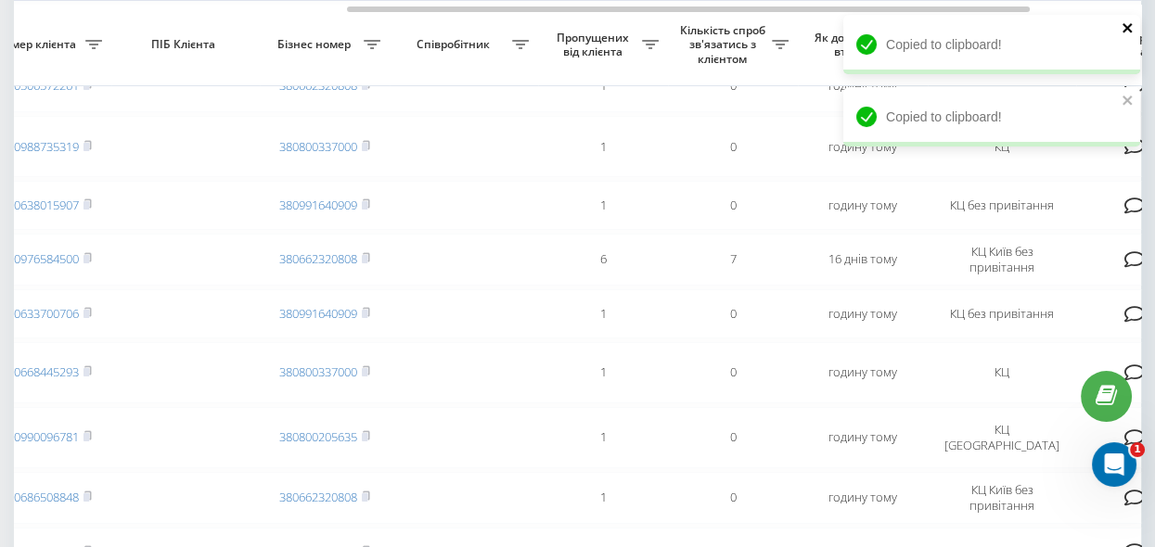
click at [1133, 27] on icon "close" at bounding box center [1128, 27] width 13 height 15
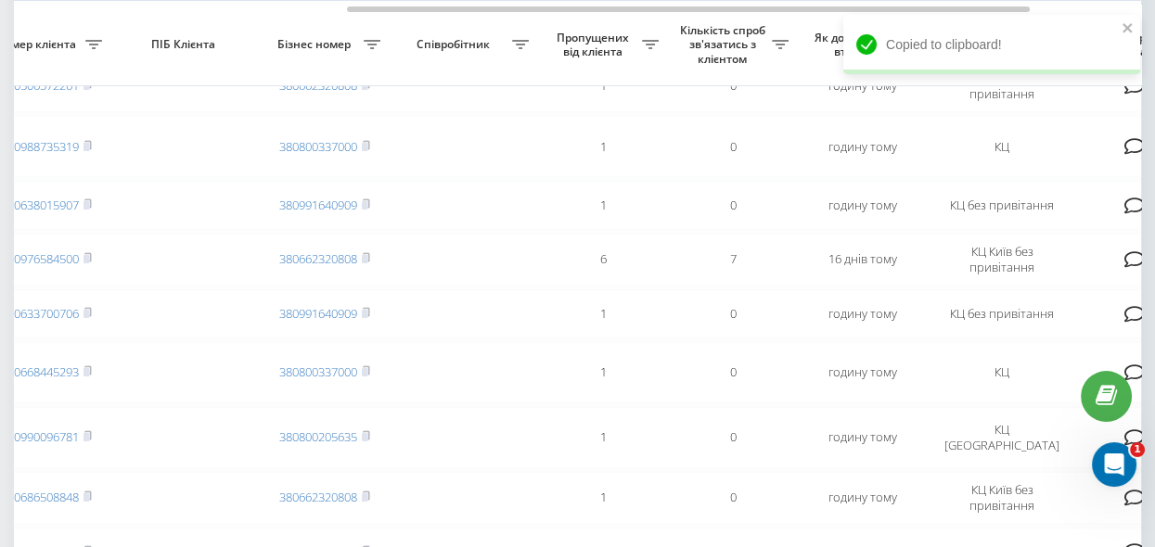
click at [1127, 99] on div "[DOMAIN_NAME] Проекти [DOMAIN_NAME] Дашборд Центр звернень Журнал дзвінків Журн…" at bounding box center [577, 21] width 1155 height 547
click at [1126, 28] on icon "close" at bounding box center [1127, 27] width 9 height 9
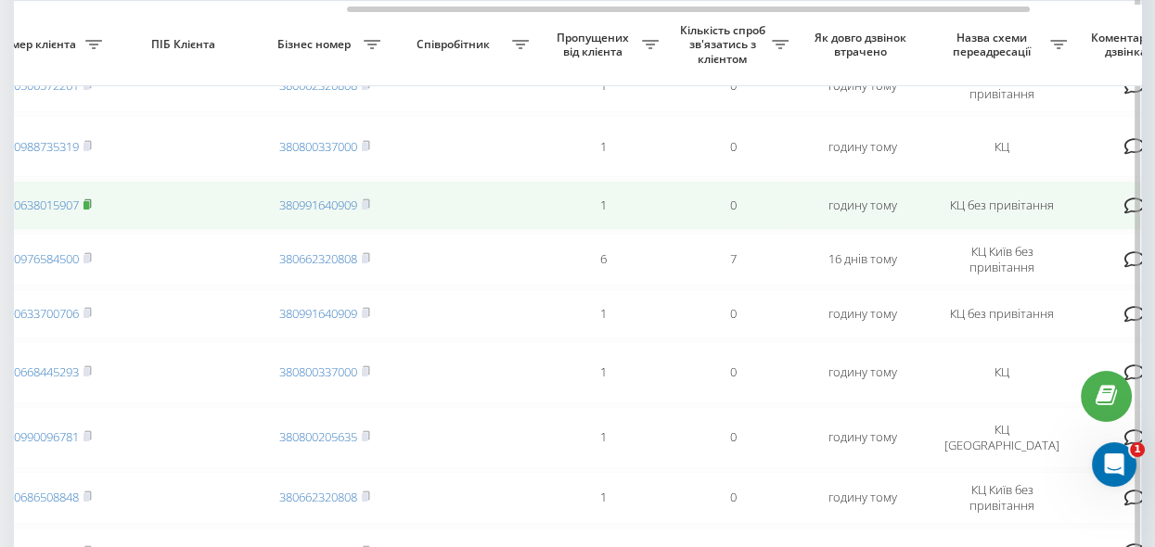
click at [89, 201] on rect at bounding box center [87, 205] width 6 height 8
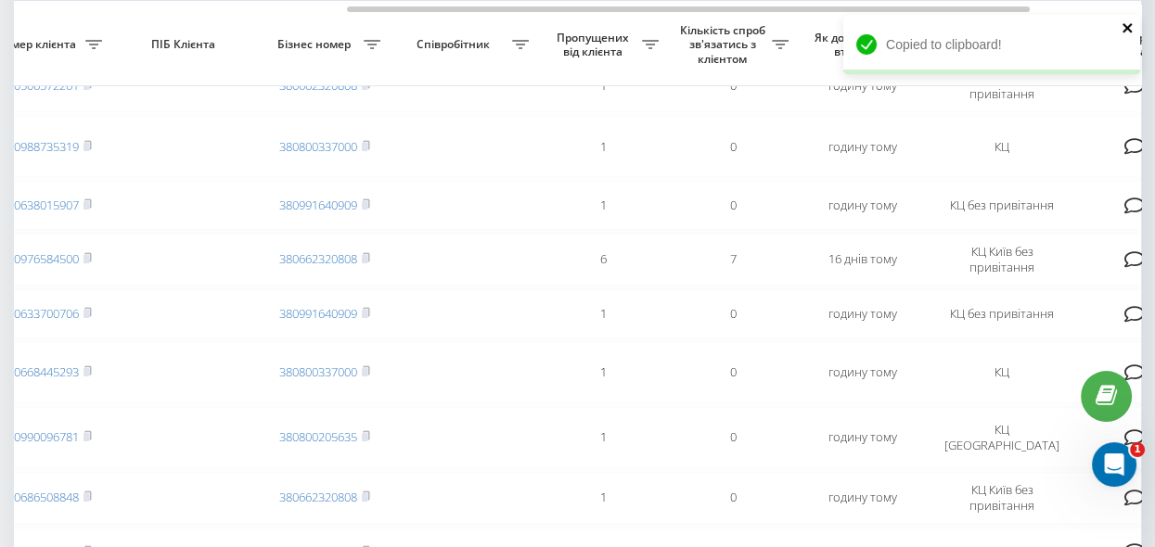
click at [1125, 25] on icon "close" at bounding box center [1127, 27] width 9 height 9
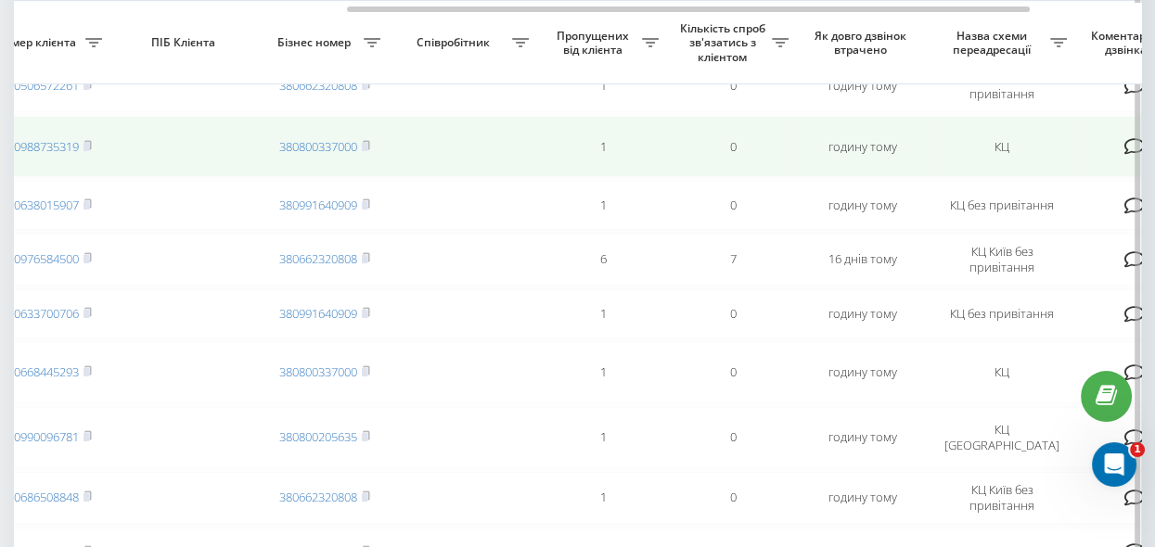
scroll to position [169, 0]
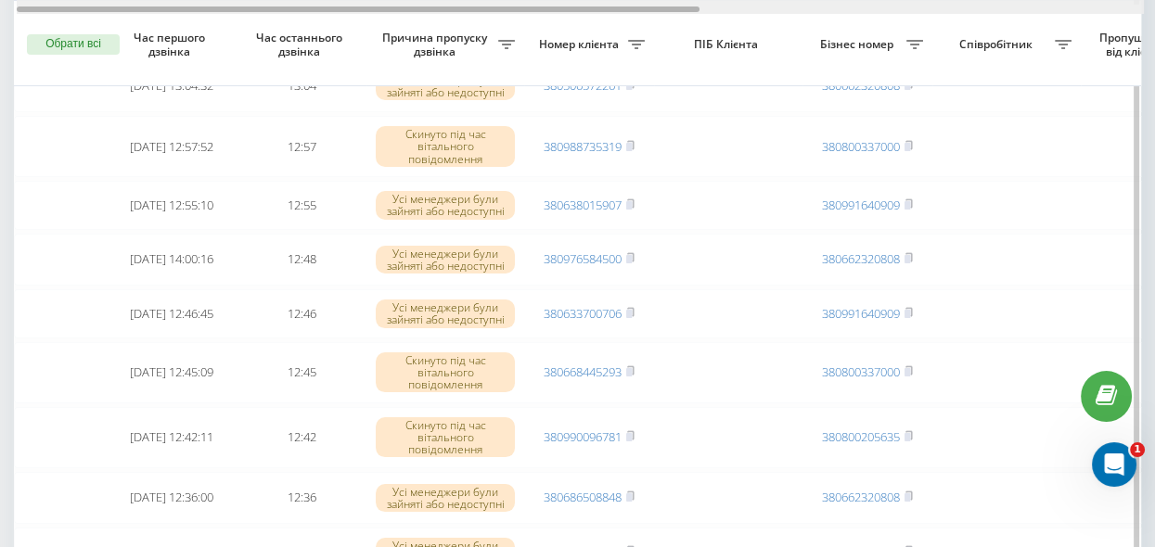
scroll to position [0, 727]
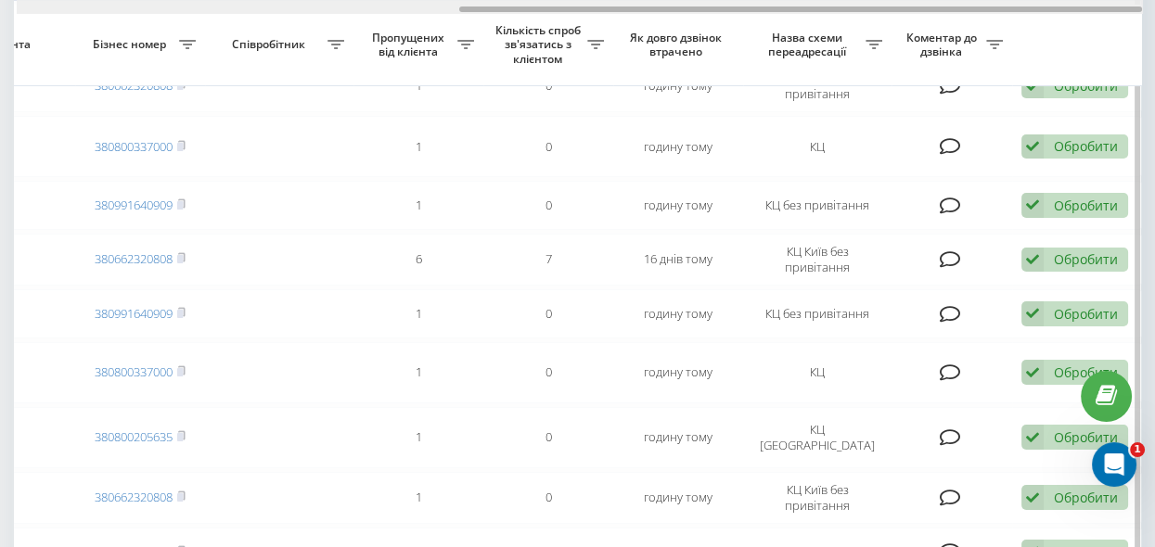
click at [545, 5] on div at bounding box center [580, 7] width 1127 height 14
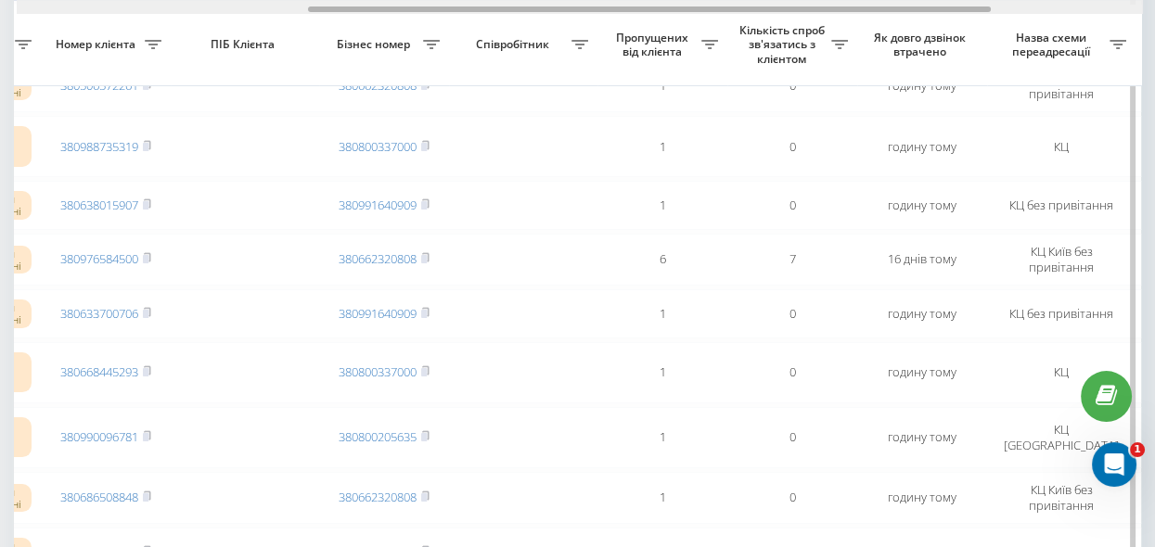
scroll to position [0, 485]
drag, startPoint x: 553, startPoint y: 8, endPoint x: 406, endPoint y: 13, distance: 147.6
click at [406, 13] on div at bounding box center [580, 7] width 1127 height 14
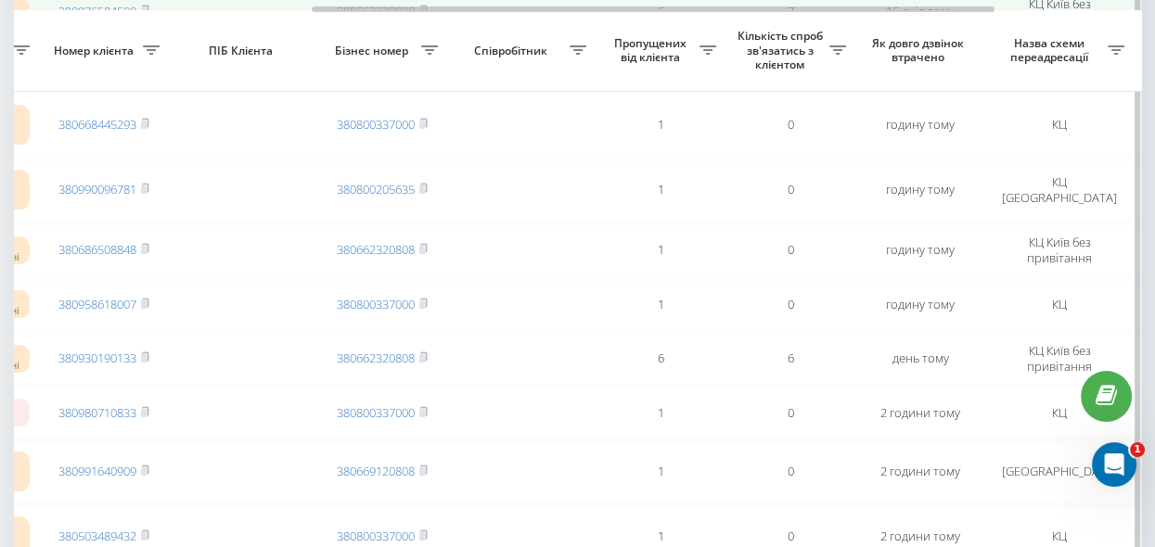
scroll to position [506, 0]
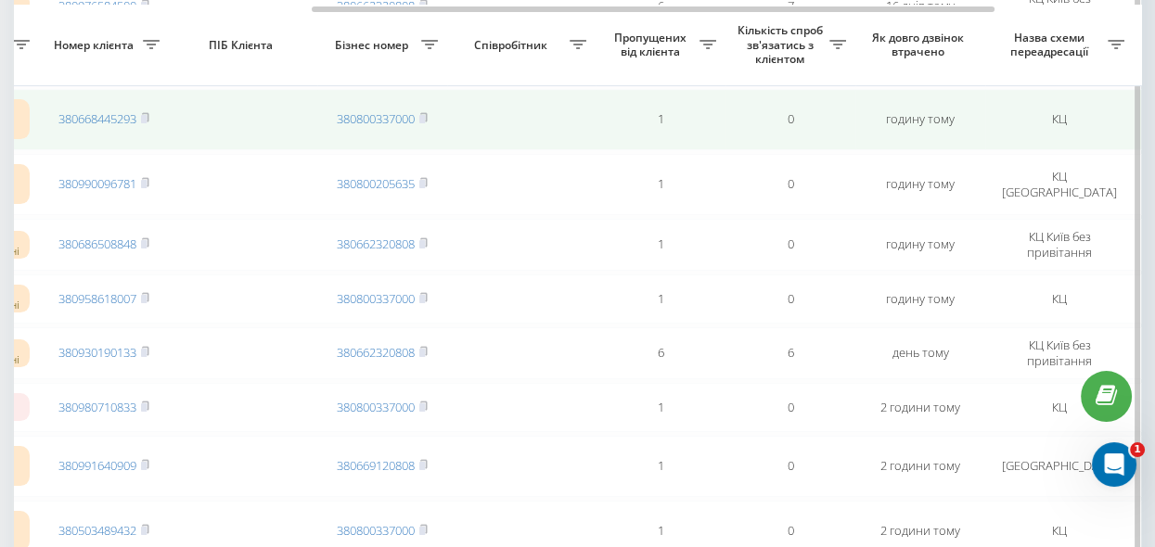
click at [167, 125] on td "380668445293" at bounding box center [104, 119] width 130 height 61
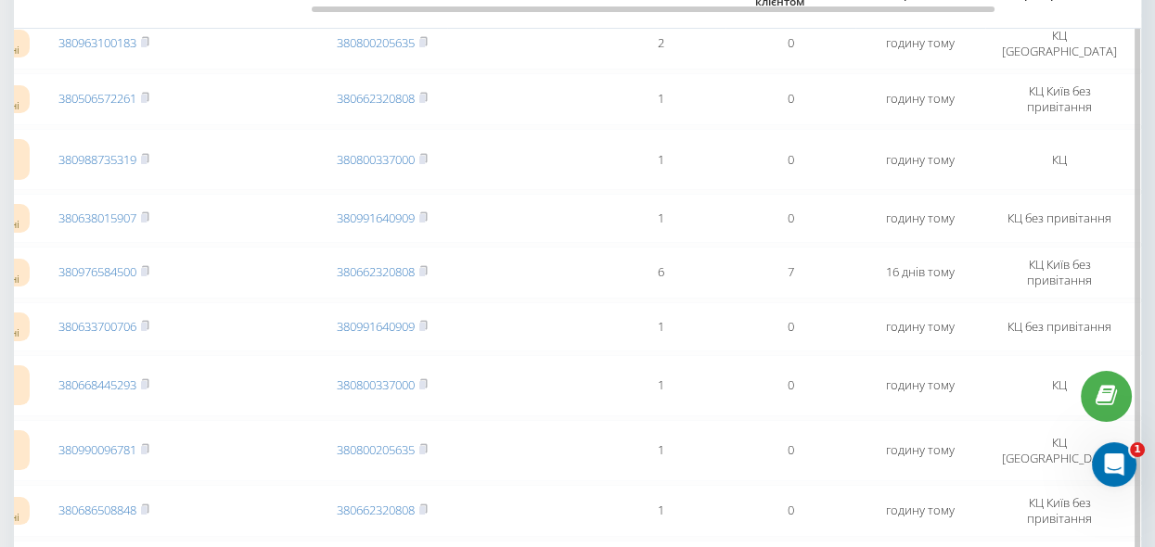
scroll to position [169, 0]
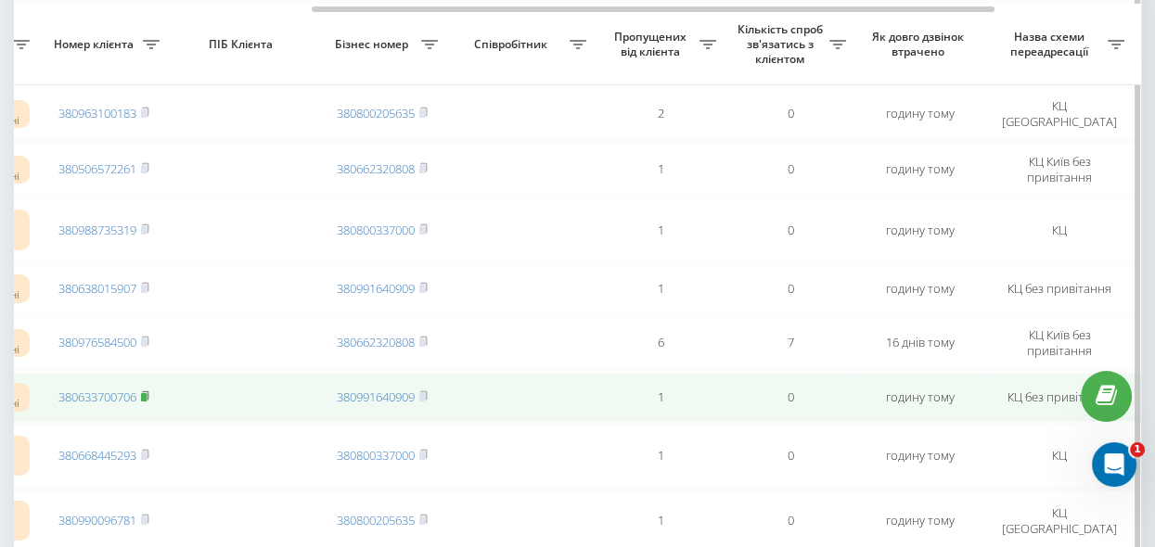
click at [146, 393] on rect at bounding box center [144, 397] width 6 height 8
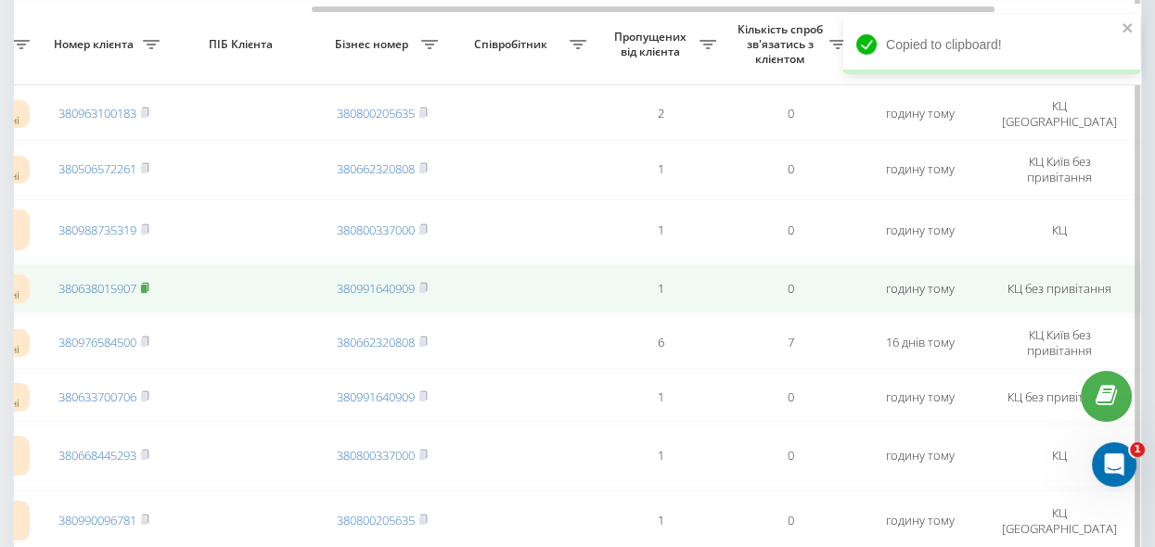
click at [149, 284] on icon at bounding box center [145, 287] width 8 height 11
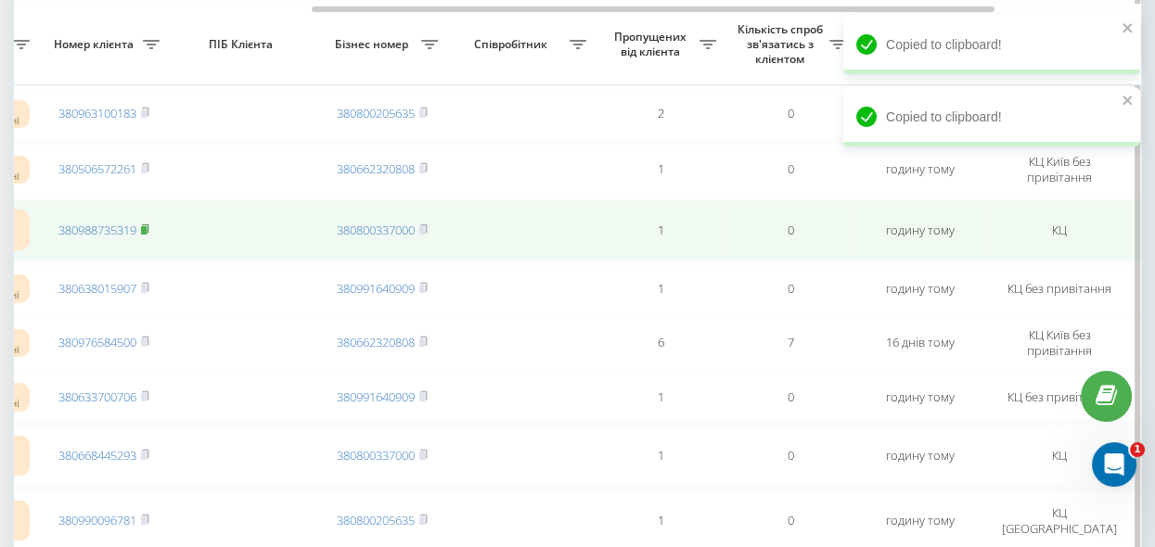
click at [147, 225] on rect at bounding box center [144, 229] width 6 height 8
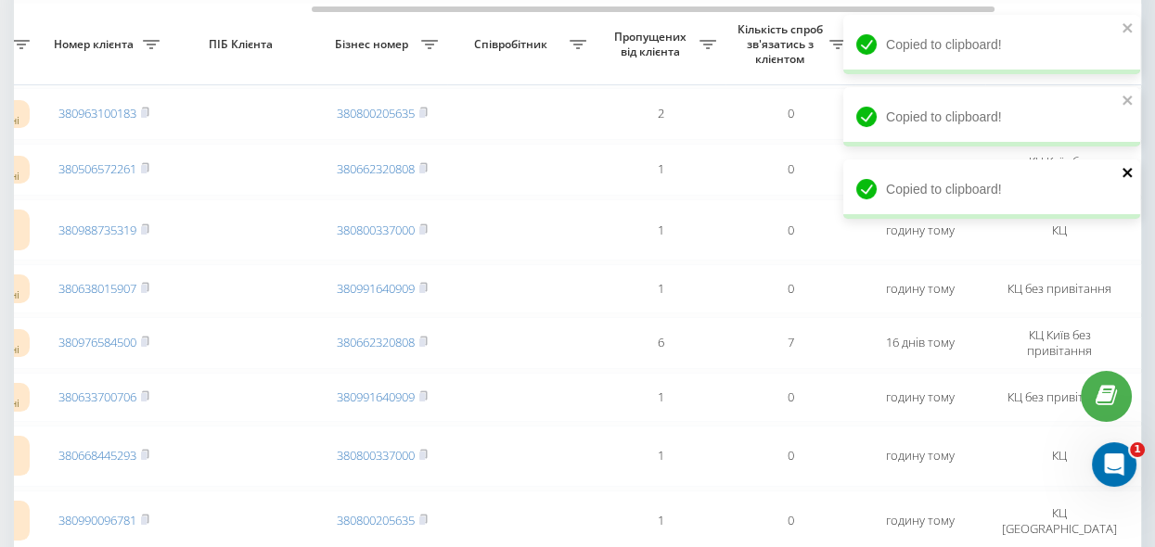
click at [1123, 174] on icon "close" at bounding box center [1128, 172] width 13 height 15
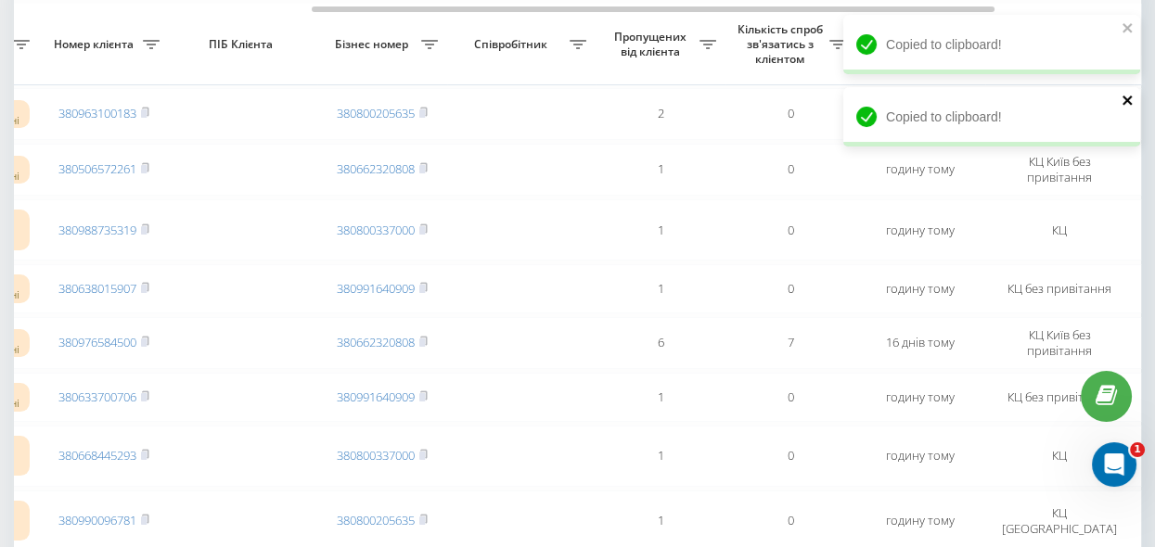
drag, startPoint x: 1127, startPoint y: 108, endPoint x: 1128, endPoint y: 49, distance: 58.5
click at [1127, 103] on icon "close" at bounding box center [1128, 100] width 13 height 15
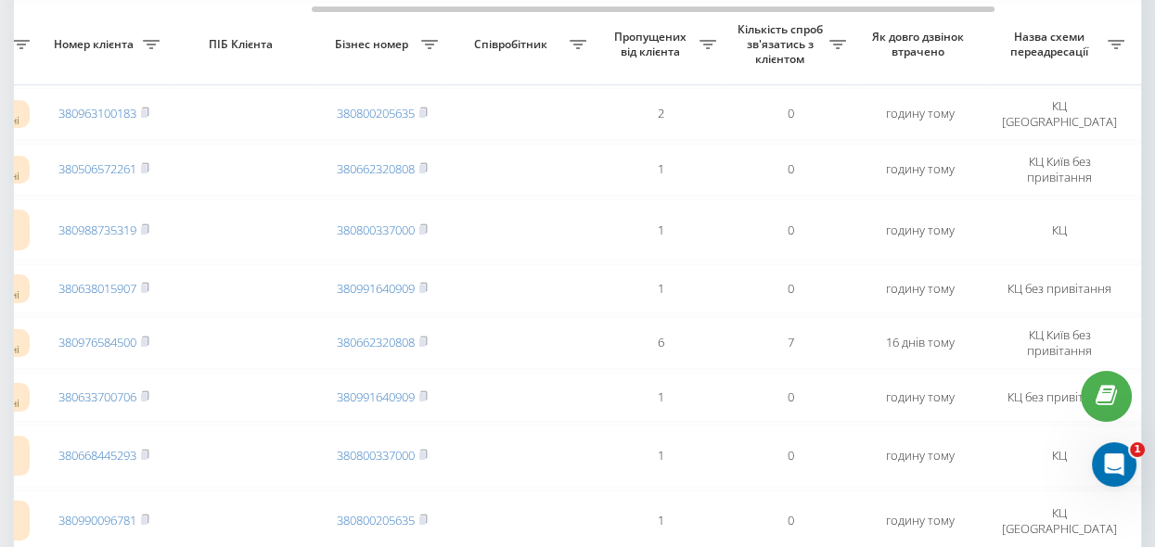
click at [1131, 24] on div "Copied to clipboard! Copied to clipboard!" at bounding box center [991, 51] width 297 height 72
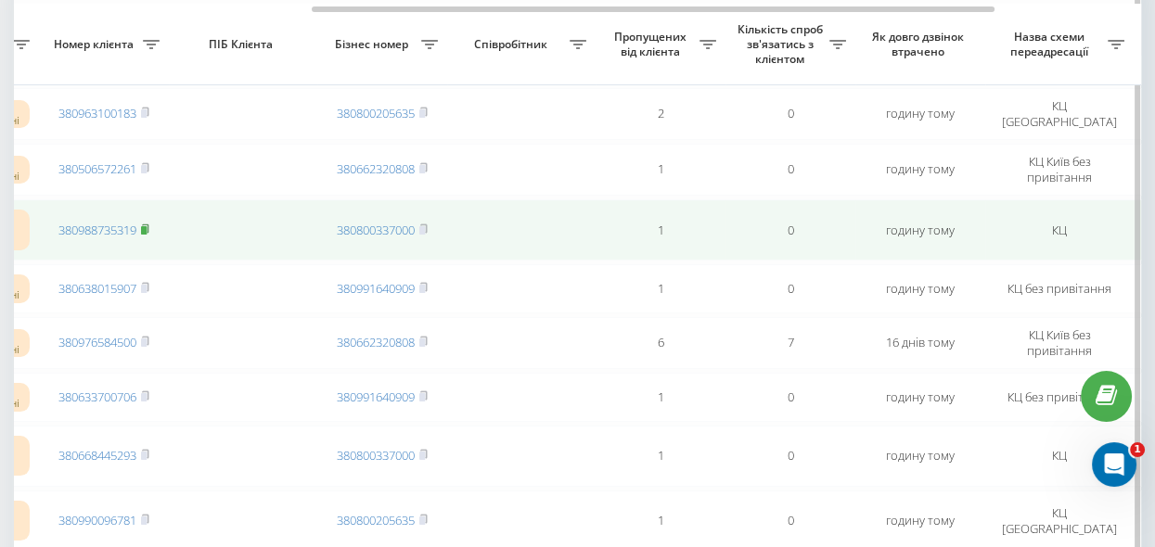
click at [147, 225] on rect at bounding box center [144, 229] width 6 height 8
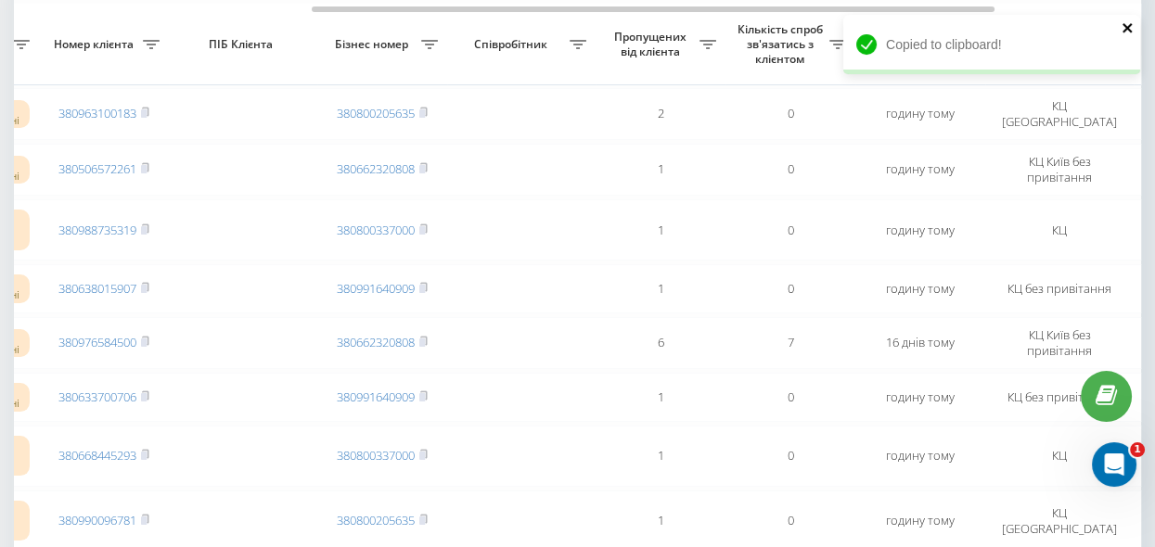
click at [1127, 30] on icon "close" at bounding box center [1127, 27] width 9 height 9
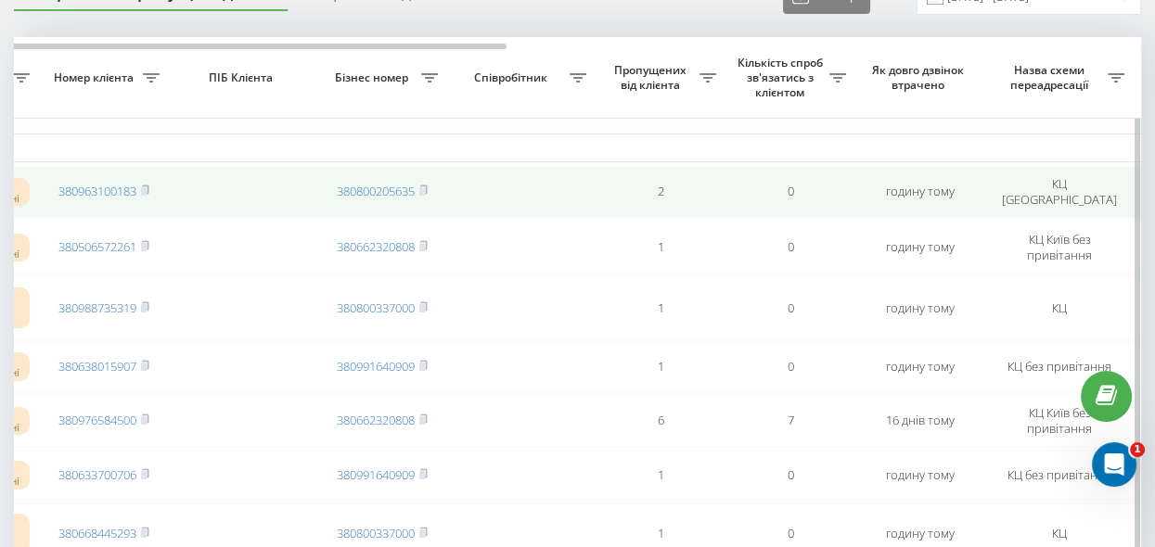
scroll to position [84, 0]
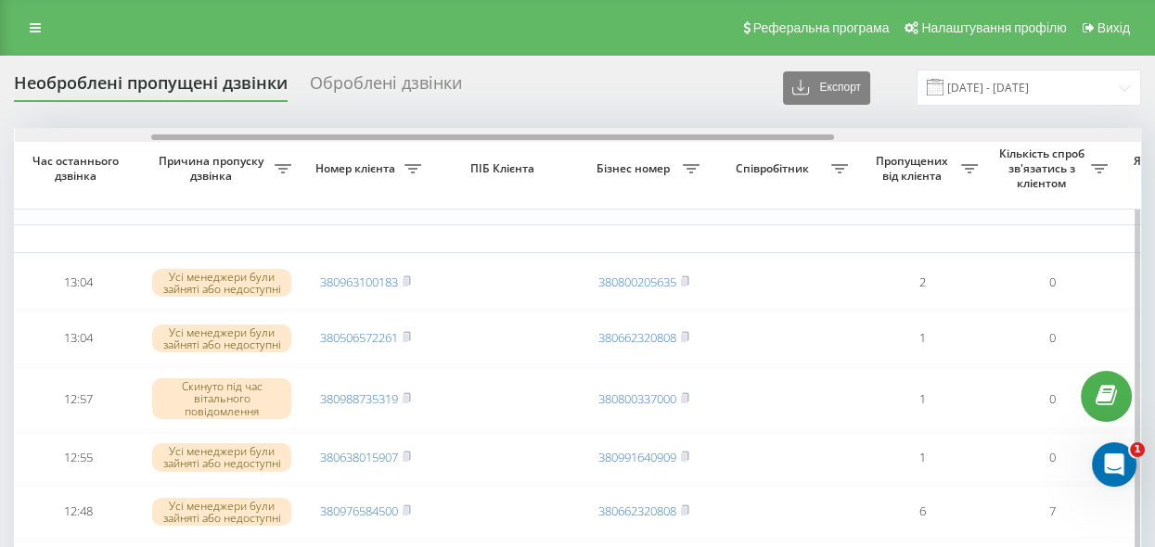
scroll to position [0, 247]
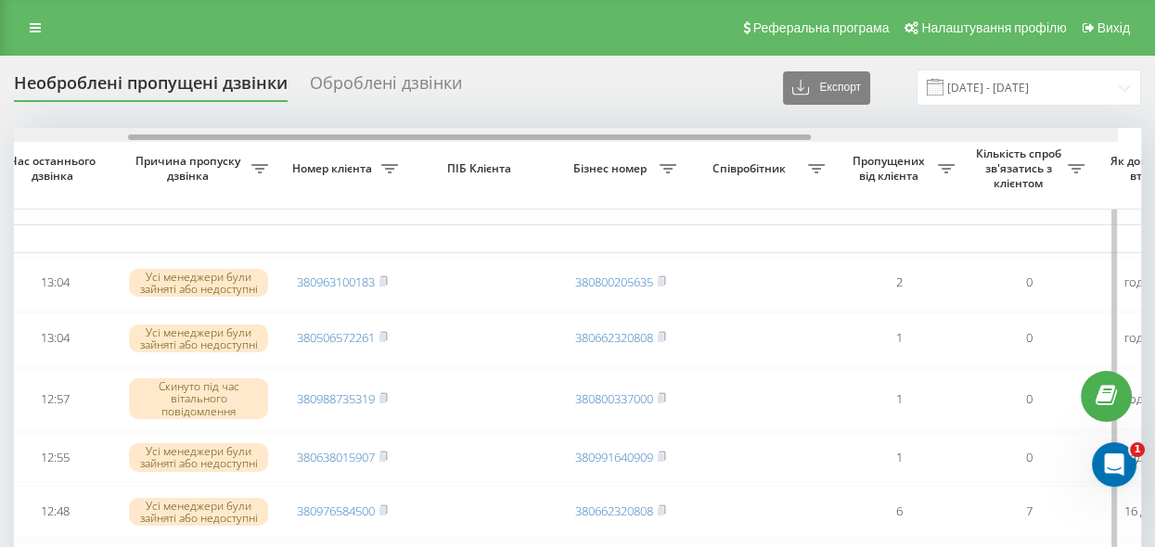
drag, startPoint x: 411, startPoint y: 138, endPoint x: 560, endPoint y: 153, distance: 150.1
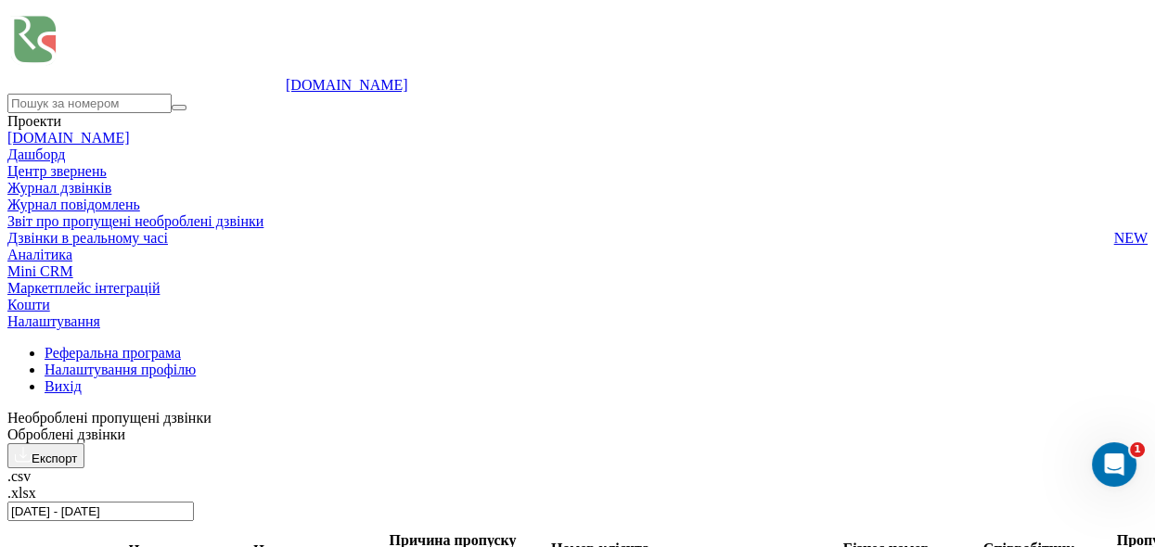
scroll to position [0, 727]
drag, startPoint x: 440, startPoint y: 135, endPoint x: 1049, endPoint y: 277, distance: 626.0
drag, startPoint x: 498, startPoint y: 138, endPoint x: 741, endPoint y: 169, distance: 245.0
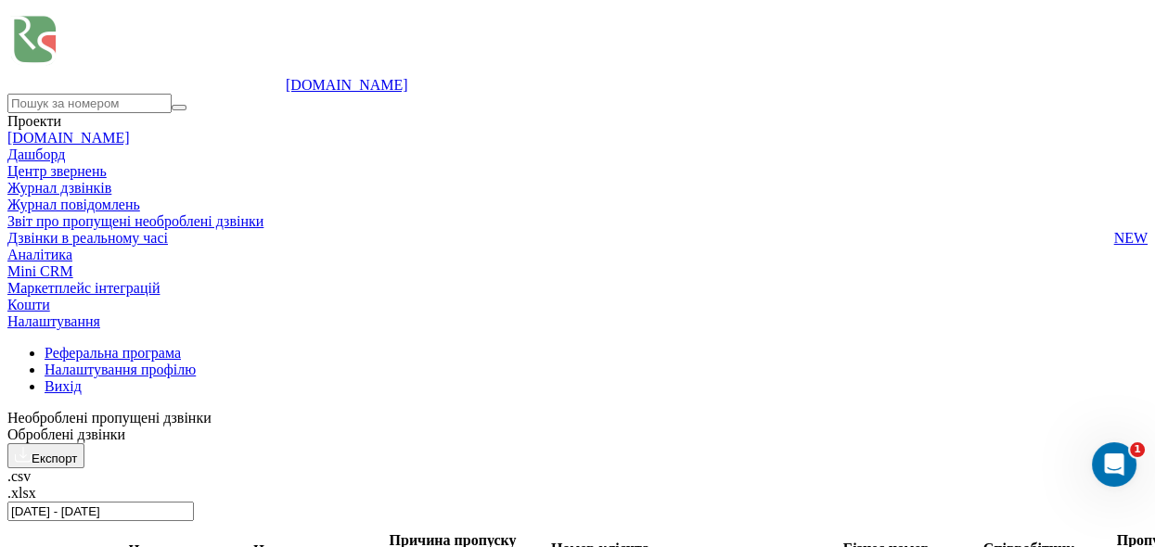
drag, startPoint x: 563, startPoint y: 138, endPoint x: 764, endPoint y: 162, distance: 201.9
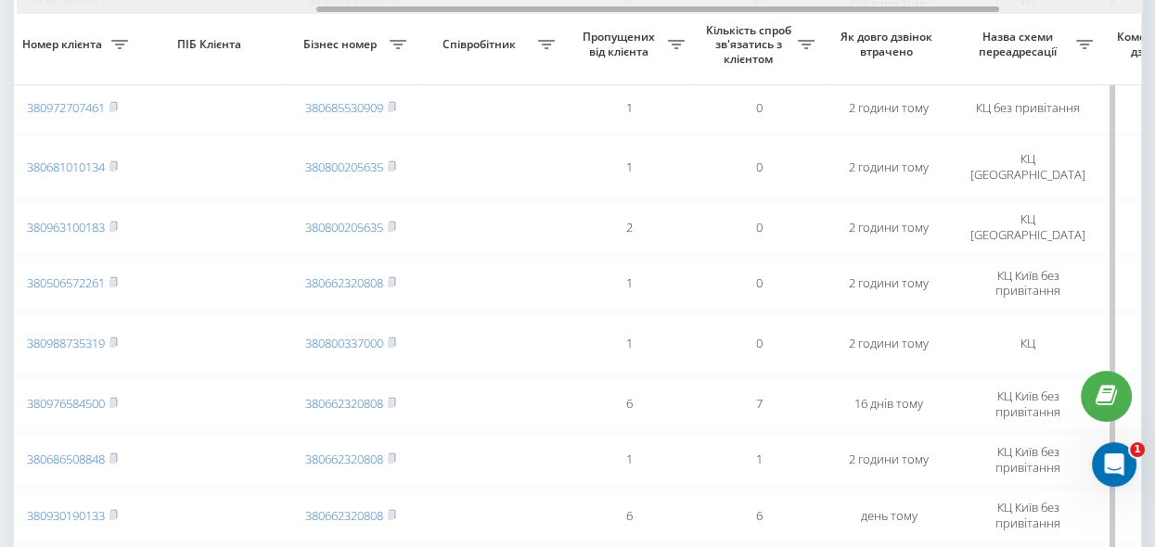
scroll to position [0, 491]
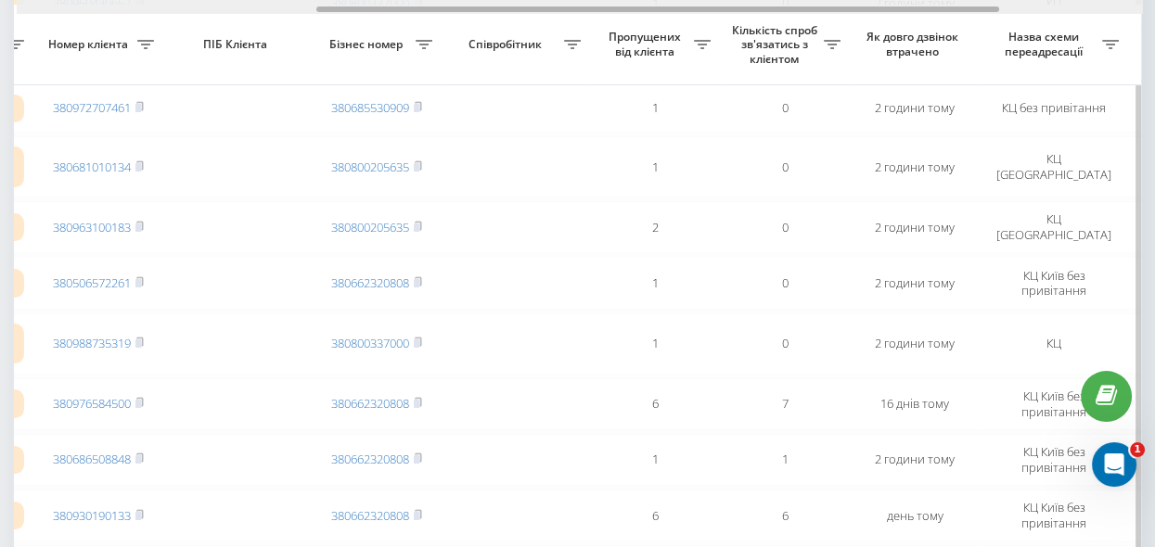
drag, startPoint x: 232, startPoint y: 7, endPoint x: 531, endPoint y: 84, distance: 308.6
click at [531, 84] on div "Обрати всі Час першого дзвінка Час останнього дзвінка Причина пропуску дзвінка …" at bounding box center [577, 298] width 1127 height 1690
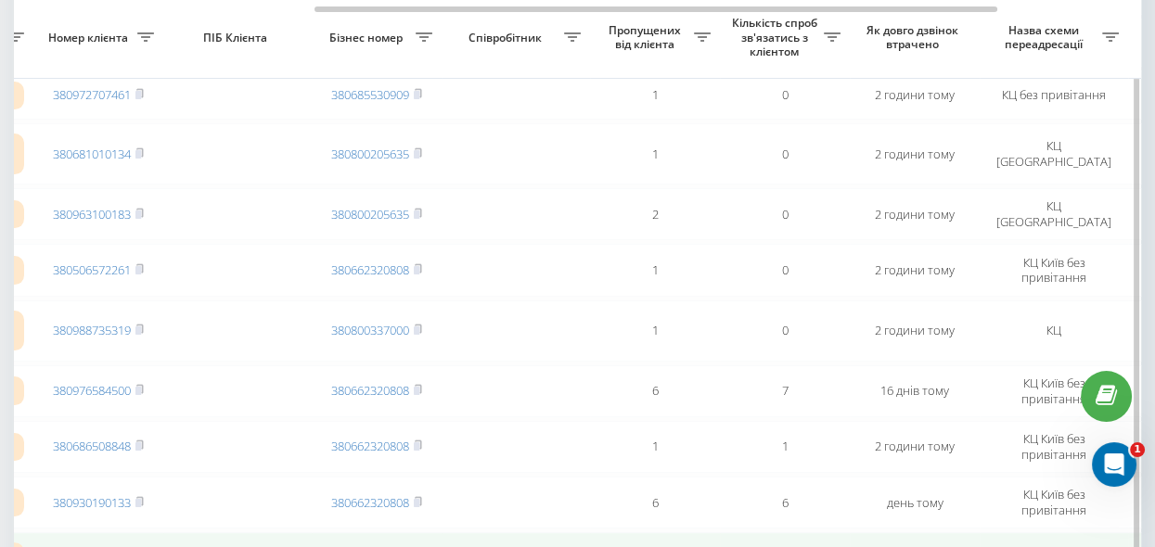
scroll to position [675, 0]
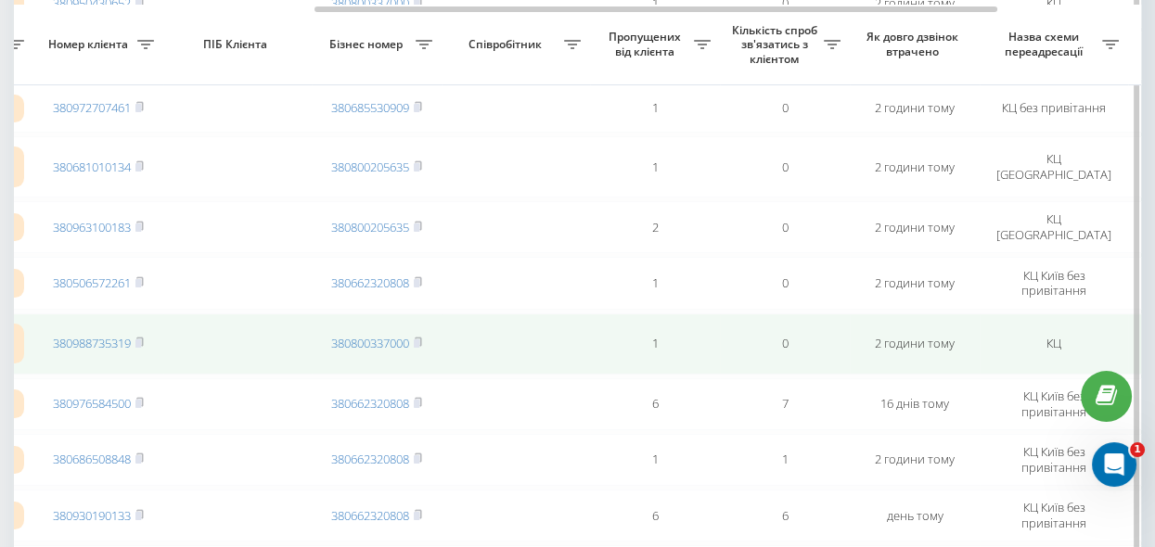
drag, startPoint x: 141, startPoint y: 351, endPoint x: 154, endPoint y: 355, distance: 13.8
click at [141, 348] on rect at bounding box center [138, 344] width 6 height 8
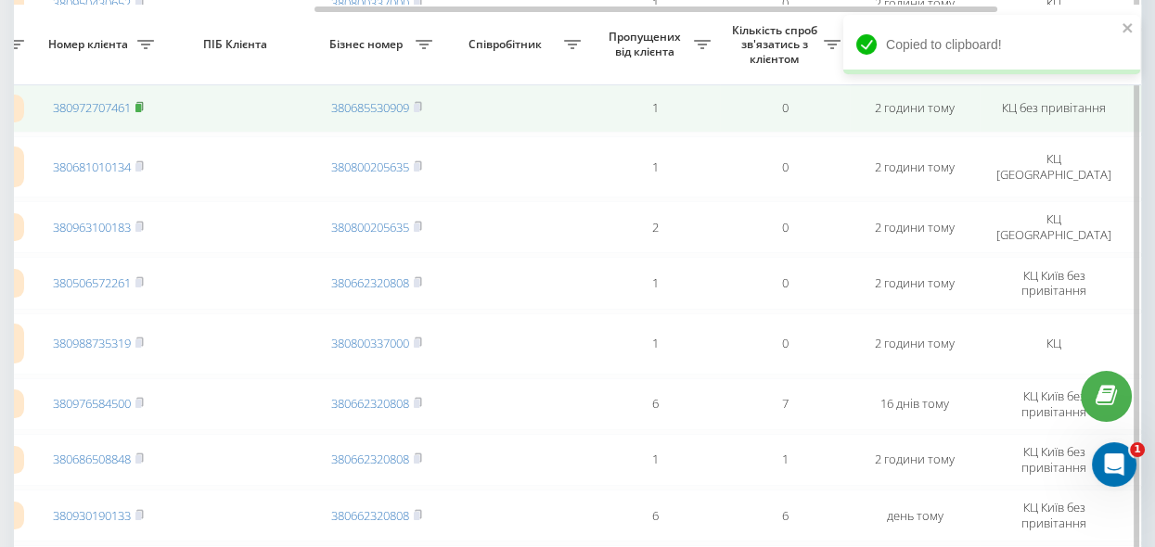
click at [141, 112] on rect at bounding box center [138, 108] width 6 height 8
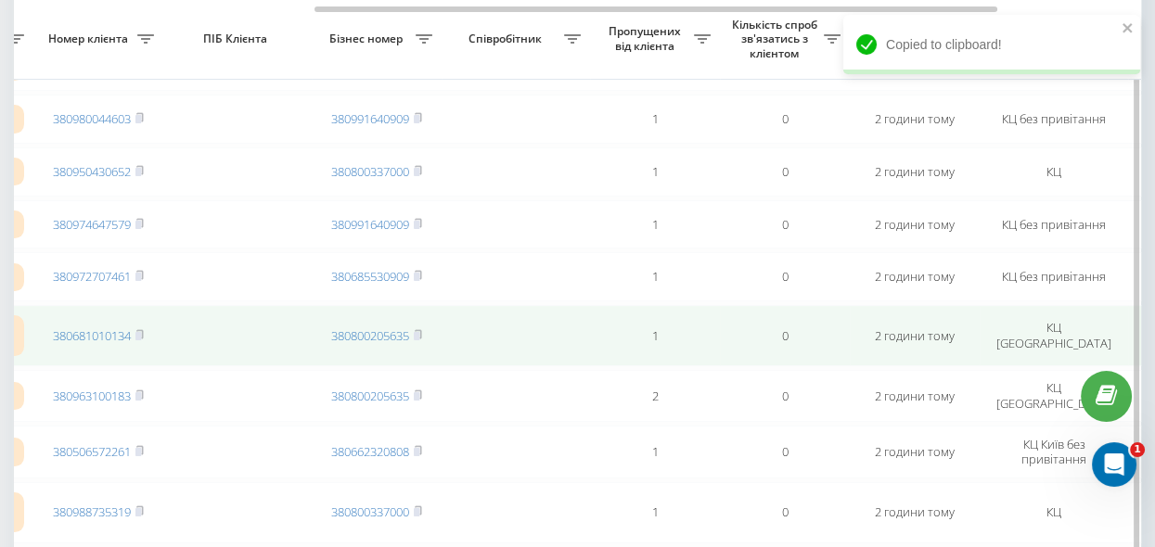
scroll to position [337, 0]
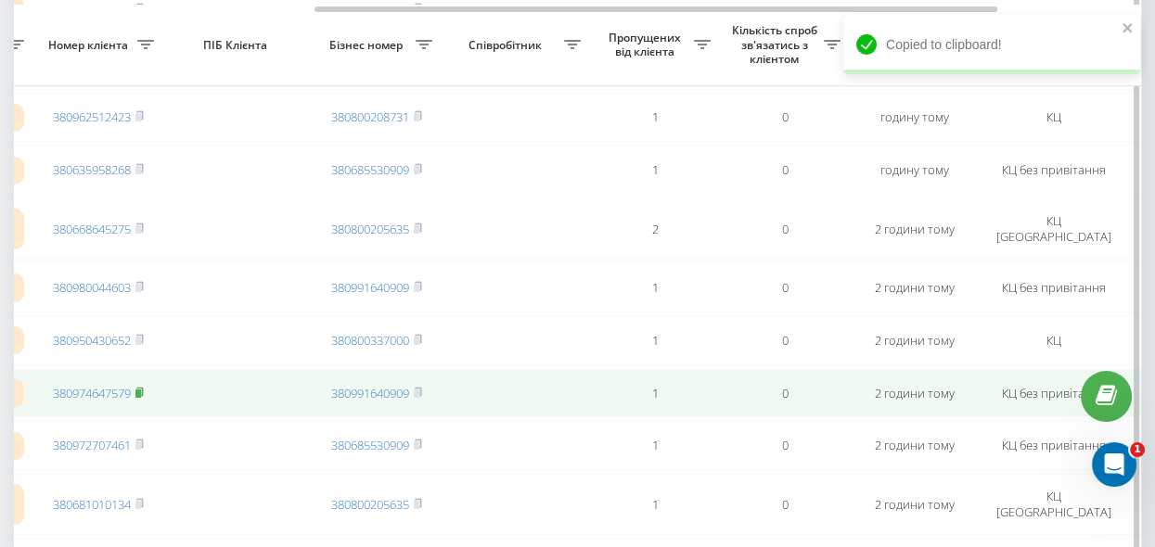
click at [139, 398] on rect at bounding box center [138, 394] width 6 height 8
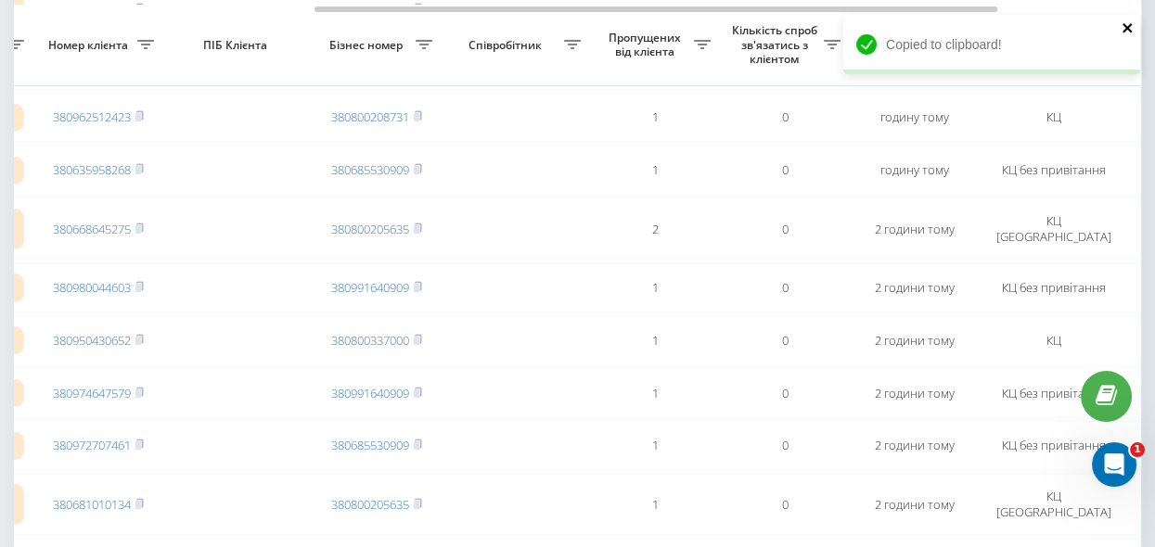
click at [1125, 27] on icon "close" at bounding box center [1128, 27] width 13 height 15
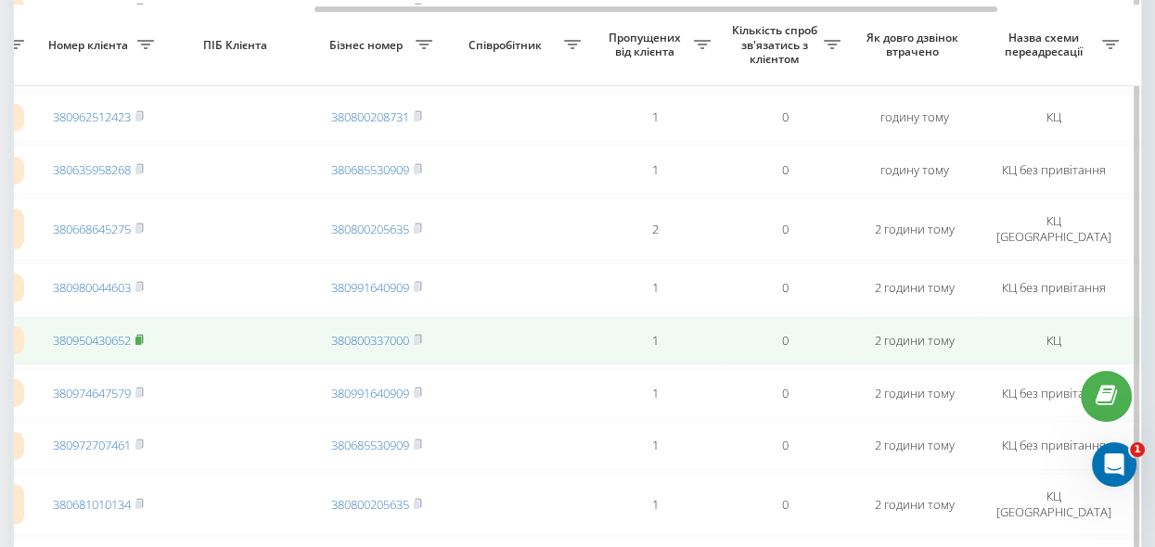
click at [141, 344] on rect at bounding box center [138, 341] width 6 height 8
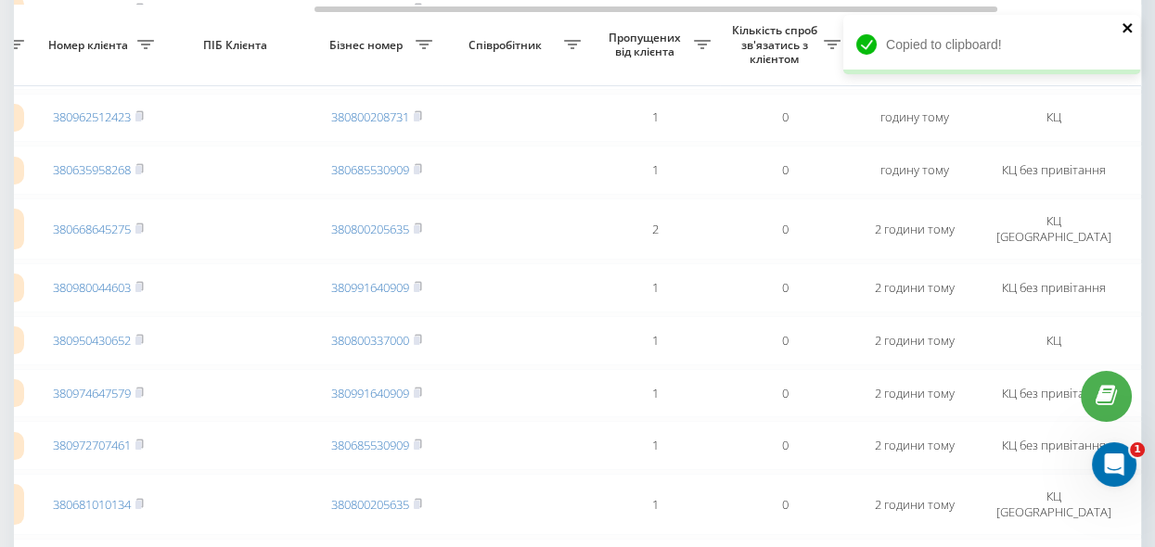
click at [1127, 30] on icon "close" at bounding box center [1128, 27] width 13 height 15
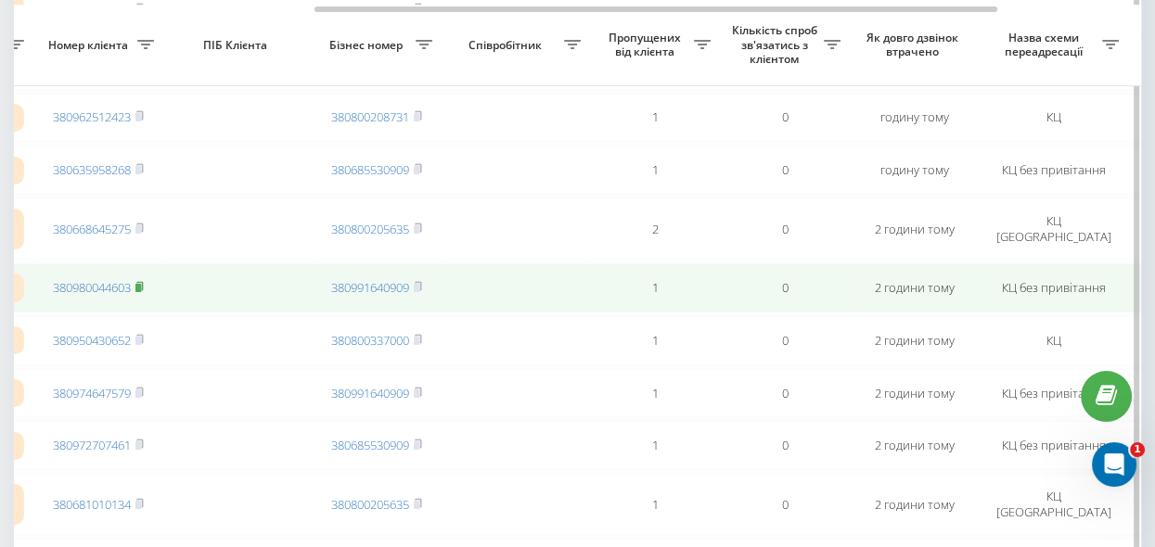
click at [140, 290] on rect at bounding box center [138, 288] width 6 height 8
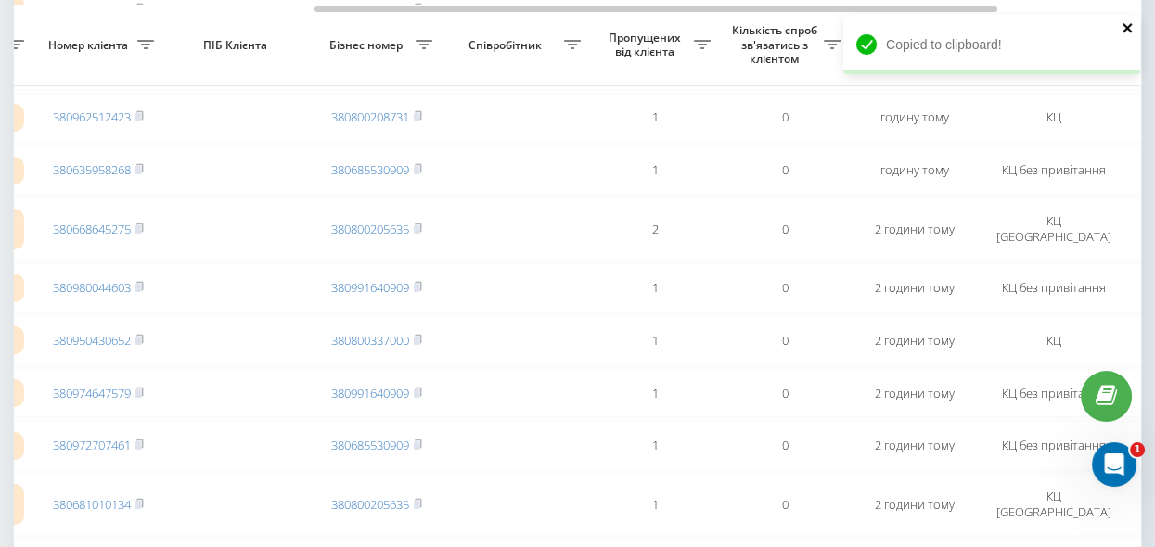
click at [1122, 27] on icon "close" at bounding box center [1128, 27] width 13 height 15
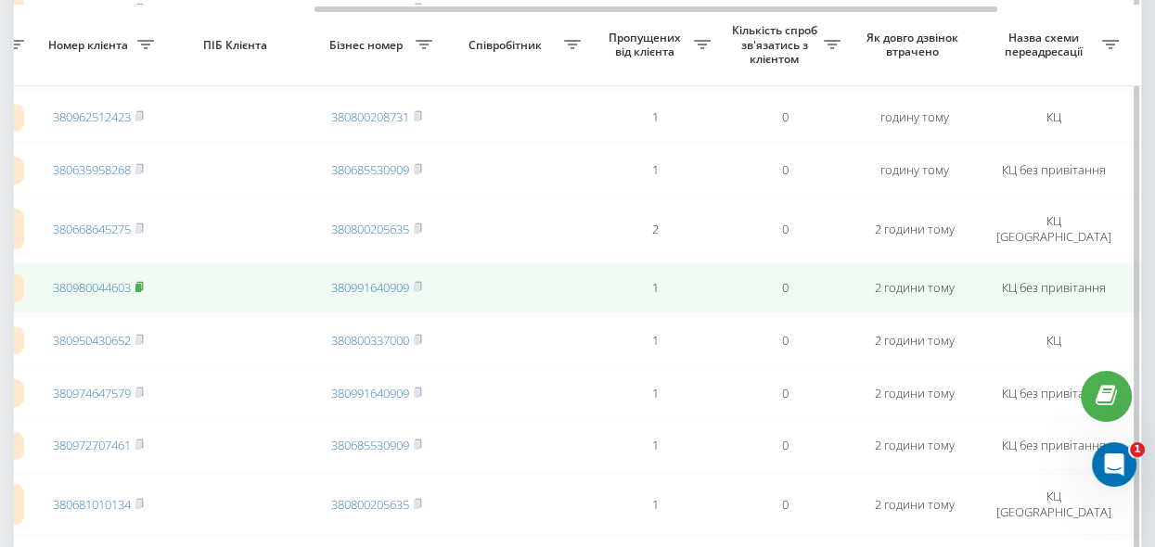
click at [140, 290] on rect at bounding box center [138, 288] width 6 height 8
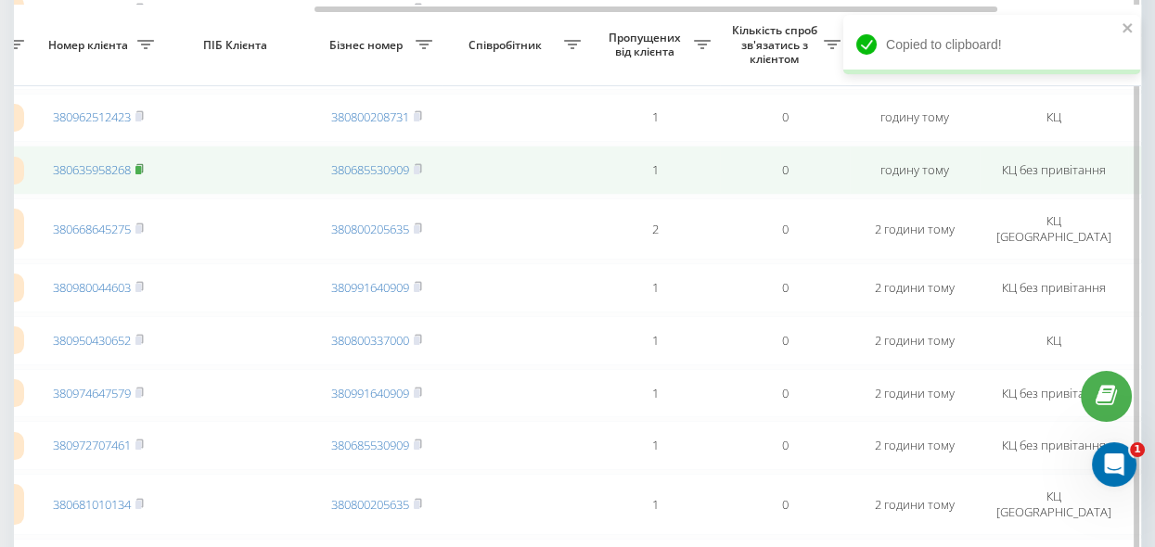
click at [141, 171] on rect at bounding box center [138, 170] width 6 height 8
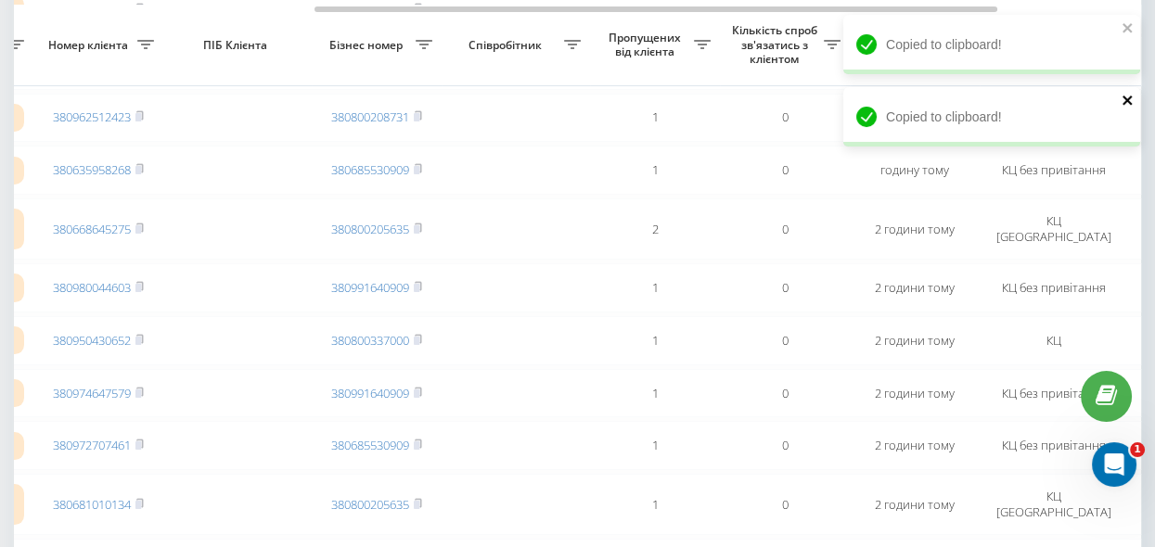
drag, startPoint x: 1128, startPoint y: 98, endPoint x: 1121, endPoint y: 37, distance: 61.7
click at [1128, 98] on icon "close" at bounding box center [1127, 100] width 9 height 9
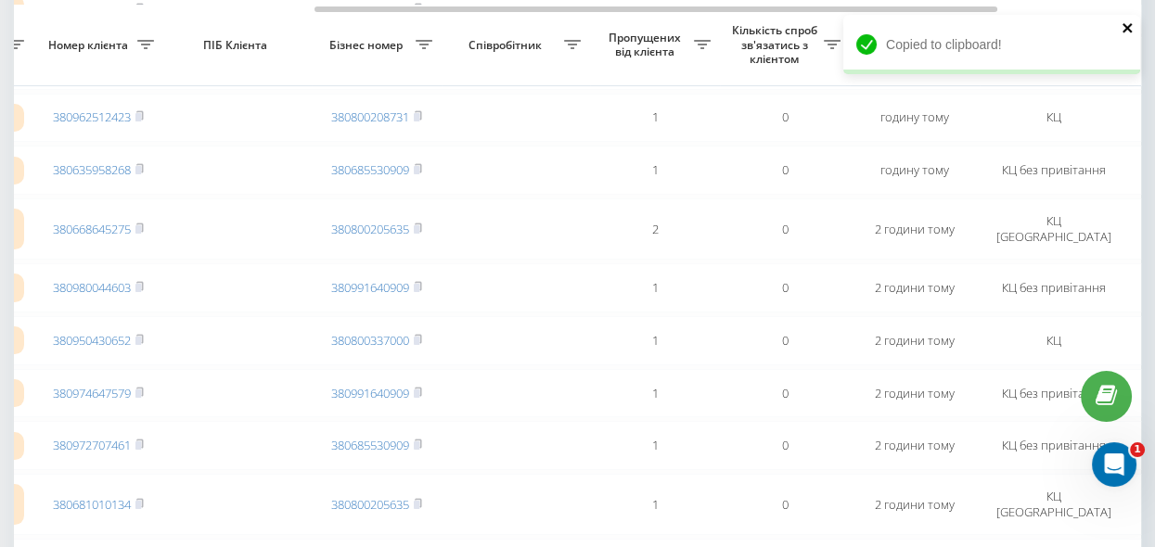
click at [1122, 21] on icon "close" at bounding box center [1128, 27] width 13 height 15
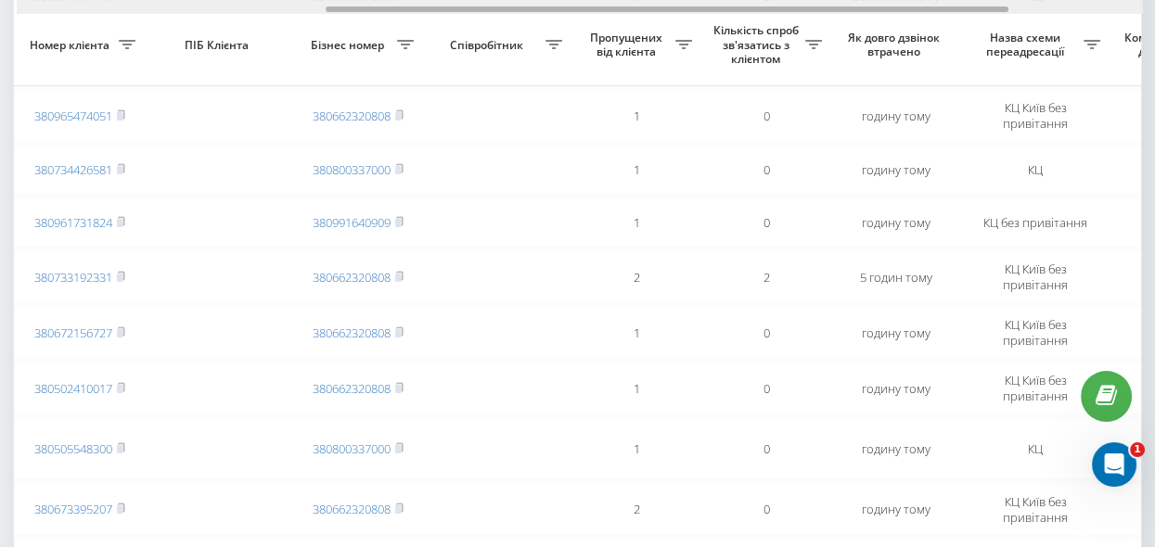
scroll to position [0, 511]
drag, startPoint x: 345, startPoint y: 8, endPoint x: 656, endPoint y: 55, distance: 314.3
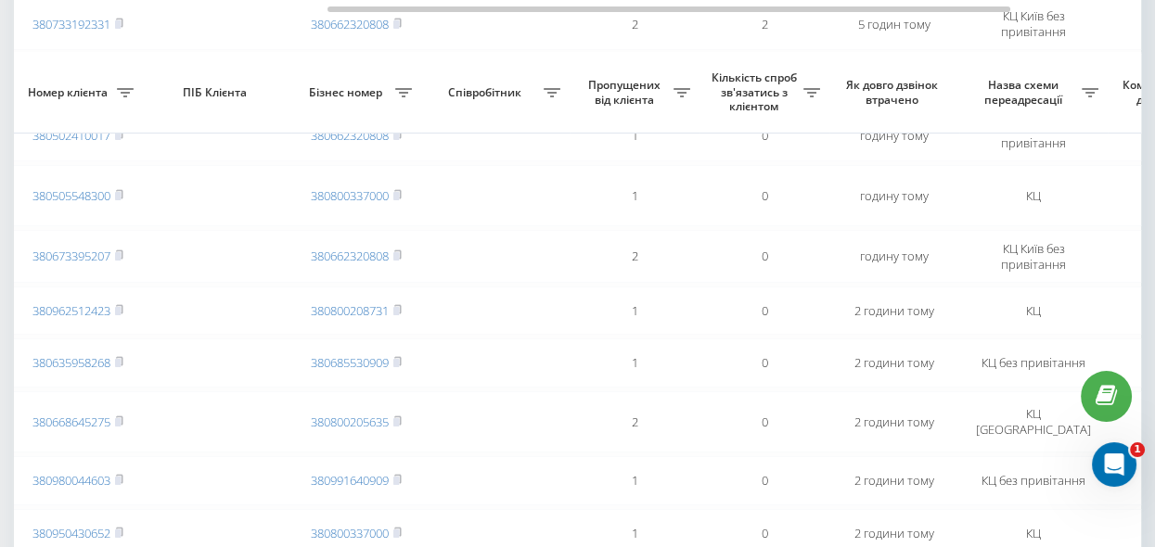
scroll to position [759, 0]
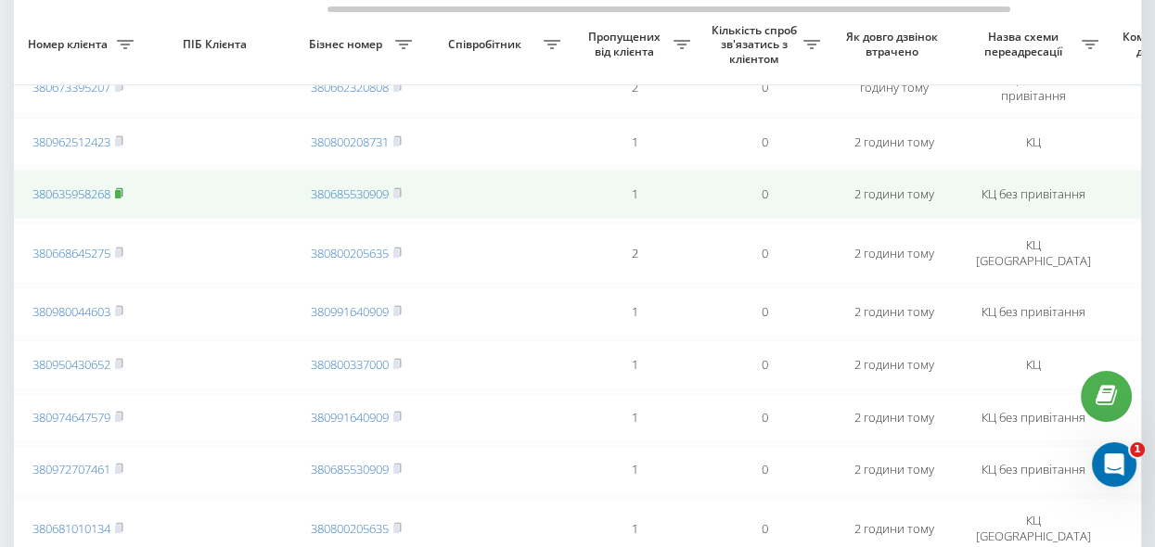
click at [120, 198] on rect at bounding box center [118, 194] width 6 height 8
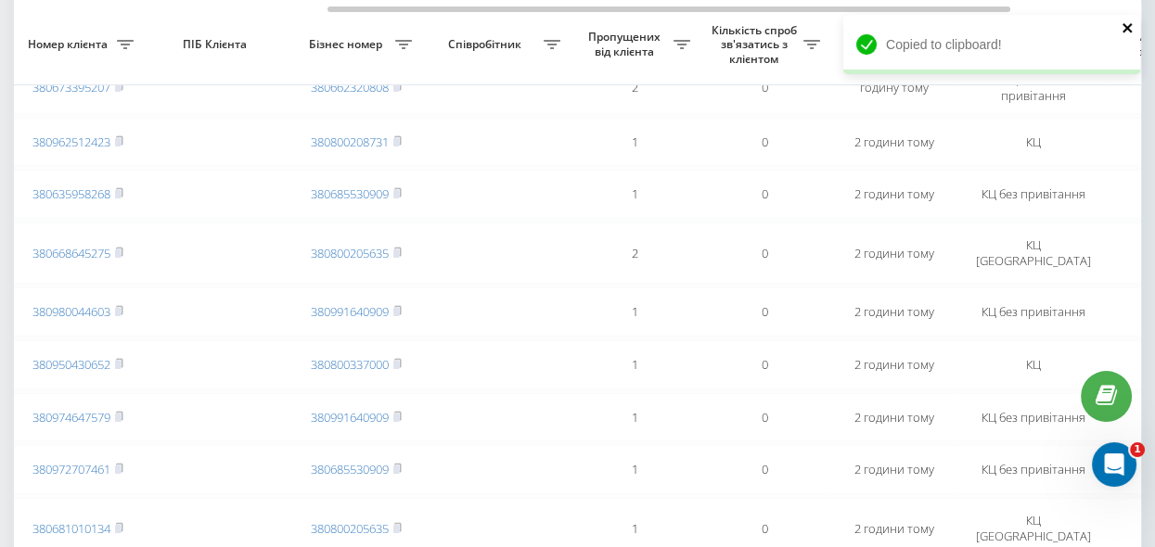
click at [1126, 27] on icon "close" at bounding box center [1127, 27] width 9 height 9
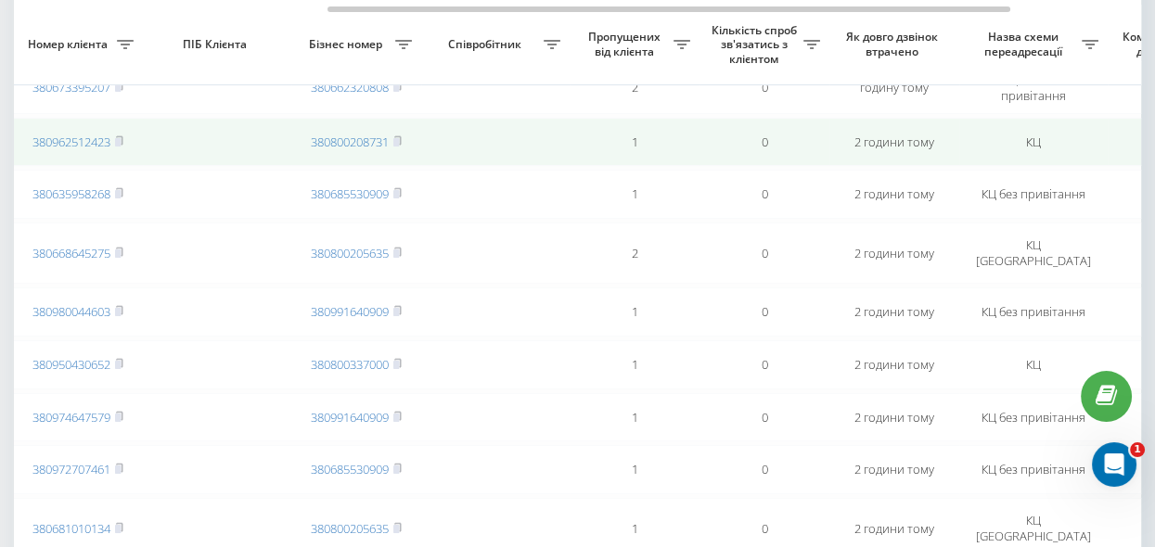
drag, startPoint x: 122, startPoint y: 141, endPoint x: 130, endPoint y: 148, distance: 11.2
click at [122, 141] on icon at bounding box center [119, 140] width 8 height 11
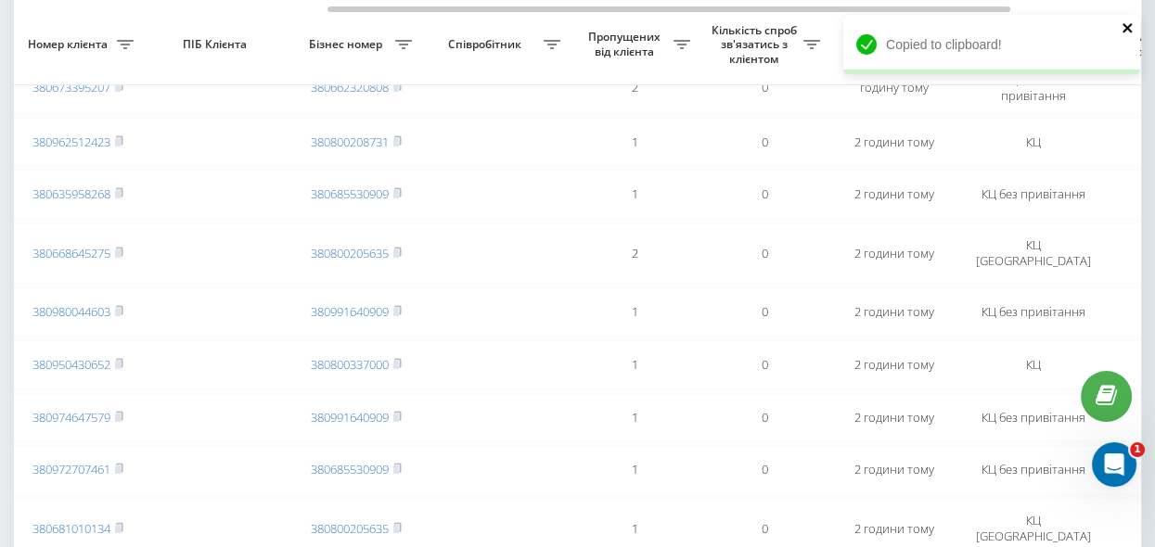
click at [1123, 27] on icon "close" at bounding box center [1128, 27] width 13 height 15
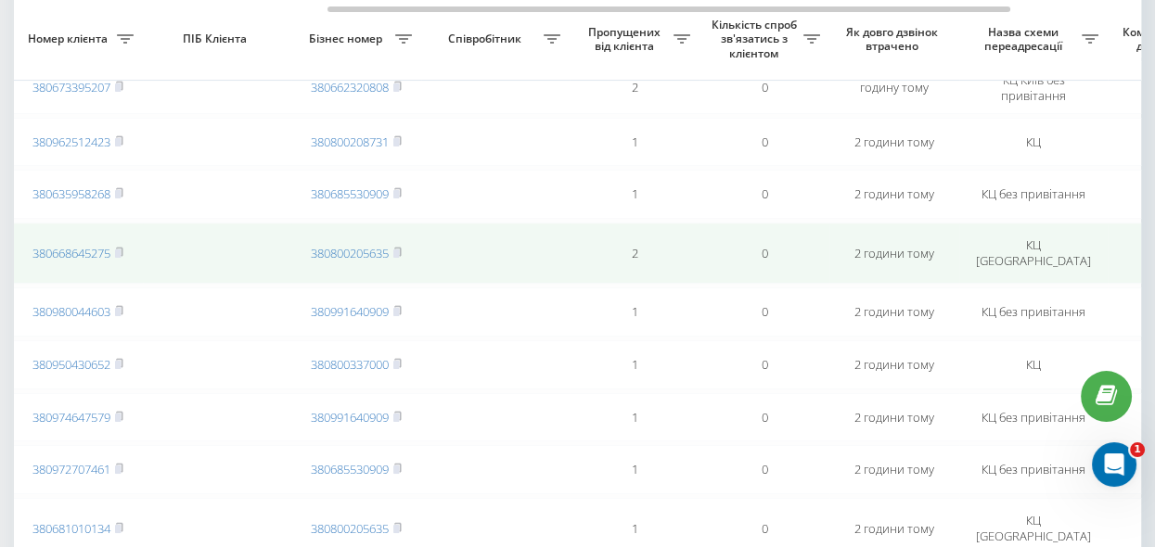
scroll to position [675, 0]
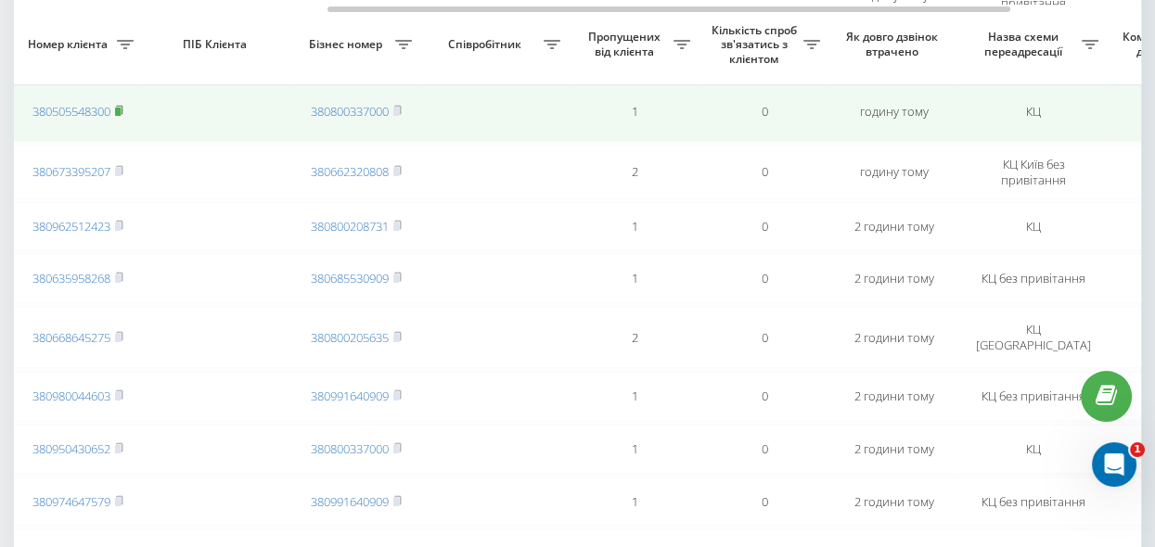
click at [120, 110] on icon at bounding box center [119, 110] width 8 height 11
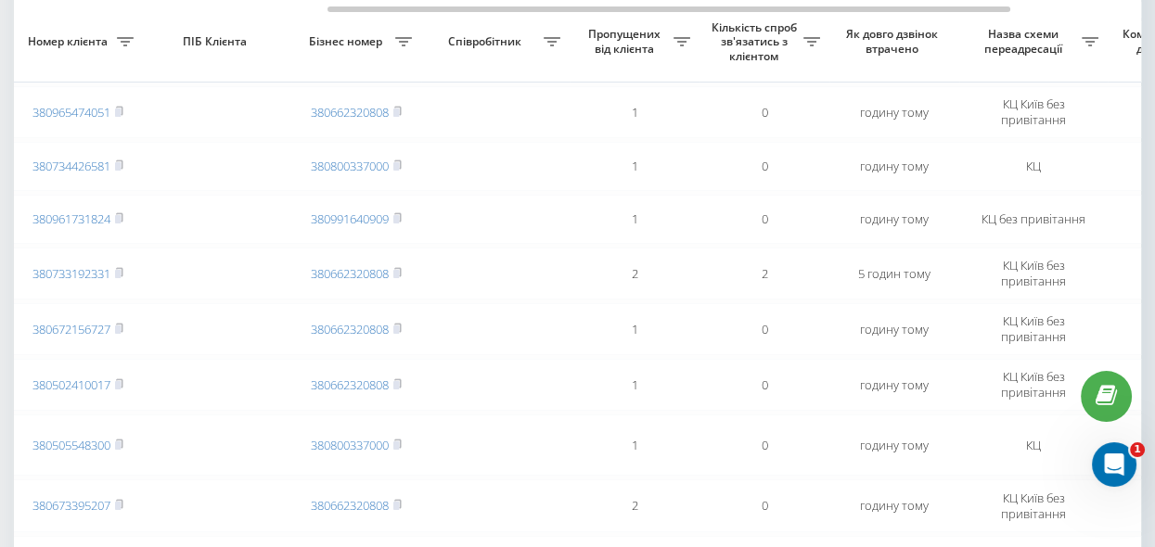
scroll to position [337, 0]
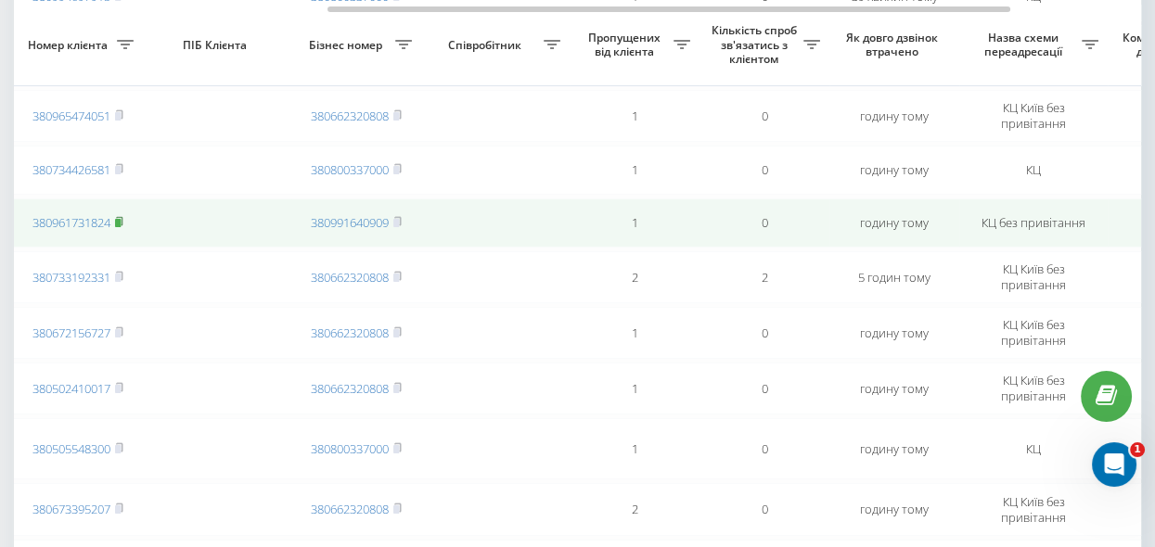
click at [118, 225] on rect at bounding box center [118, 223] width 6 height 8
click at [123, 226] on icon at bounding box center [119, 221] width 8 height 11
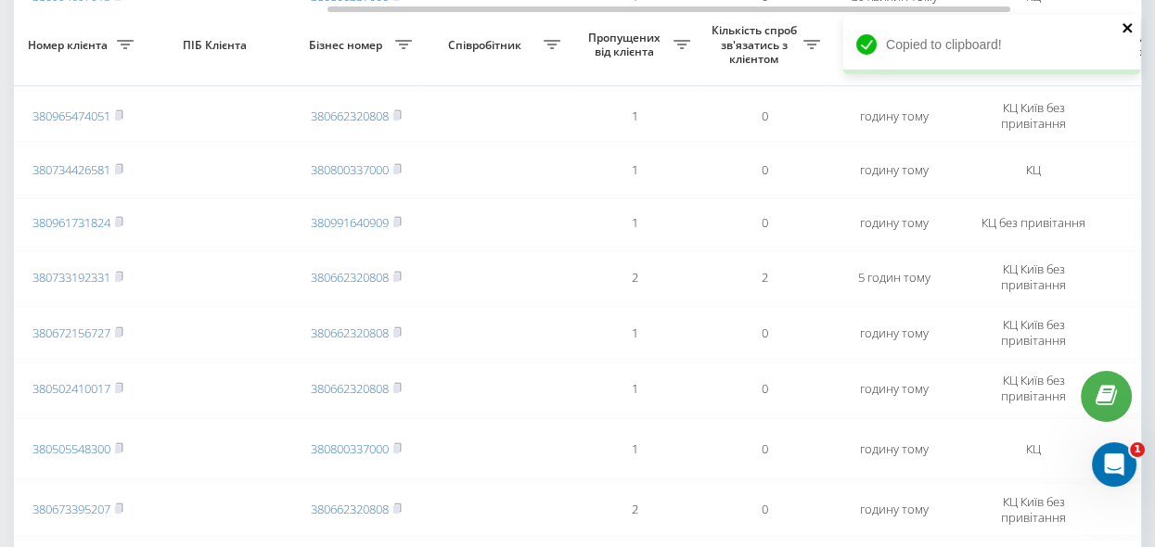
click at [1125, 26] on icon "close" at bounding box center [1127, 27] width 9 height 9
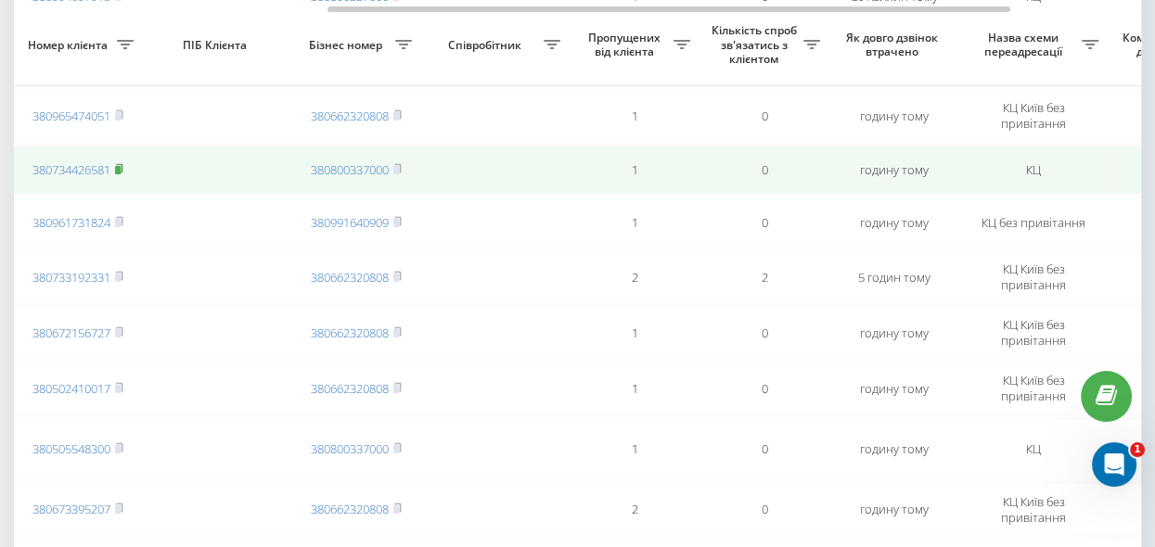
click at [120, 169] on rect at bounding box center [118, 170] width 6 height 8
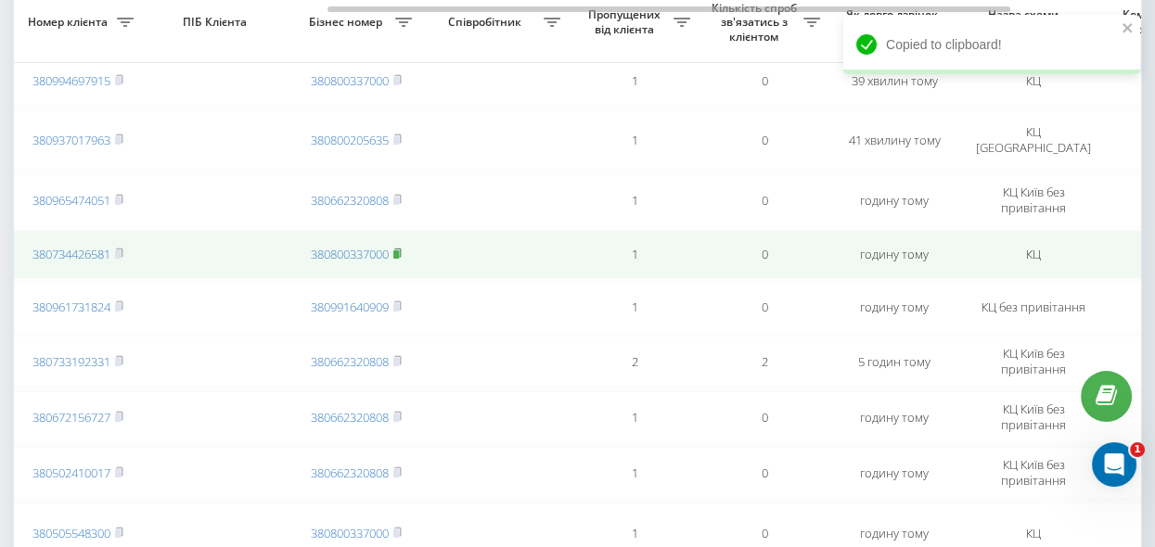
scroll to position [169, 0]
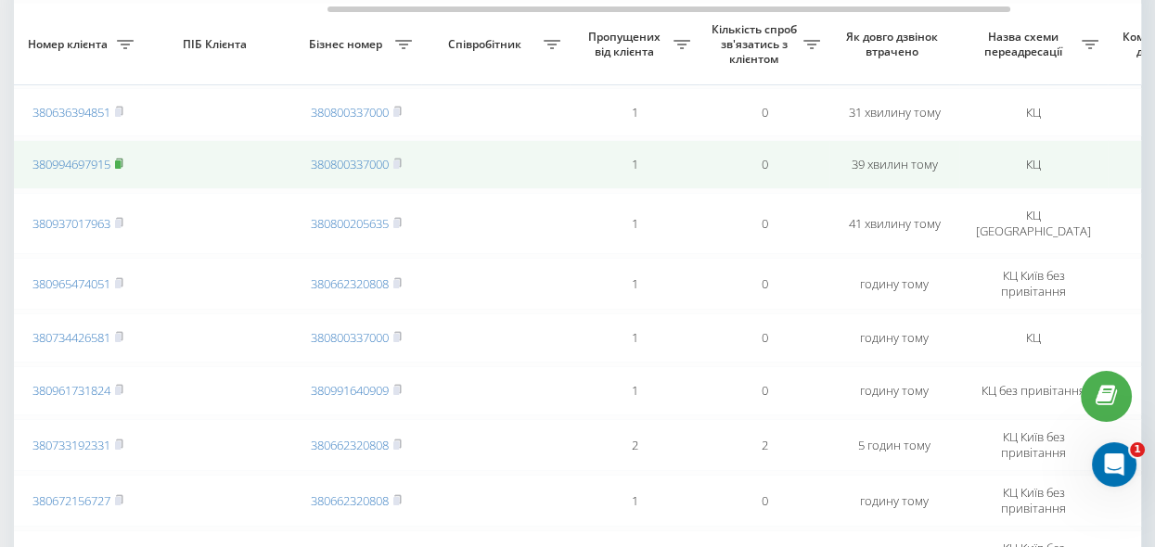
click at [120, 165] on rect at bounding box center [118, 165] width 6 height 8
click at [121, 163] on rect at bounding box center [118, 165] width 6 height 8
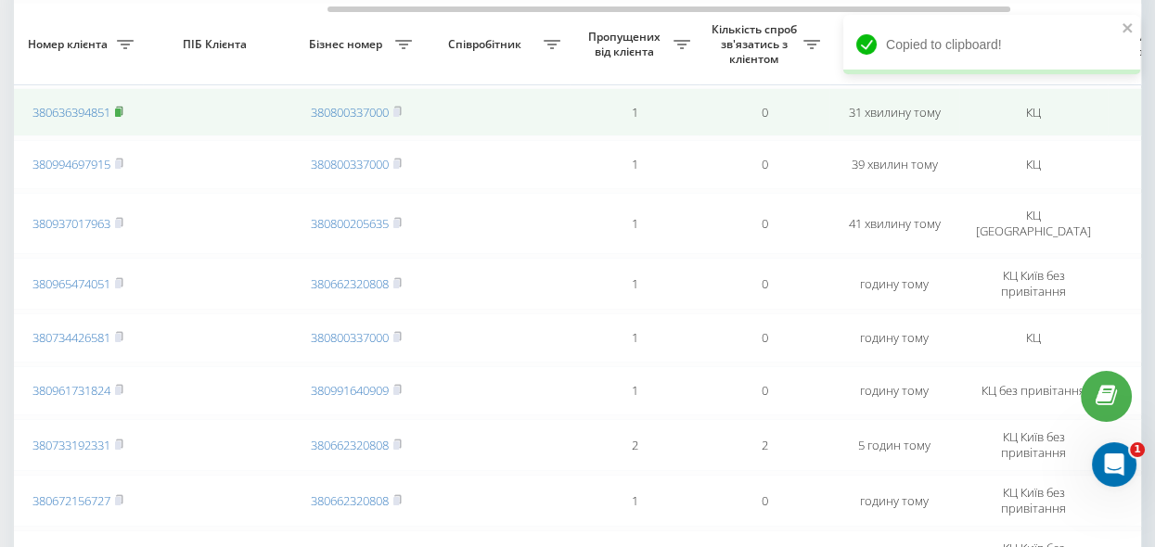
click at [120, 106] on icon at bounding box center [119, 111] width 8 height 11
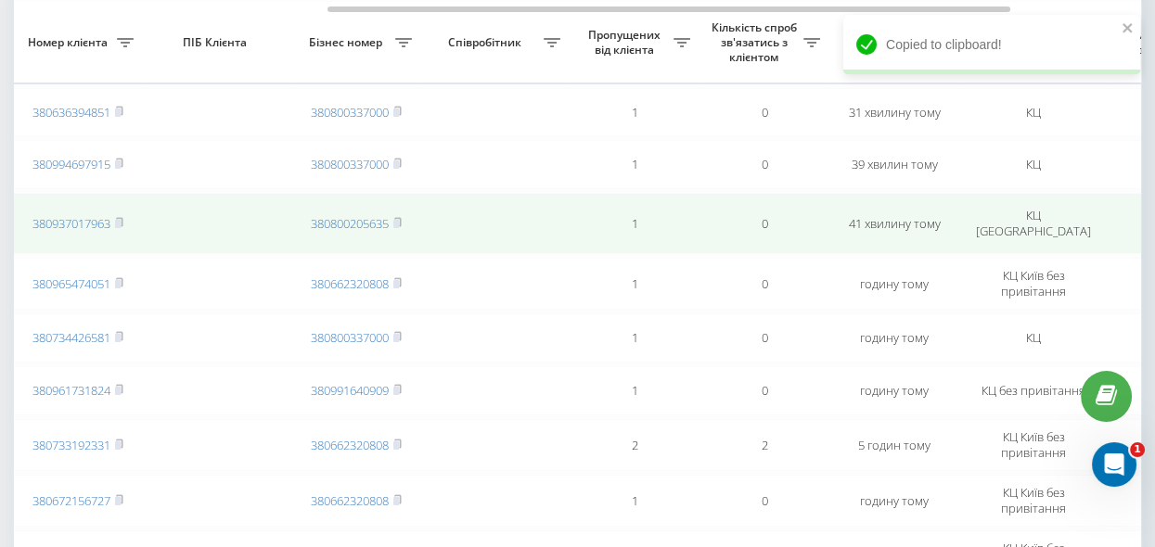
scroll to position [0, 0]
